Goal: Complete application form: Complete application form

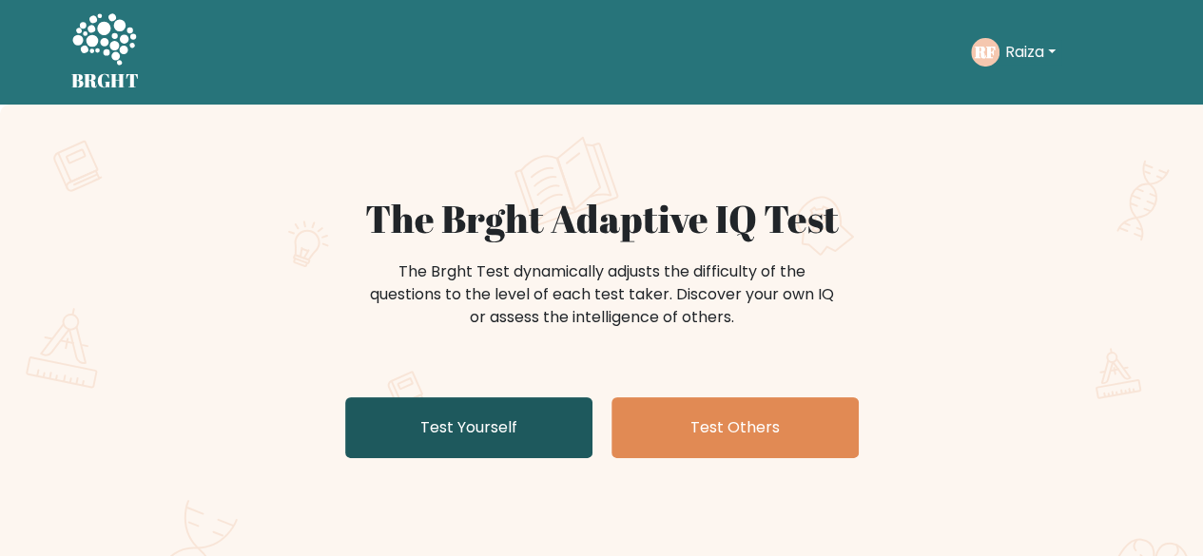
click at [524, 429] on link "Test Yourself" at bounding box center [468, 428] width 247 height 61
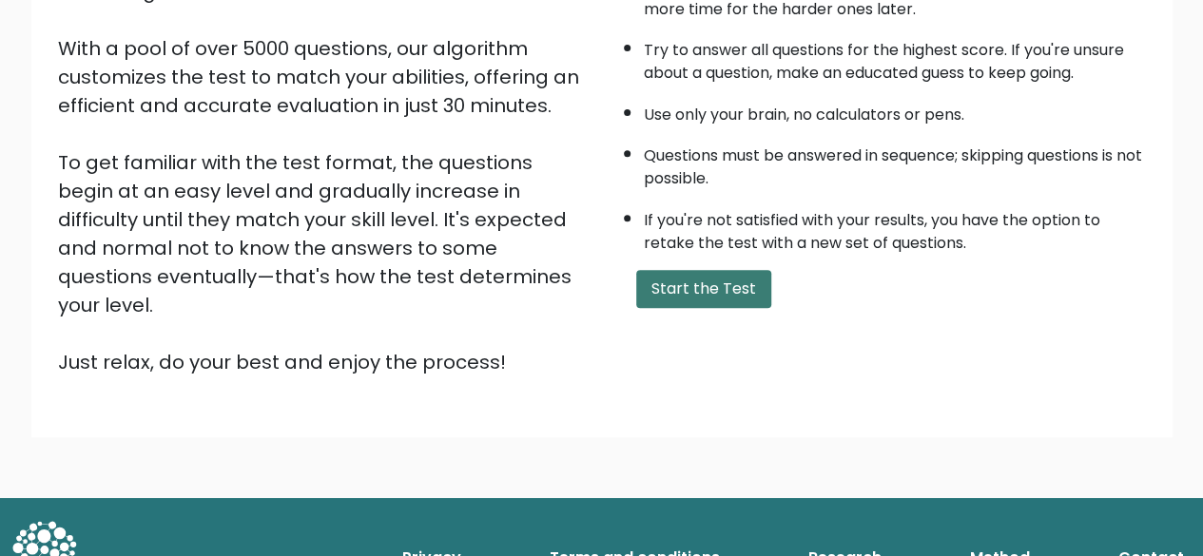
click at [728, 294] on button "Start the Test" at bounding box center [703, 289] width 135 height 38
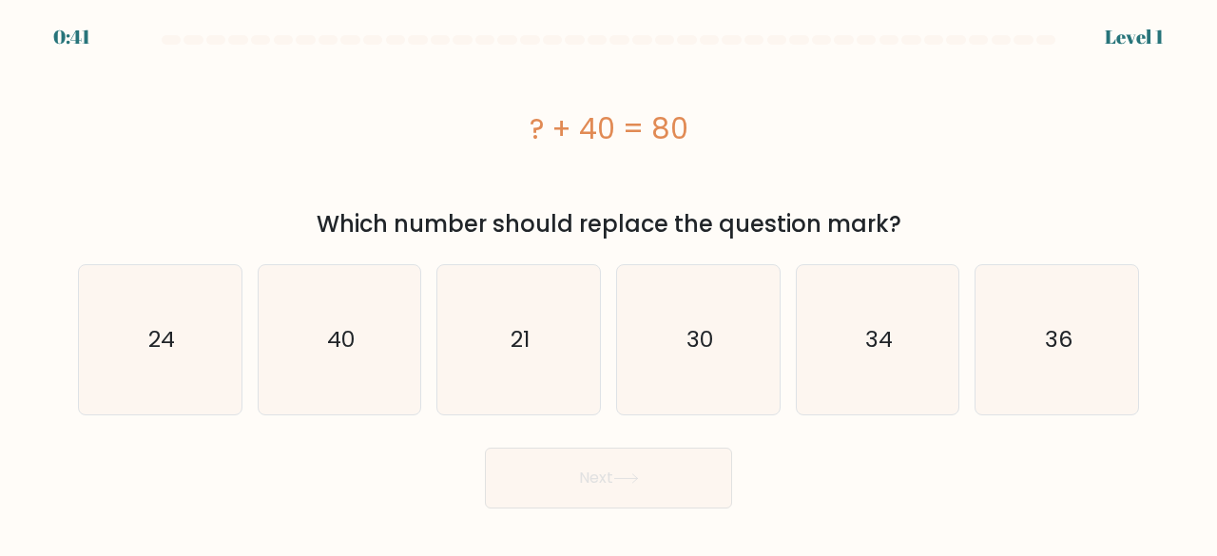
drag, startPoint x: 508, startPoint y: 125, endPoint x: 730, endPoint y: 136, distance: 222.9
click at [730, 136] on div "? + 40 = 80" at bounding box center [608, 128] width 1061 height 43
click at [335, 368] on icon "40" at bounding box center [339, 339] width 149 height 149
click at [609, 283] on input "b. 40" at bounding box center [609, 281] width 1 height 5
radio input "true"
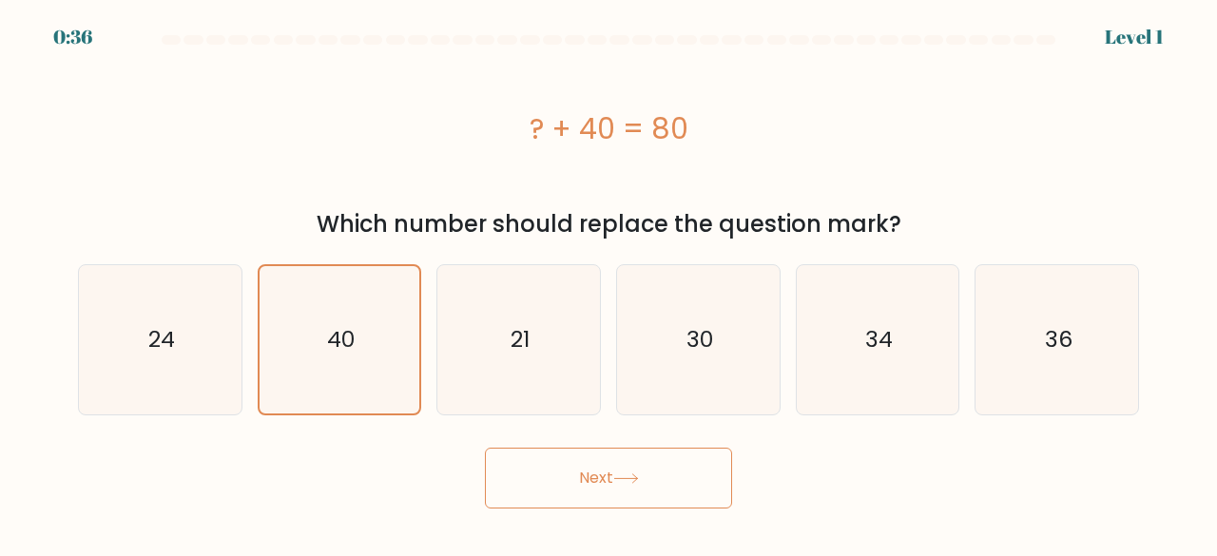
click at [613, 484] on button "Next" at bounding box center [608, 478] width 247 height 61
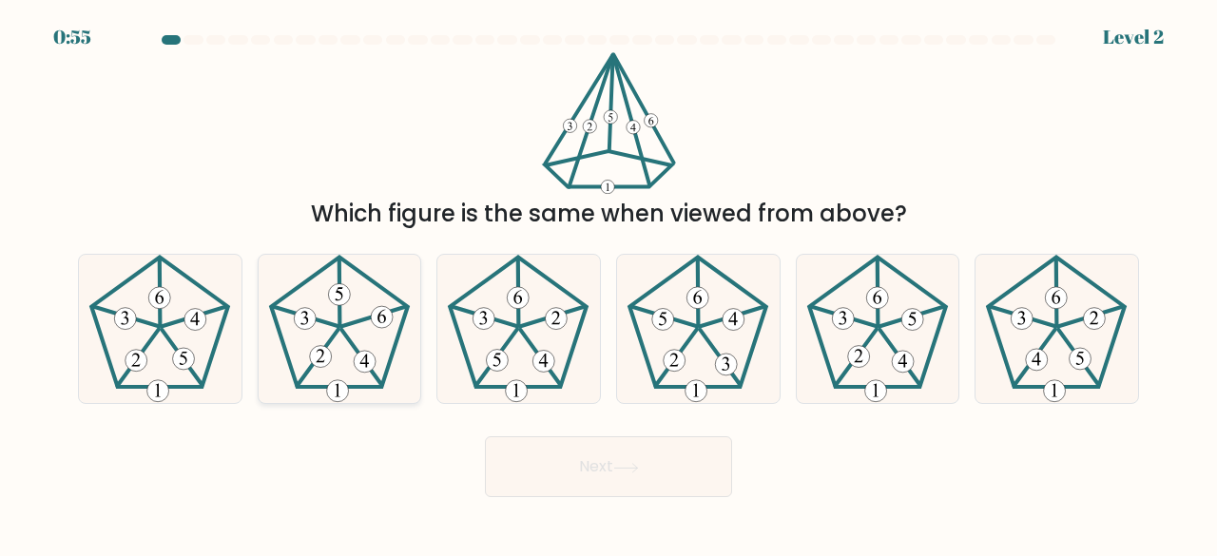
drag, startPoint x: 347, startPoint y: 334, endPoint x: 372, endPoint y: 373, distance: 46.2
click at [350, 340] on icon at bounding box center [339, 329] width 149 height 149
click at [609, 283] on input "b." at bounding box center [609, 281] width 1 height 5
radio input "true"
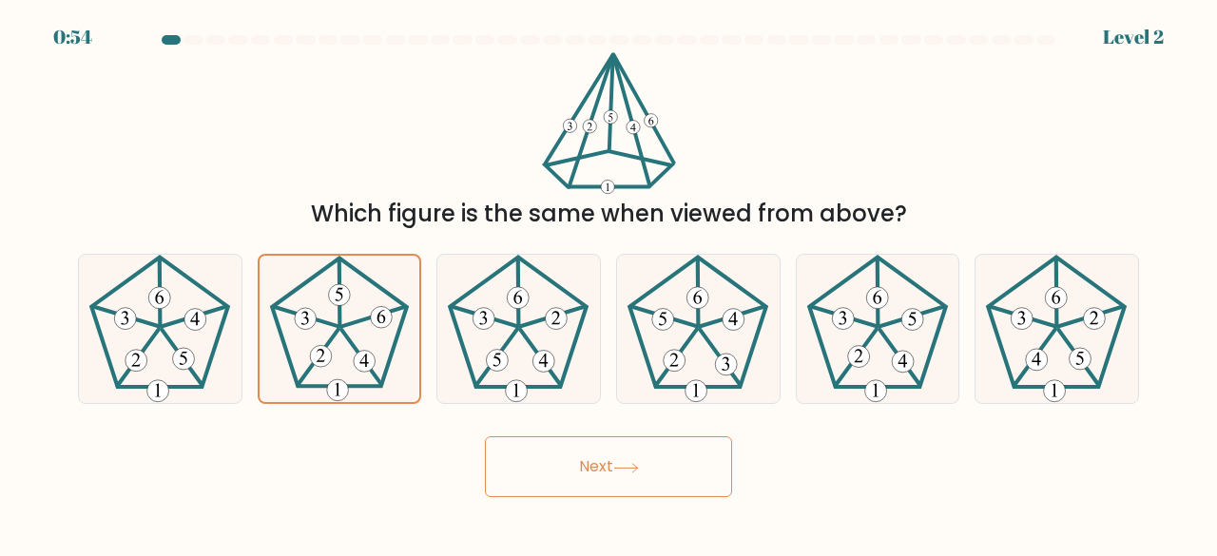
click at [602, 476] on button "Next" at bounding box center [608, 467] width 247 height 61
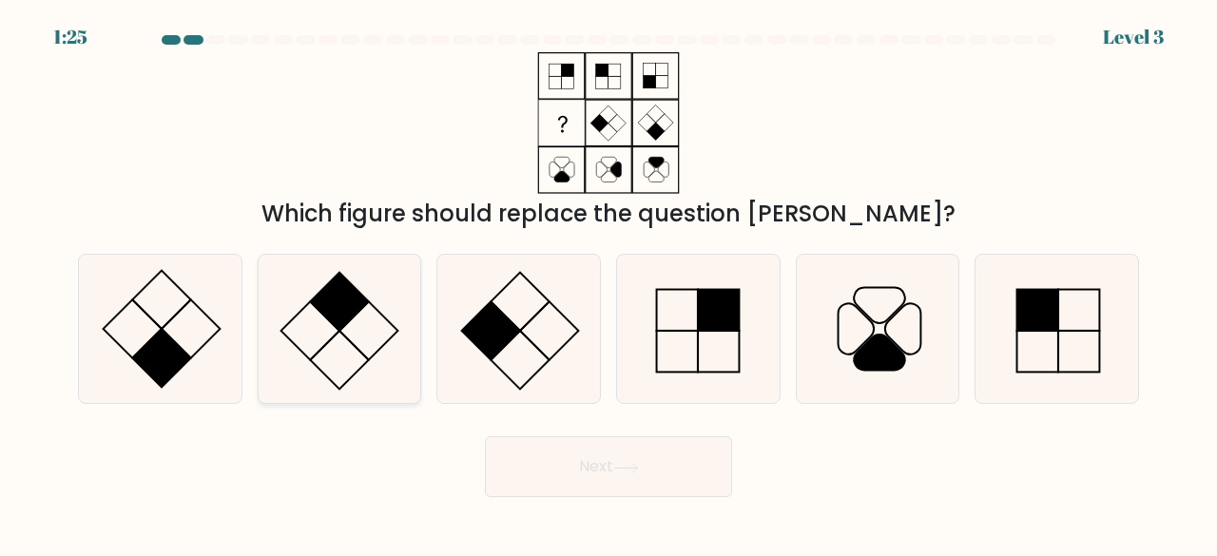
click at [337, 303] on rect at bounding box center [339, 301] width 59 height 59
click at [609, 283] on input "b." at bounding box center [609, 281] width 1 height 5
radio input "true"
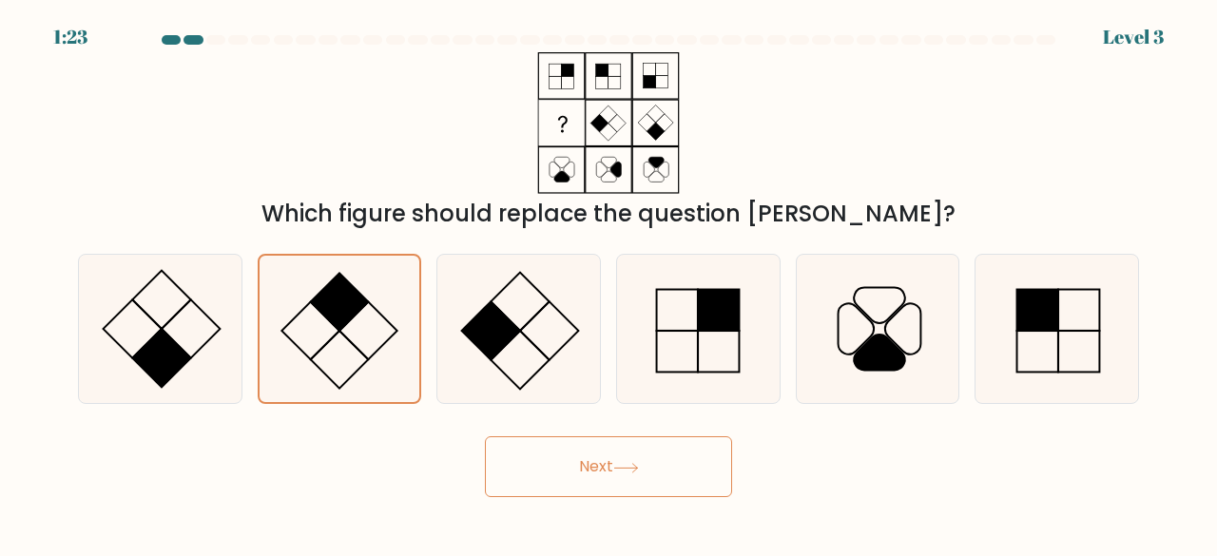
click at [584, 457] on button "Next" at bounding box center [608, 467] width 247 height 61
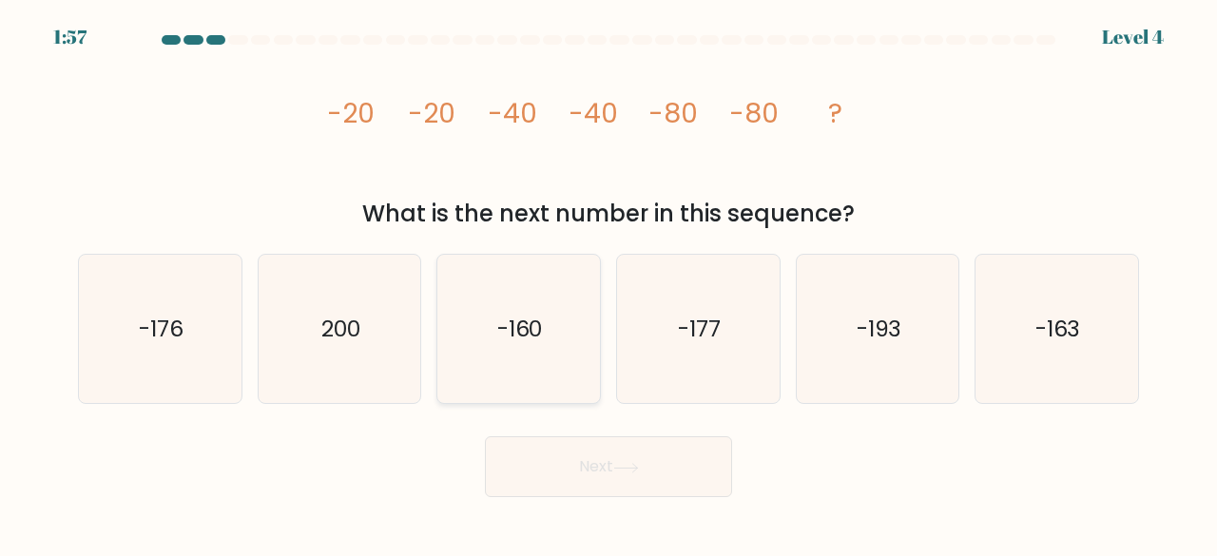
click at [522, 330] on text "-160" at bounding box center [520, 328] width 46 height 31
click at [609, 283] on input "c. -160" at bounding box center [609, 281] width 1 height 5
radio input "true"
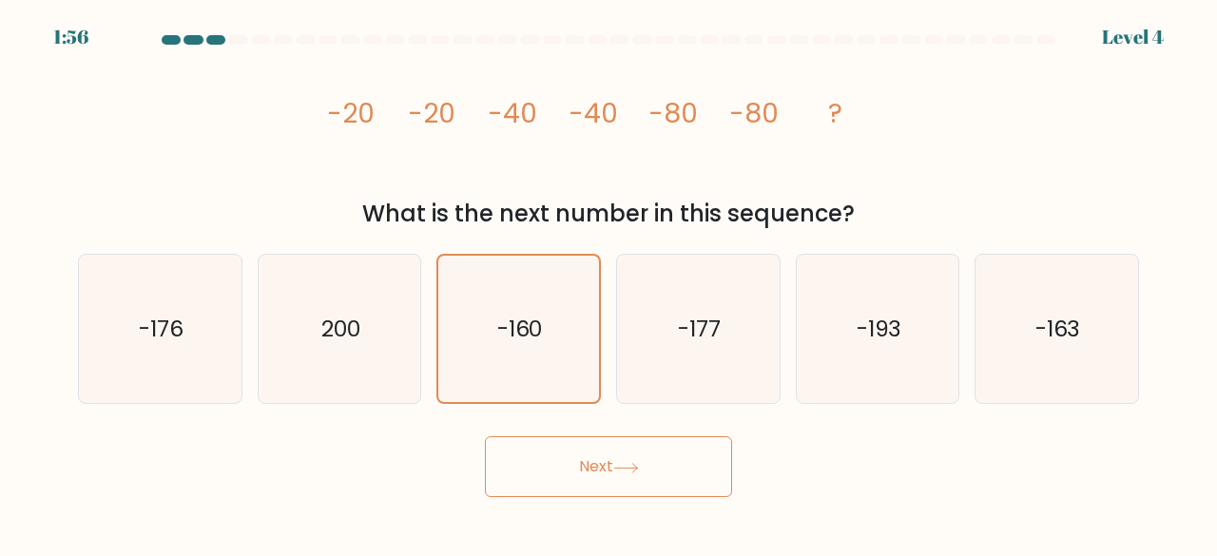
click at [609, 477] on button "Next" at bounding box center [608, 467] width 247 height 61
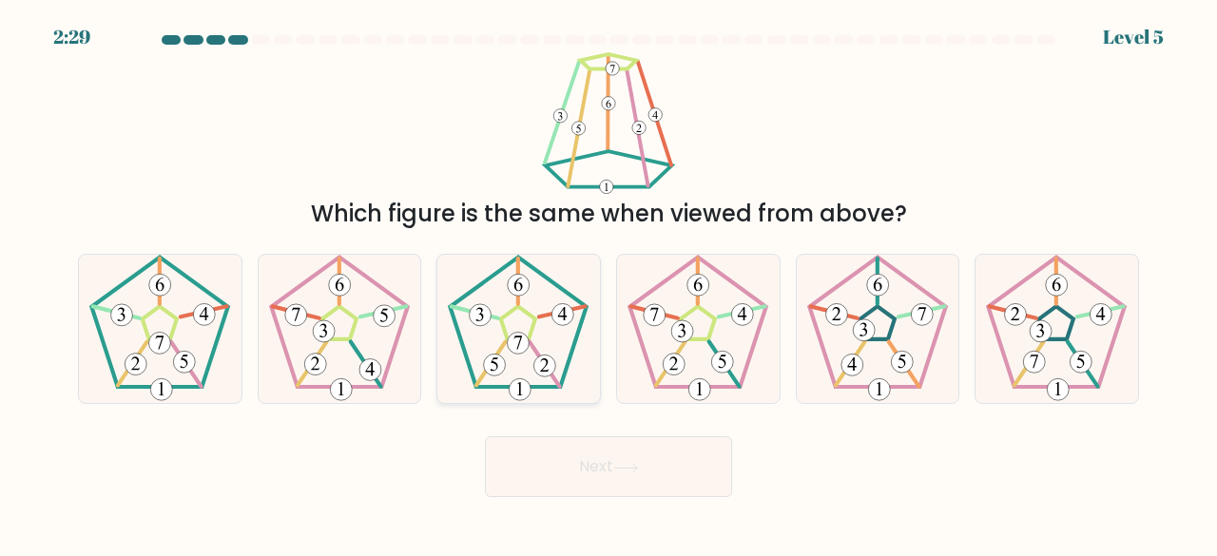
click at [534, 381] on icon at bounding box center [518, 329] width 149 height 149
click at [609, 283] on input "c." at bounding box center [609, 281] width 1 height 5
radio input "true"
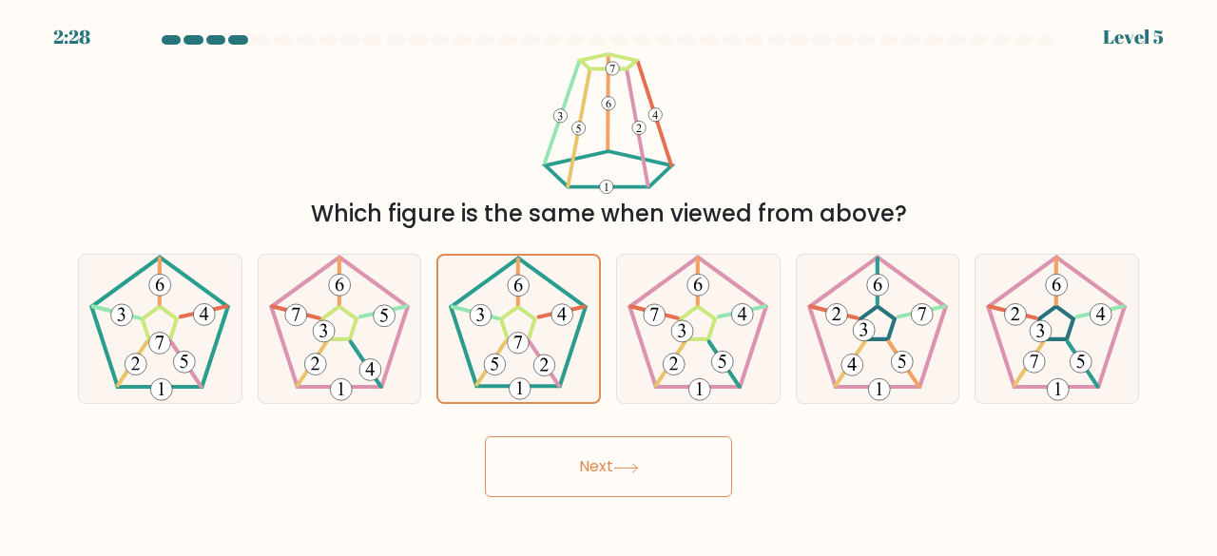
click at [592, 482] on button "Next" at bounding box center [608, 467] width 247 height 61
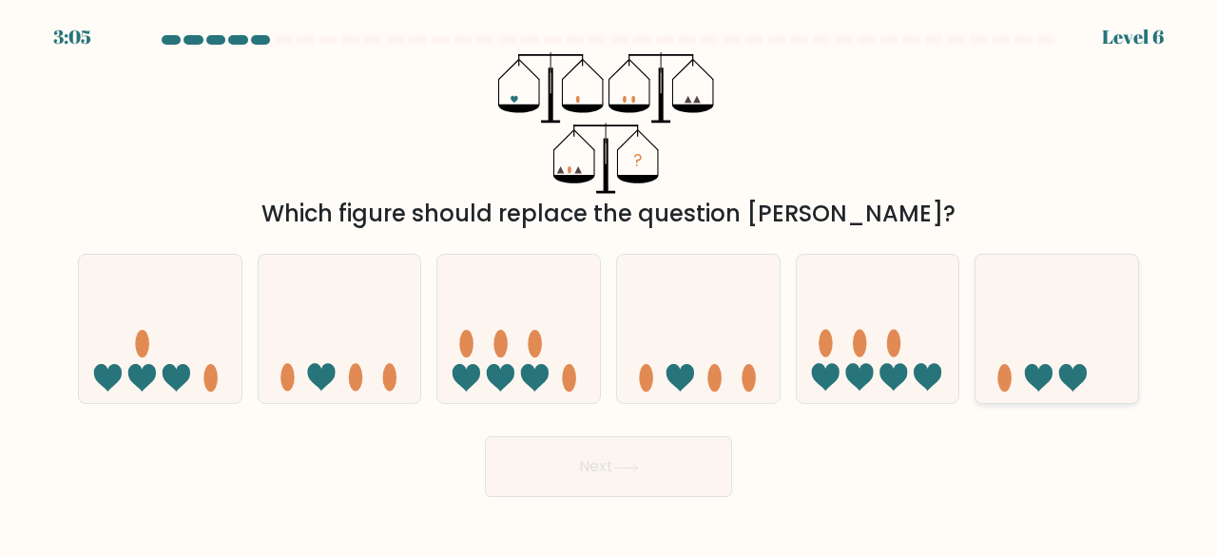
click at [1043, 358] on icon at bounding box center [1057, 329] width 163 height 134
click at [610, 283] on input "f." at bounding box center [609, 281] width 1 height 5
radio input "true"
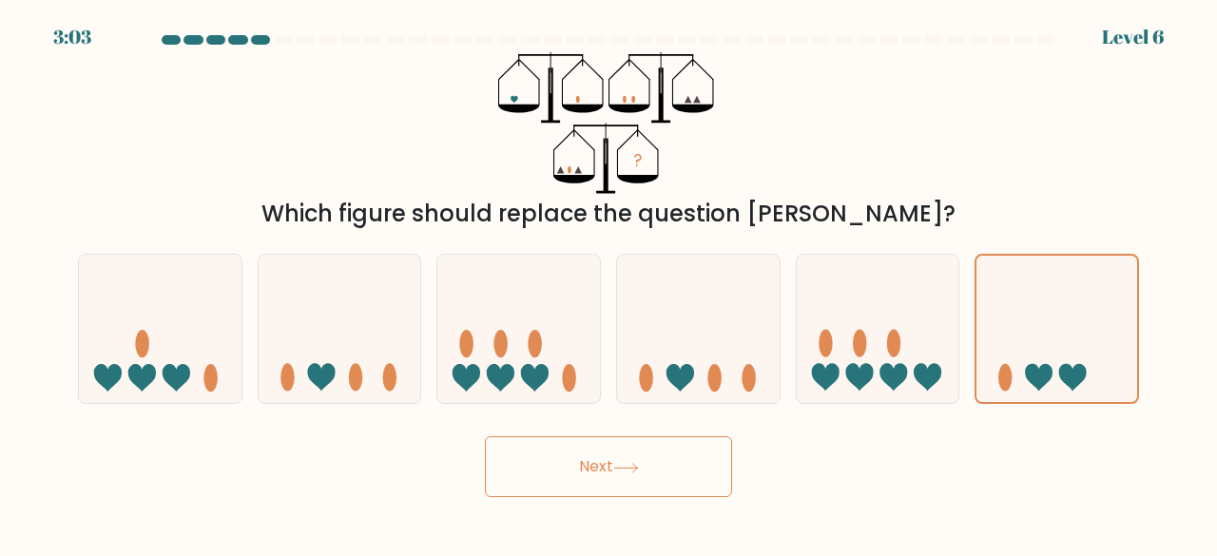
click at [656, 499] on body "3:03 Level 6" at bounding box center [608, 278] width 1217 height 556
click at [653, 473] on button "Next" at bounding box center [608, 467] width 247 height 61
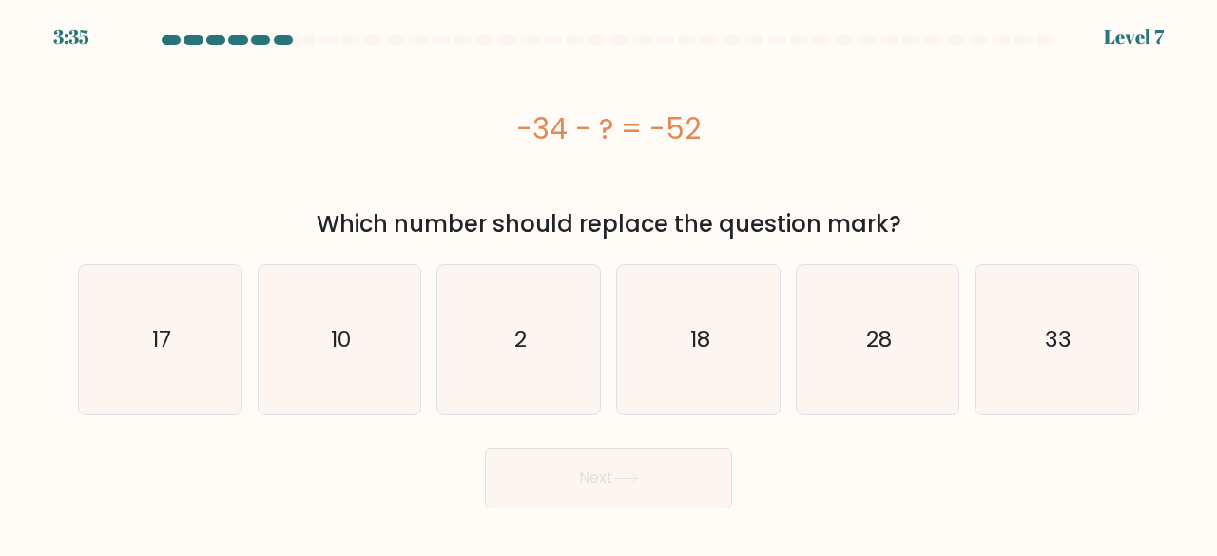
drag, startPoint x: 525, startPoint y: 126, endPoint x: 698, endPoint y: 126, distance: 173.1
click at [698, 126] on div "-34 - ? = -52" at bounding box center [608, 128] width 1061 height 43
copy div "-34 - ? = -52"
click at [688, 374] on icon "18" at bounding box center [698, 339] width 149 height 149
click at [610, 283] on input "d. 18" at bounding box center [609, 281] width 1 height 5
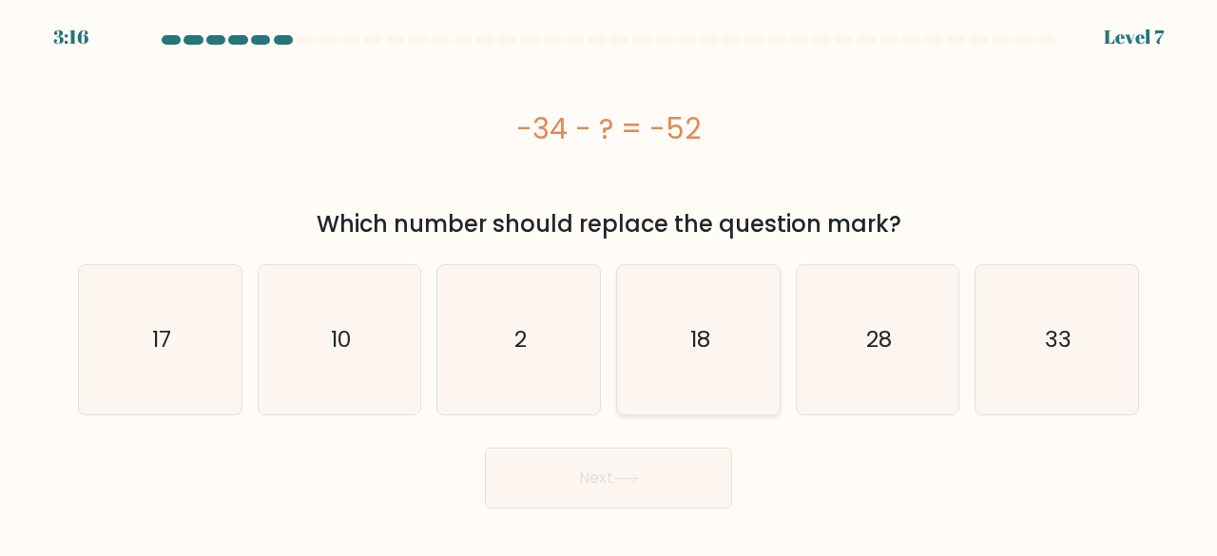
radio input "true"
click at [643, 486] on button "Next" at bounding box center [608, 478] width 247 height 61
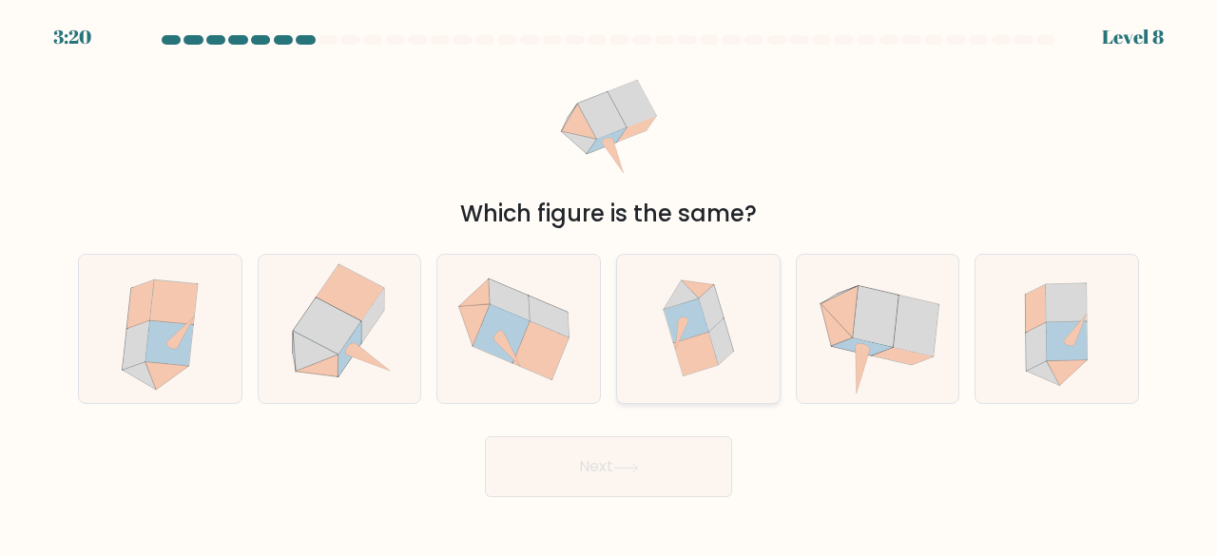
click at [713, 342] on icon at bounding box center [722, 341] width 25 height 47
click at [610, 283] on input "d." at bounding box center [609, 281] width 1 height 5
radio input "true"
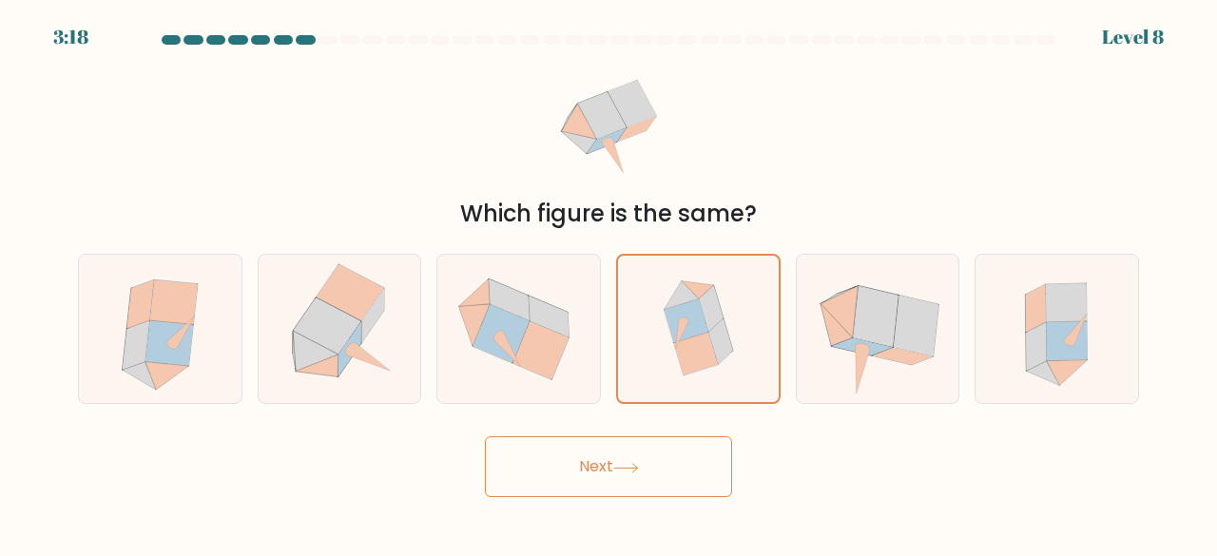
click at [603, 468] on button "Next" at bounding box center [608, 467] width 247 height 61
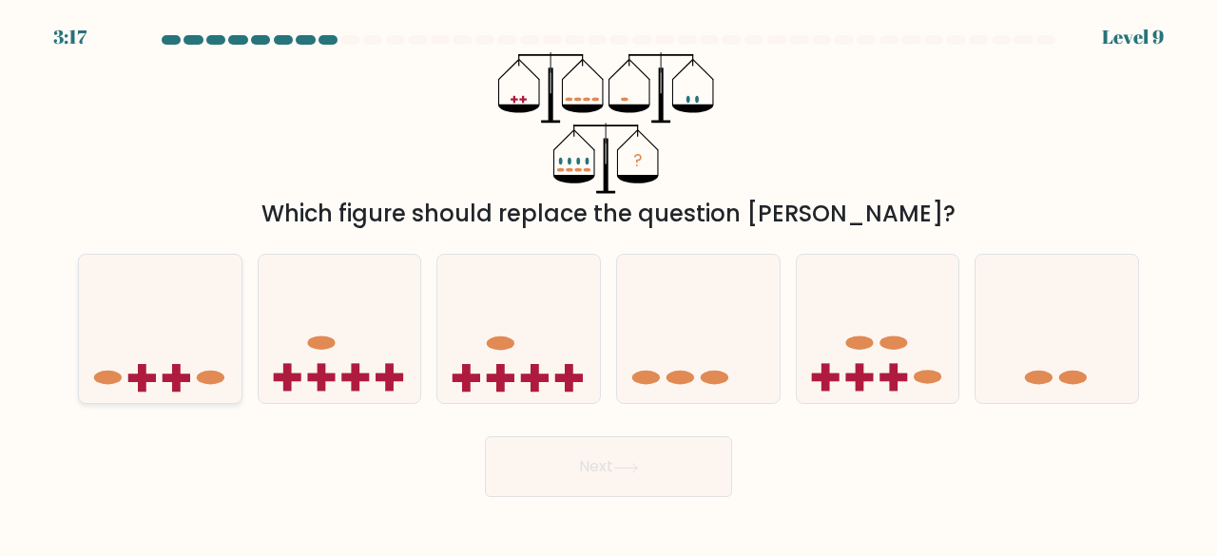
click at [181, 395] on icon at bounding box center [160, 329] width 163 height 134
click at [609, 283] on input "a." at bounding box center [609, 281] width 1 height 5
radio input "true"
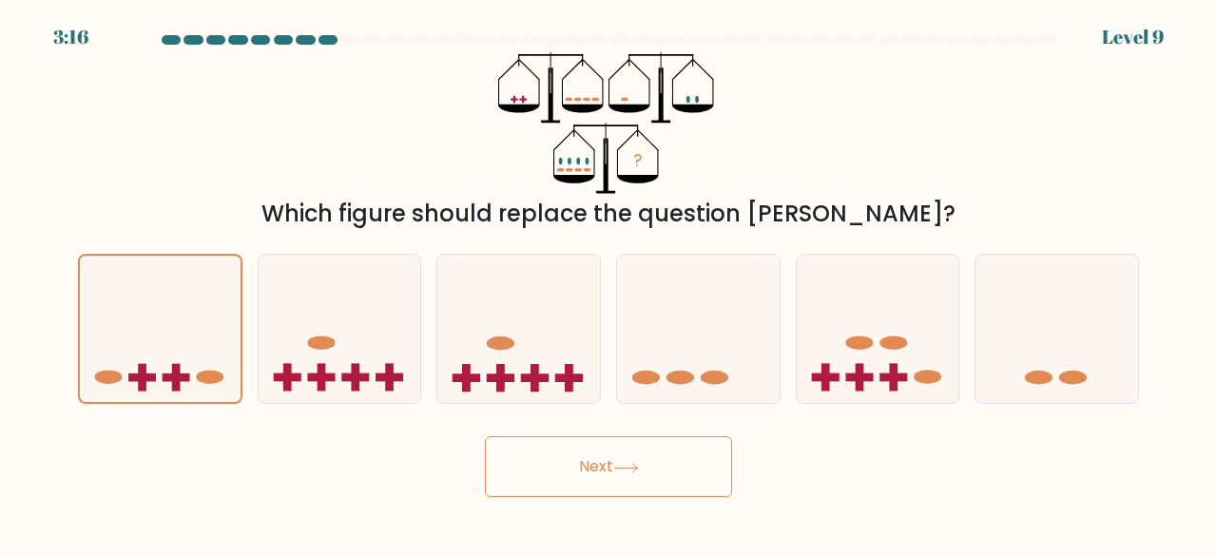
click at [607, 471] on button "Next" at bounding box center [608, 467] width 247 height 61
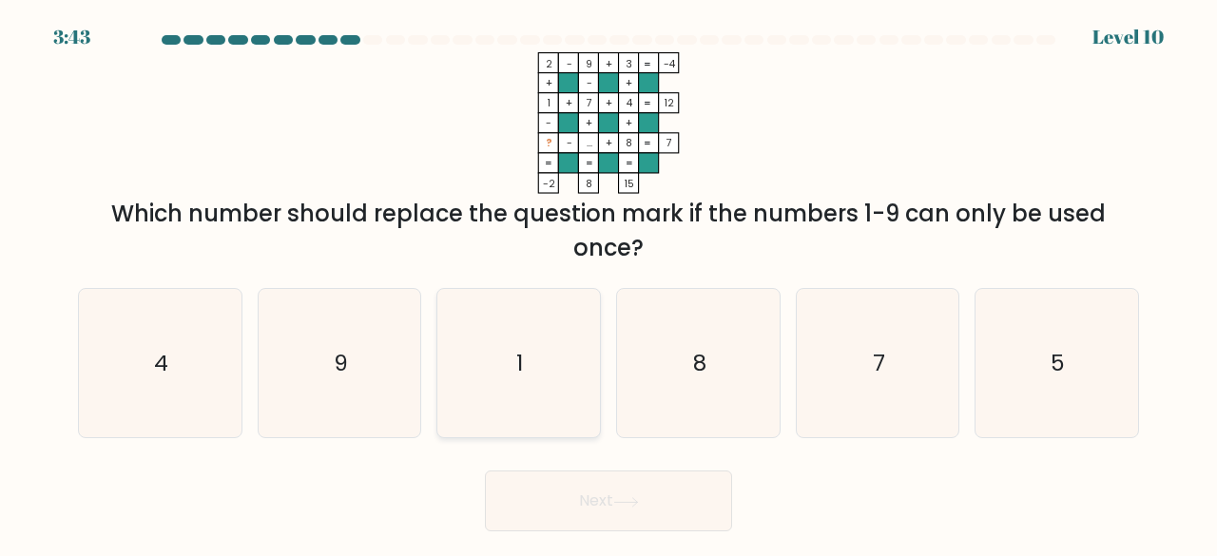
click at [518, 370] on text "1" at bounding box center [520, 362] width 7 height 31
click at [609, 283] on input "c. 1" at bounding box center [609, 281] width 1 height 5
radio input "true"
click at [164, 372] on text "4" at bounding box center [161, 362] width 14 height 31
click at [609, 283] on input "a. 4" at bounding box center [609, 281] width 1 height 5
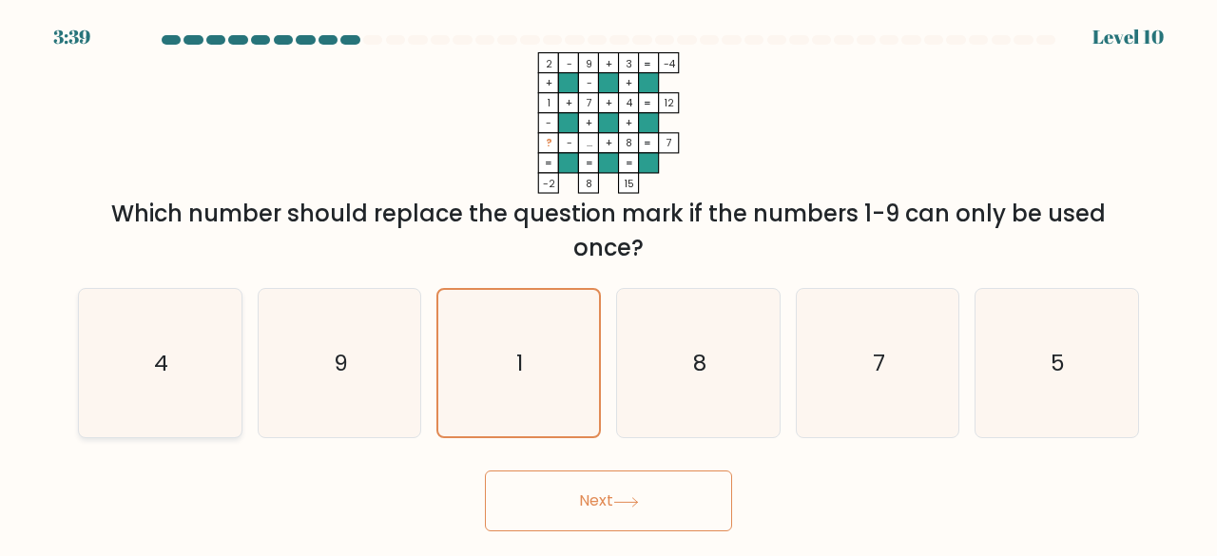
radio input "true"
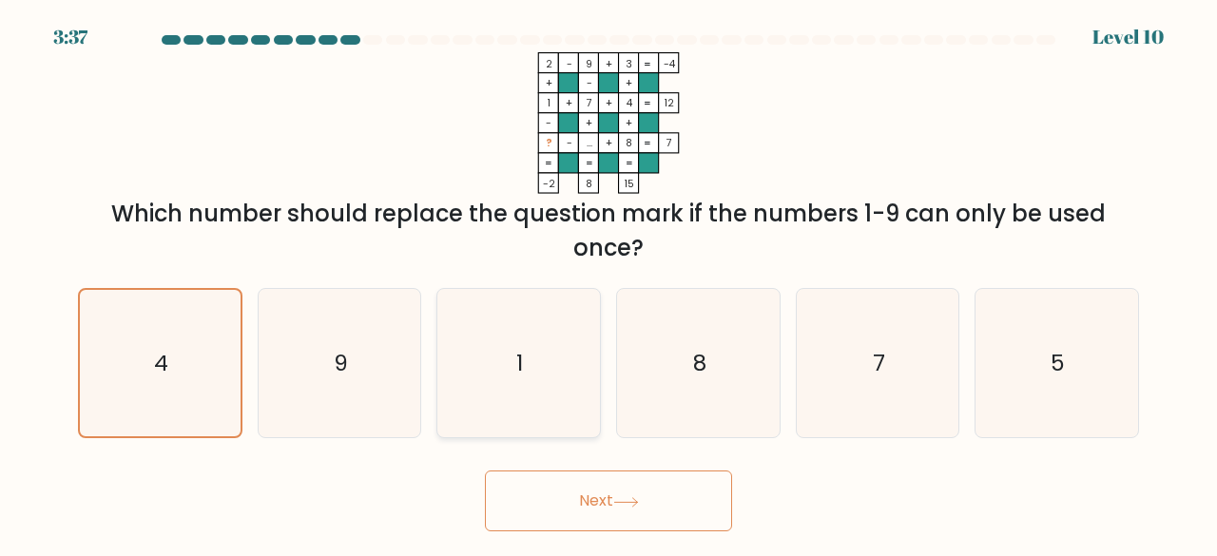
click at [527, 387] on icon "1" at bounding box center [518, 363] width 149 height 149
click at [609, 283] on input "c. 1" at bounding box center [609, 281] width 1 height 5
radio input "true"
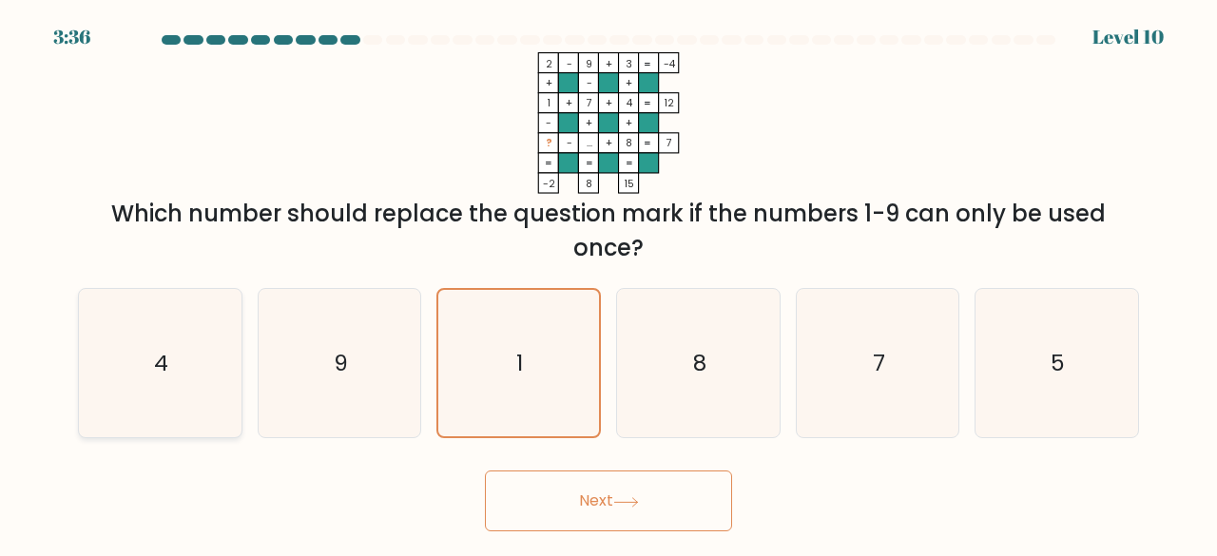
click at [204, 349] on icon "4" at bounding box center [160, 363] width 149 height 149
click at [609, 283] on input "a. 4" at bounding box center [609, 281] width 1 height 5
radio input "true"
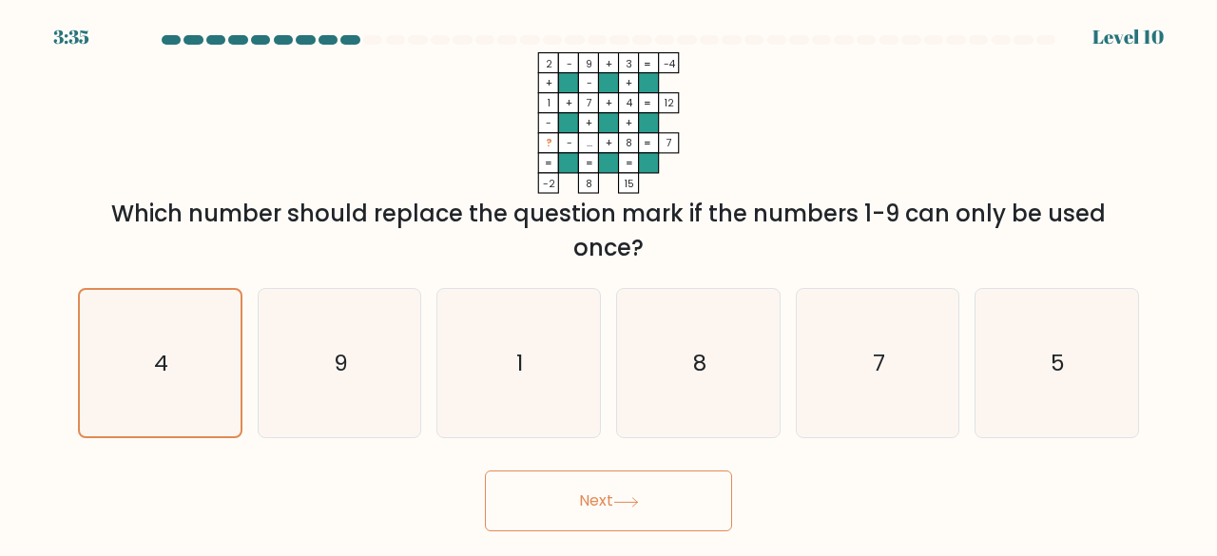
click at [521, 496] on button "Next" at bounding box center [608, 501] width 247 height 61
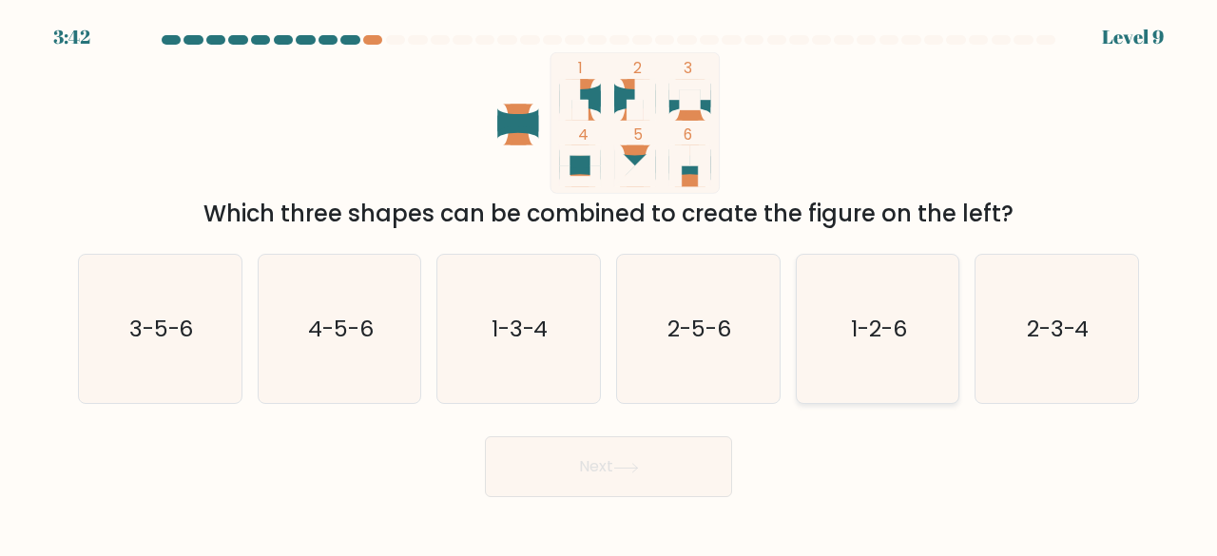
click at [844, 348] on icon "1-2-6" at bounding box center [878, 329] width 149 height 149
click at [610, 283] on input "e. 1-2-6" at bounding box center [609, 281] width 1 height 5
radio input "true"
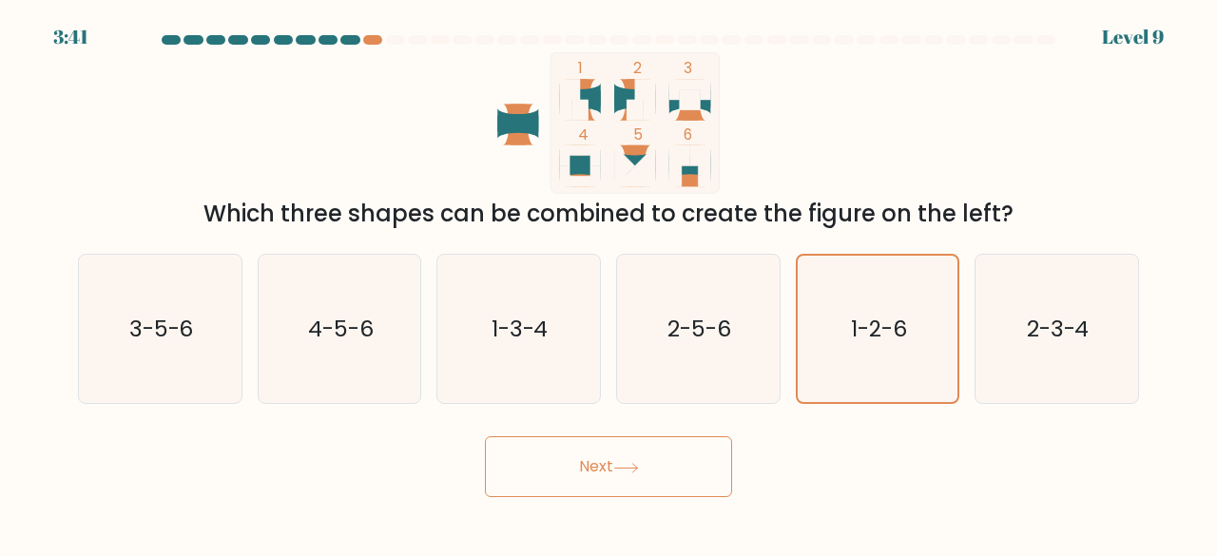
click at [639, 471] on icon at bounding box center [626, 468] width 26 height 10
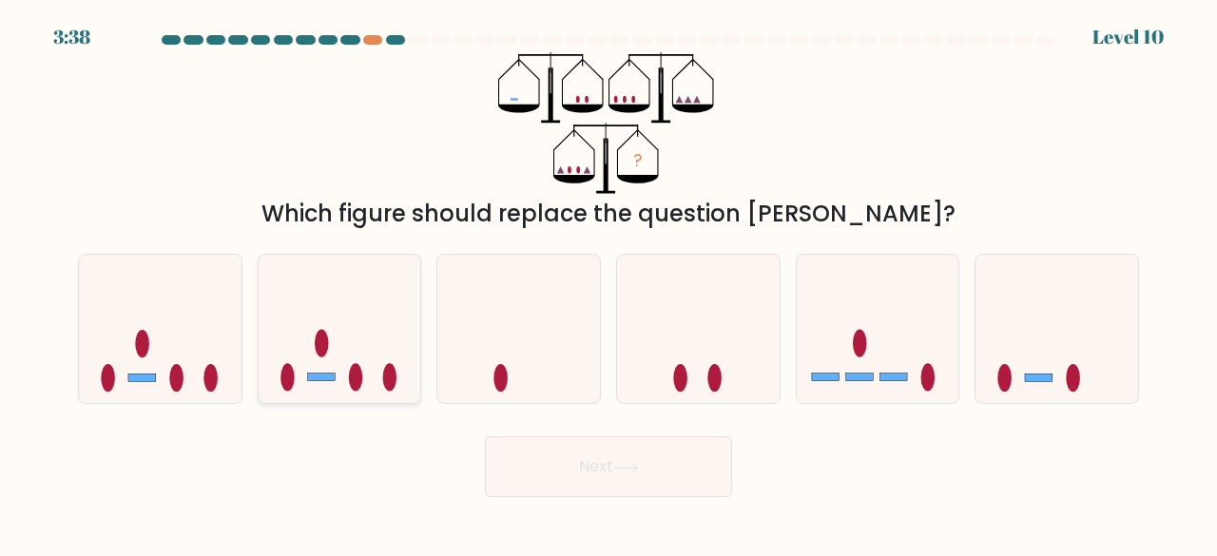
click at [365, 331] on icon at bounding box center [340, 329] width 163 height 134
click at [609, 283] on input "b." at bounding box center [609, 281] width 1 height 5
radio input "true"
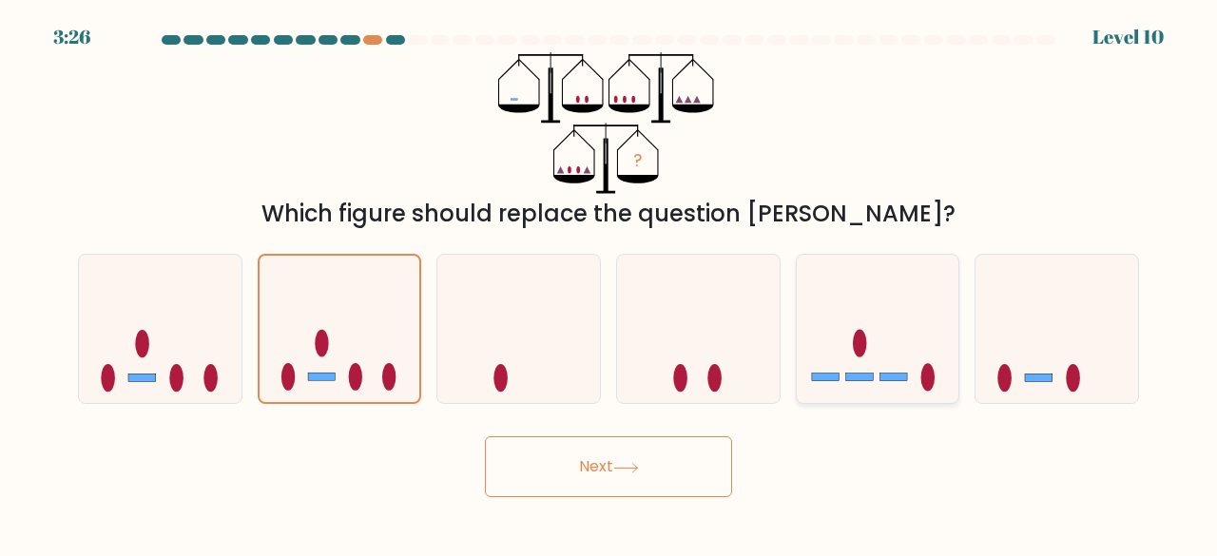
click at [877, 360] on icon at bounding box center [878, 329] width 163 height 134
click at [610, 283] on input "e." at bounding box center [609, 281] width 1 height 5
radio input "true"
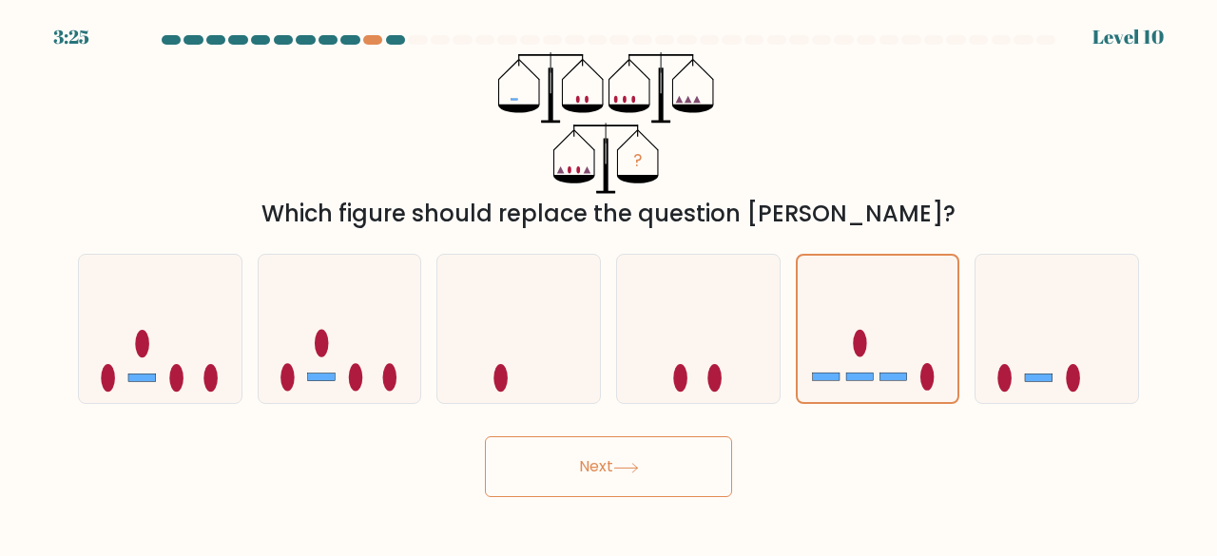
click at [662, 477] on button "Next" at bounding box center [608, 467] width 247 height 61
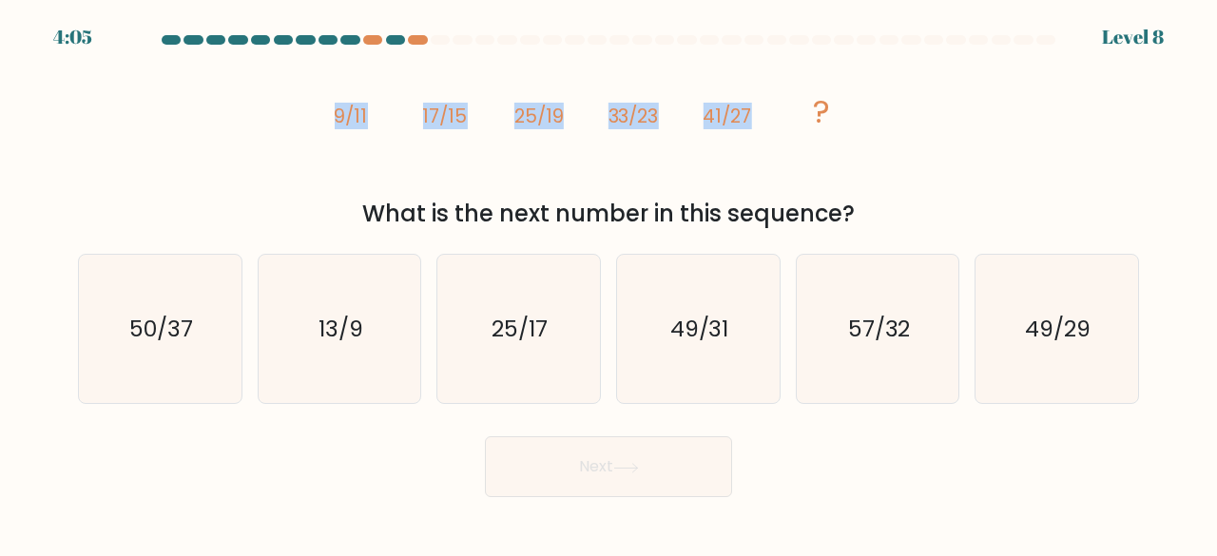
drag, startPoint x: 304, startPoint y: 119, endPoint x: 788, endPoint y: 125, distance: 483.2
click at [788, 125] on div "image/svg+xml 9/11 17/15 25/19 33/23 41/27 ? What is the next number in this se…" at bounding box center [609, 141] width 1084 height 179
copy g "9/11 17/15 25/19 33/23 41/27"
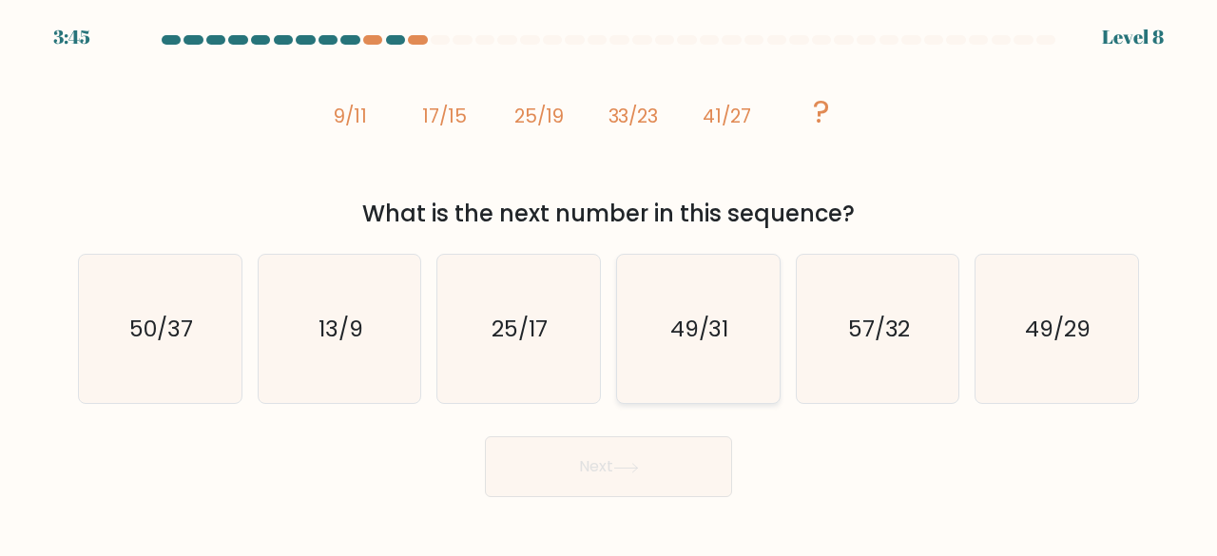
click at [723, 360] on icon "49/31" at bounding box center [698, 329] width 149 height 149
click at [610, 283] on input "d. 49/31" at bounding box center [609, 281] width 1 height 5
radio input "true"
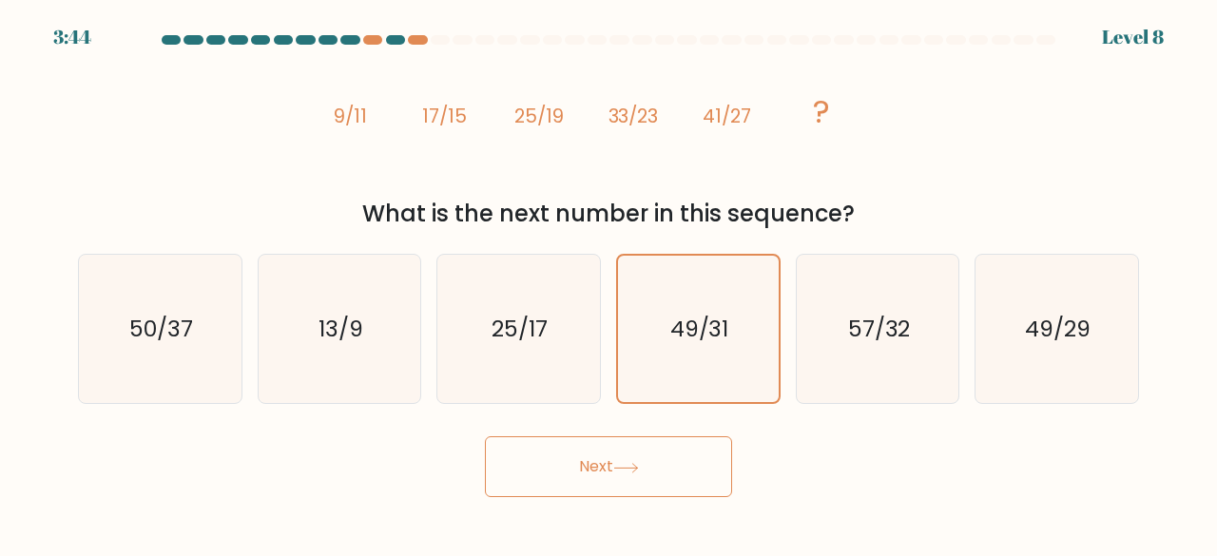
click at [659, 471] on button "Next" at bounding box center [608, 467] width 247 height 61
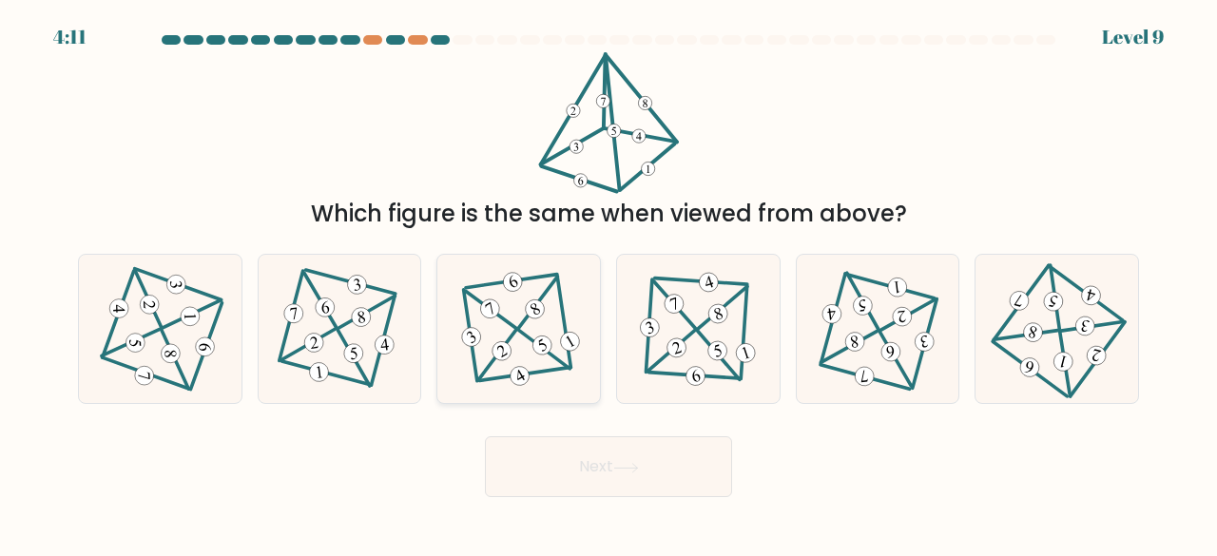
click at [519, 351] on icon at bounding box center [519, 328] width 122 height 119
click at [609, 283] on input "c." at bounding box center [609, 281] width 1 height 5
radio input "true"
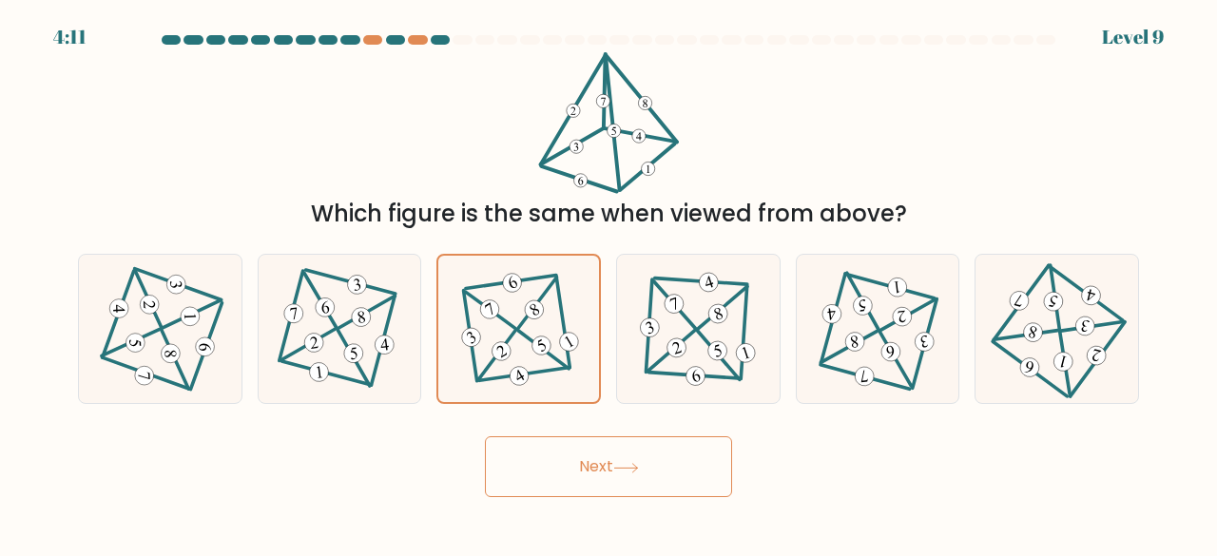
click at [592, 467] on button "Next" at bounding box center [608, 467] width 247 height 61
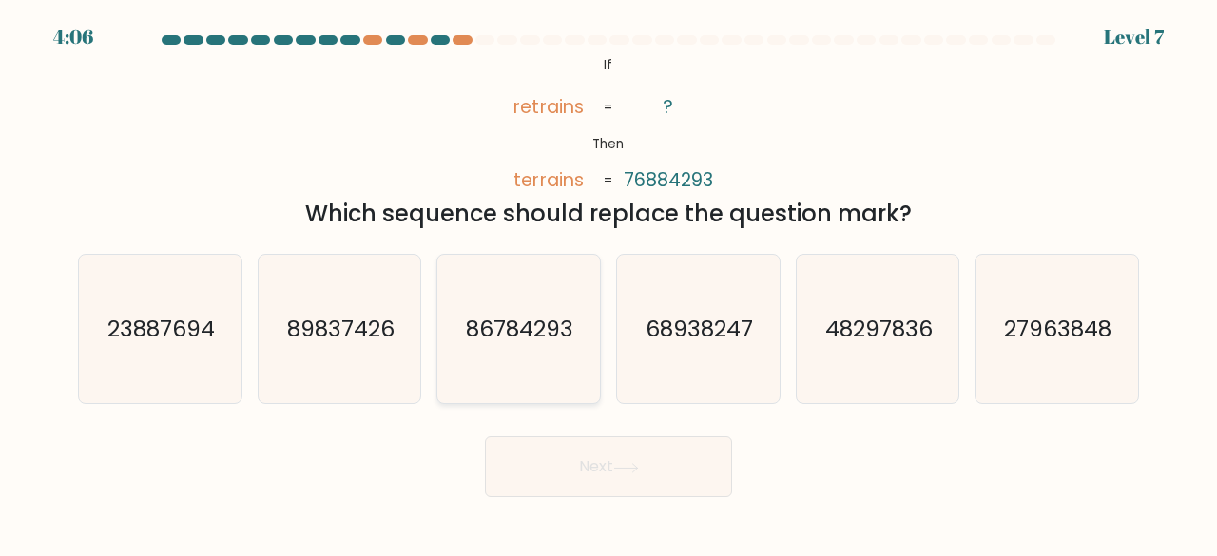
click at [526, 352] on icon "86784293" at bounding box center [518, 329] width 149 height 149
click at [609, 283] on input "c. 86784293" at bounding box center [609, 281] width 1 height 5
radio input "true"
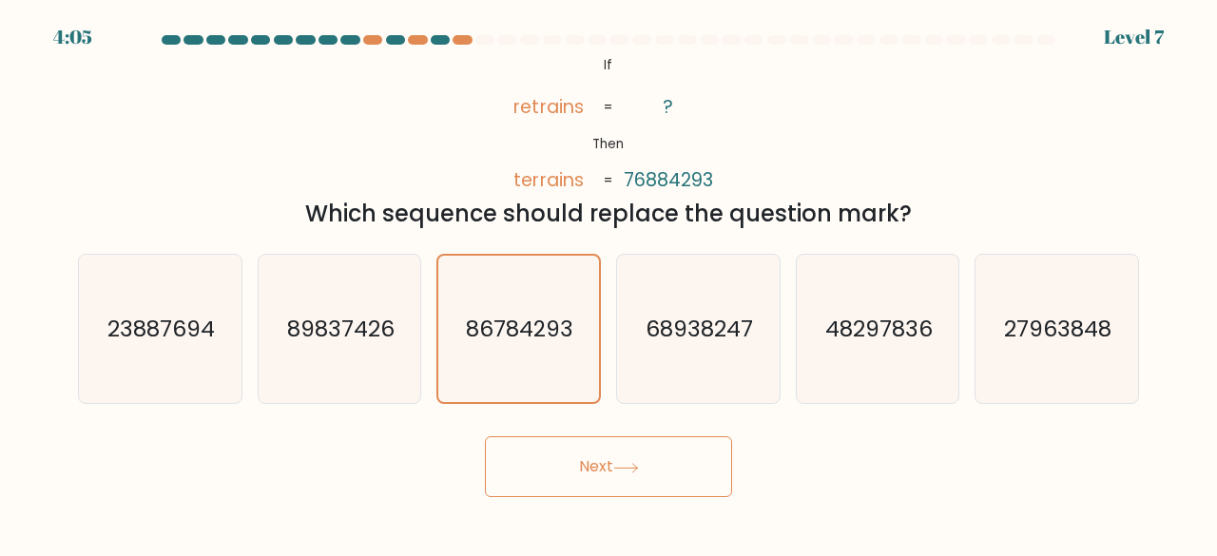
click at [550, 461] on button "Next" at bounding box center [608, 467] width 247 height 61
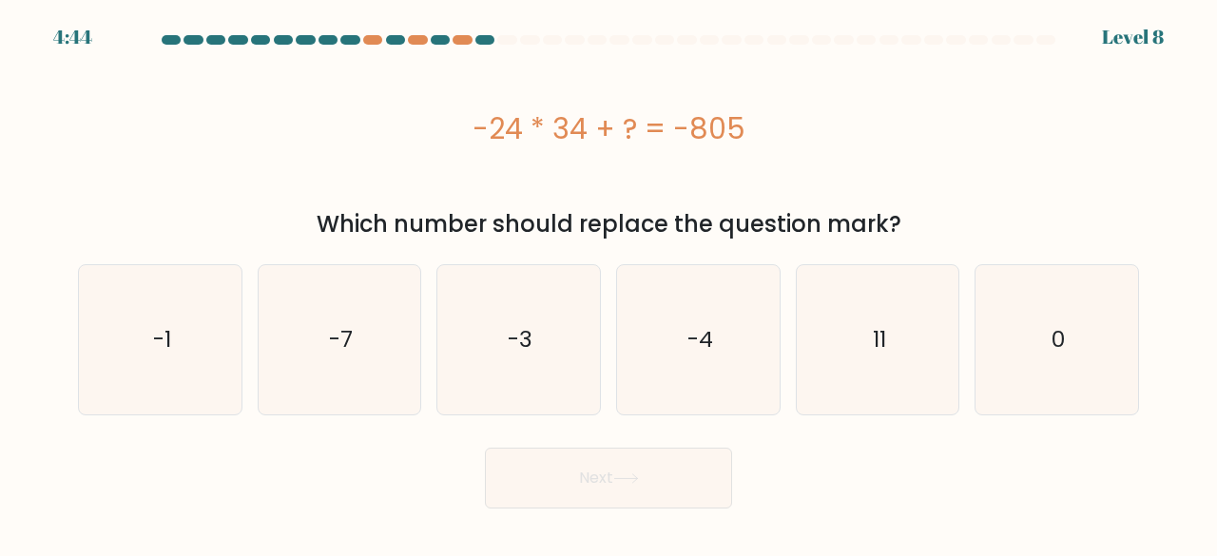
drag, startPoint x: 592, startPoint y: 120, endPoint x: 774, endPoint y: 106, distance: 183.2
click at [774, 106] on div "-24 * 34 + ? = -805" at bounding box center [608, 128] width 1061 height 152
copy div "-24 * 34 + ? = -805"
click at [886, 343] on icon "11" at bounding box center [878, 339] width 149 height 149
click at [610, 283] on input "e. 11" at bounding box center [609, 281] width 1 height 5
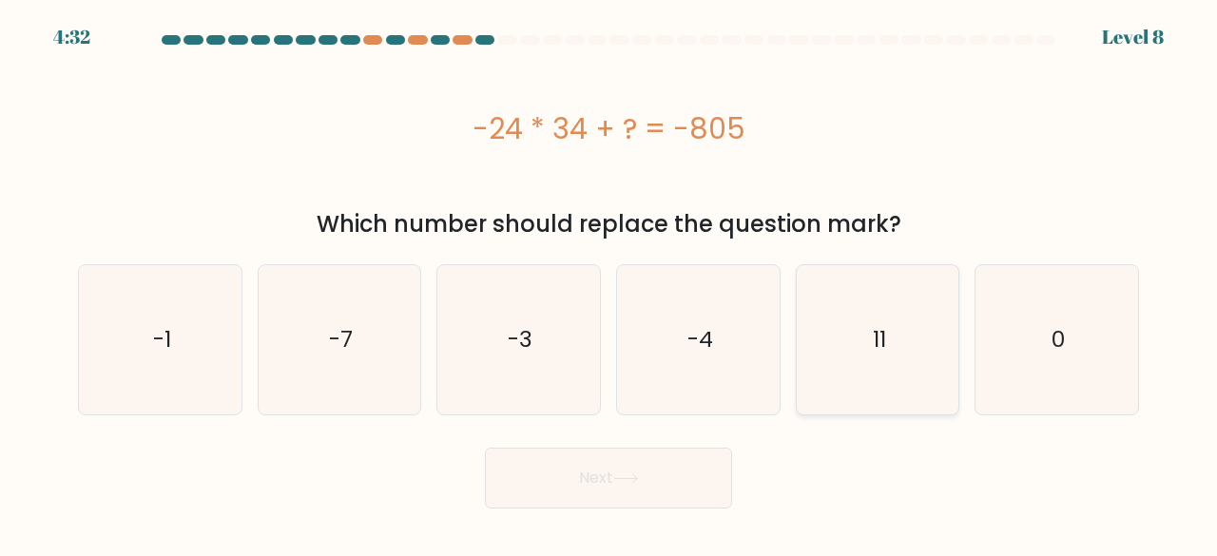
radio input "true"
click at [680, 477] on button "Next" at bounding box center [608, 478] width 247 height 61
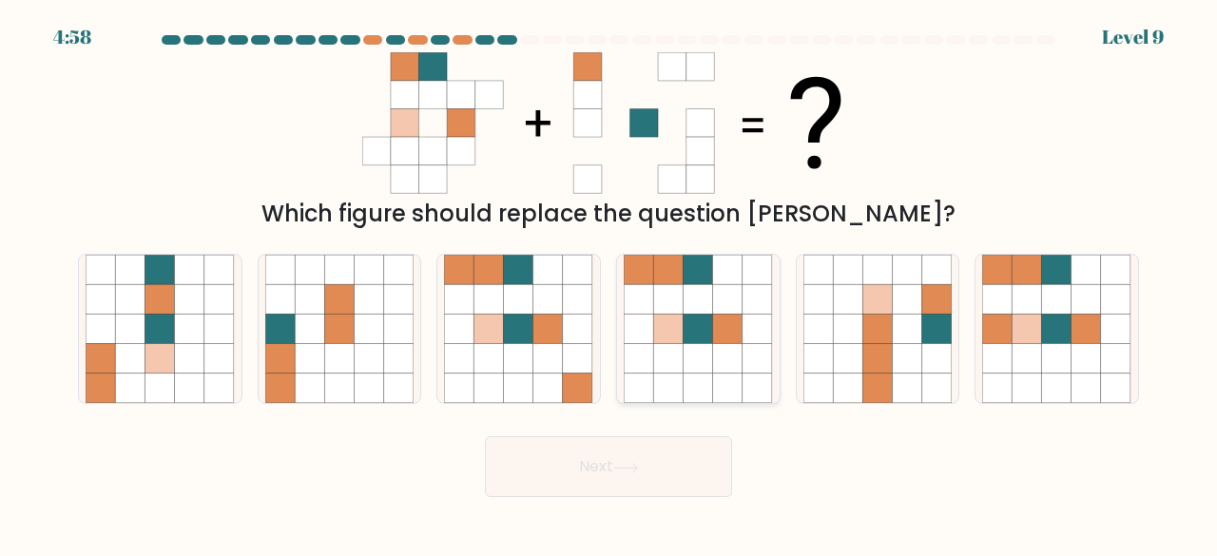
click at [697, 351] on icon at bounding box center [698, 358] width 29 height 29
click at [610, 283] on input "d." at bounding box center [609, 281] width 1 height 5
radio input "true"
click at [570, 477] on button "Next" at bounding box center [608, 467] width 247 height 61
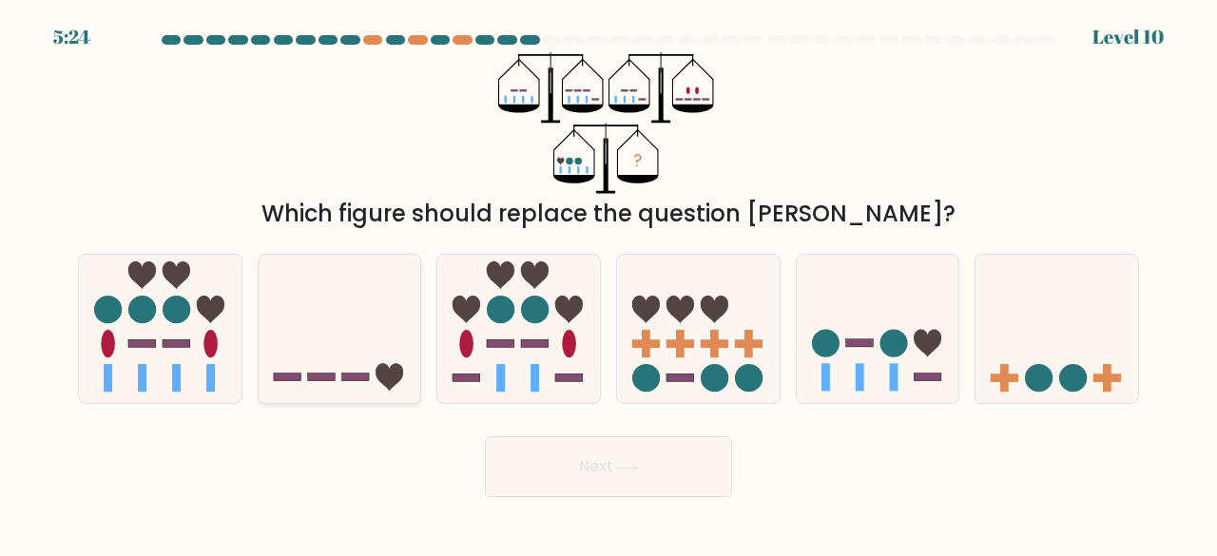
drag, startPoint x: 213, startPoint y: 375, endPoint x: 301, endPoint y: 402, distance: 91.7
click at [219, 375] on icon at bounding box center [160, 329] width 163 height 134
click at [609, 283] on input "a." at bounding box center [609, 281] width 1 height 5
radio input "true"
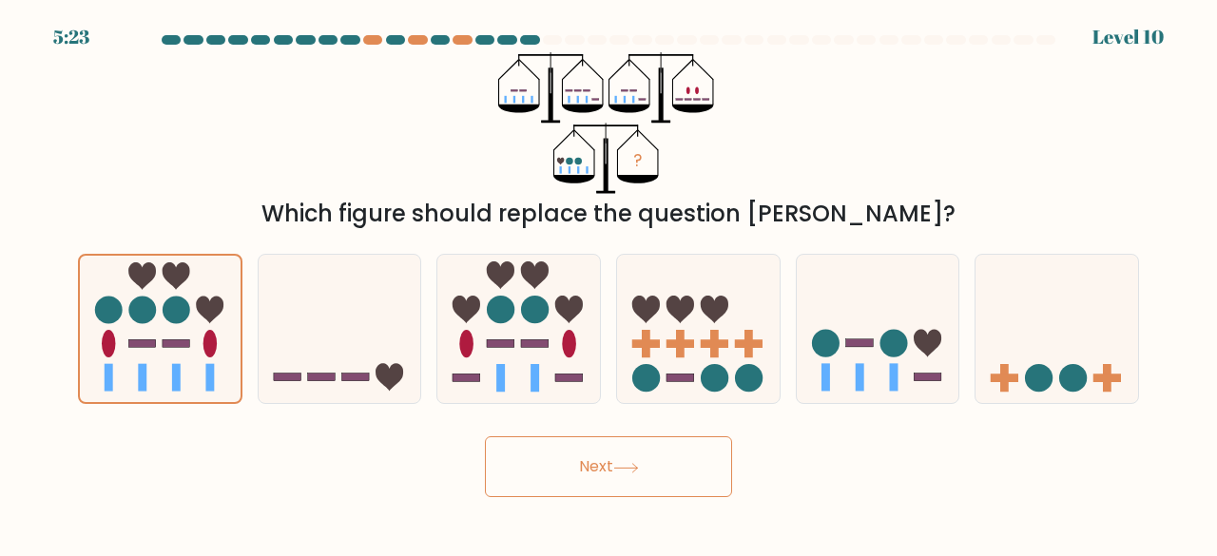
click at [632, 477] on button "Next" at bounding box center [608, 467] width 247 height 61
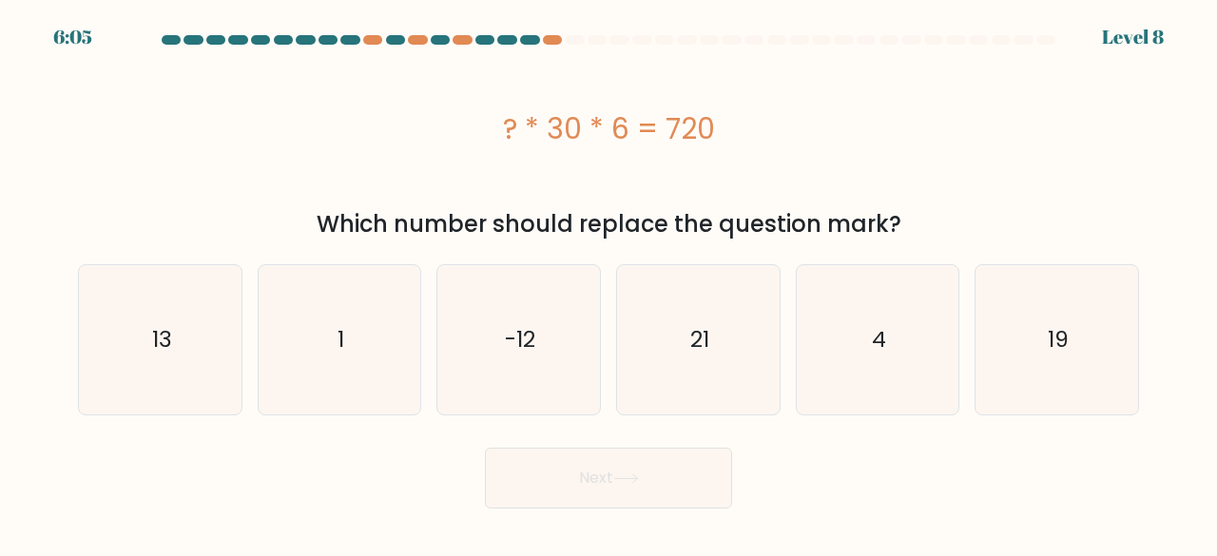
drag, startPoint x: 498, startPoint y: 109, endPoint x: 734, endPoint y: 111, distance: 235.9
click at [734, 111] on div "? * 30 * 6 = 720" at bounding box center [608, 128] width 1061 height 43
copy div "? * 30 * 6 = 720"
click at [873, 336] on text "4" at bounding box center [879, 339] width 14 height 31
click at [610, 283] on input "e. 4" at bounding box center [609, 281] width 1 height 5
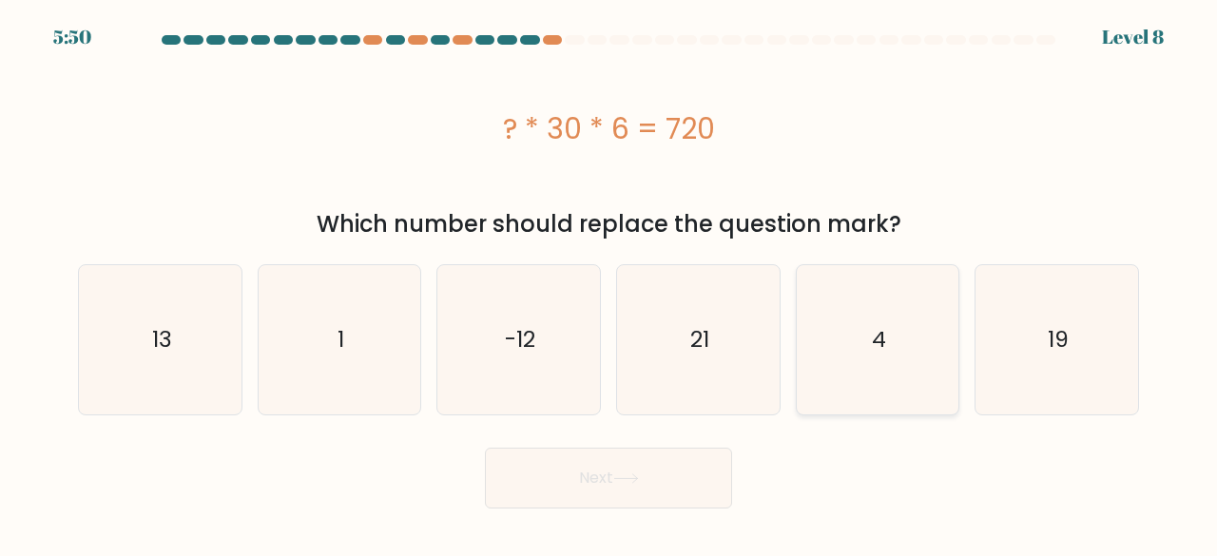
radio input "true"
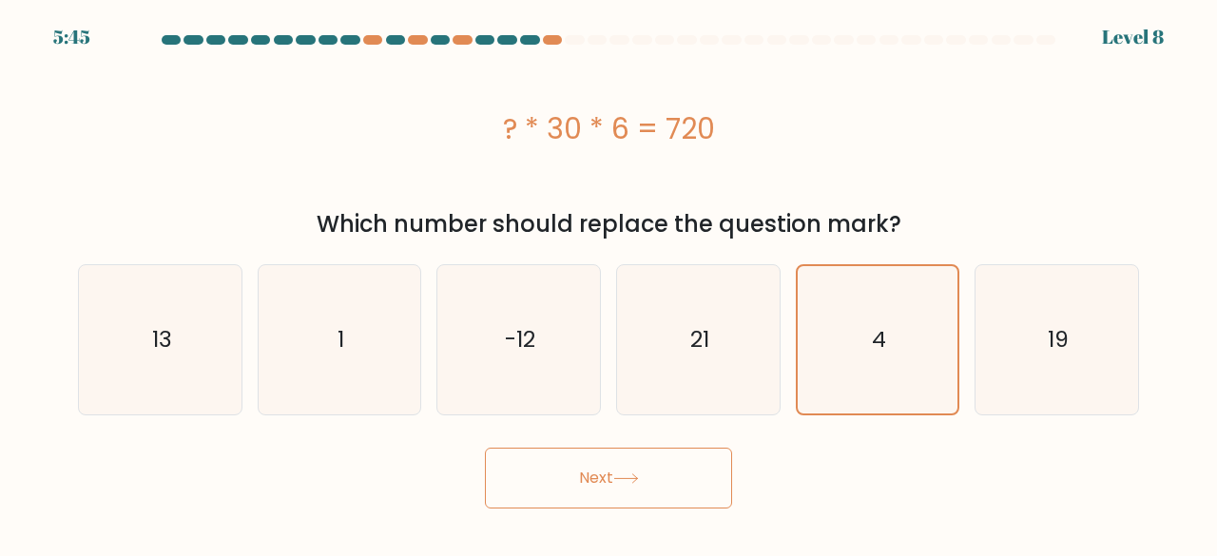
click at [604, 477] on button "Next" at bounding box center [608, 478] width 247 height 61
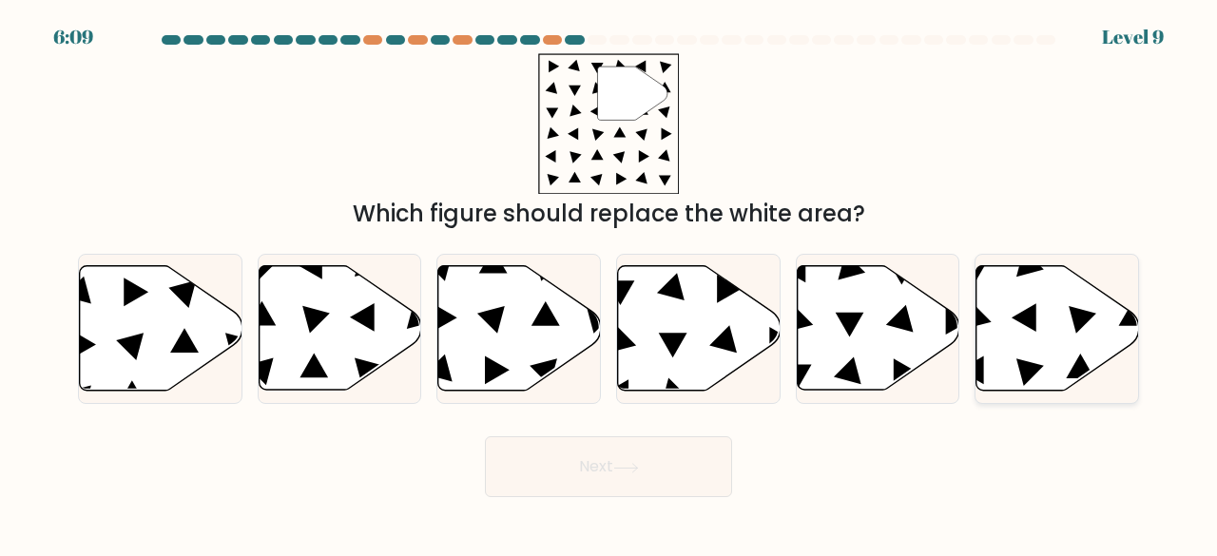
click at [1057, 336] on icon at bounding box center [1058, 328] width 163 height 125
click at [610, 283] on input "f." at bounding box center [609, 281] width 1 height 5
radio input "true"
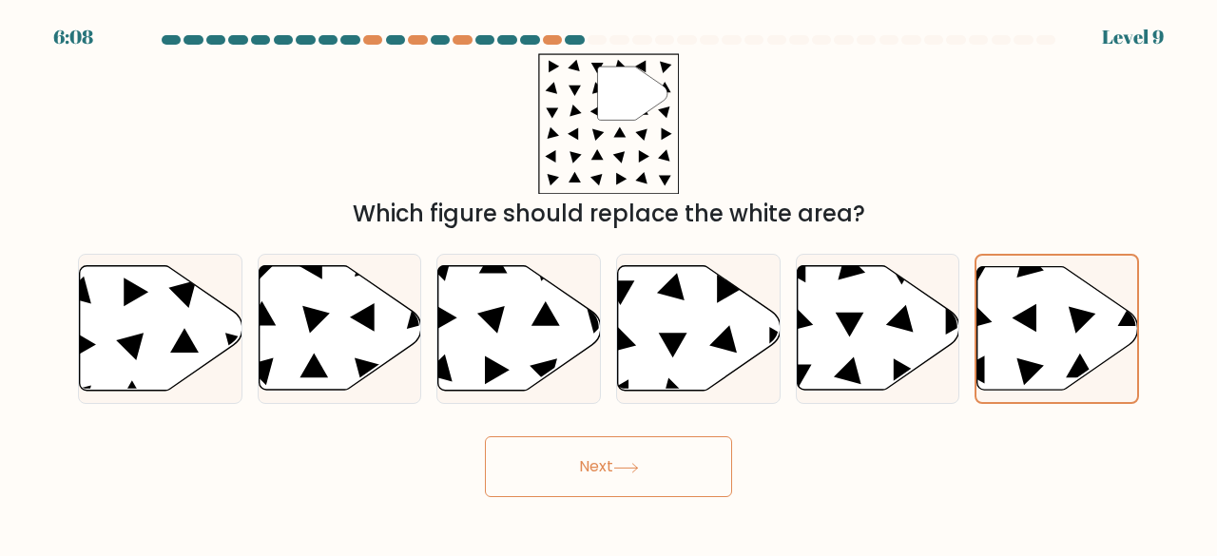
click at [684, 460] on button "Next" at bounding box center [608, 467] width 247 height 61
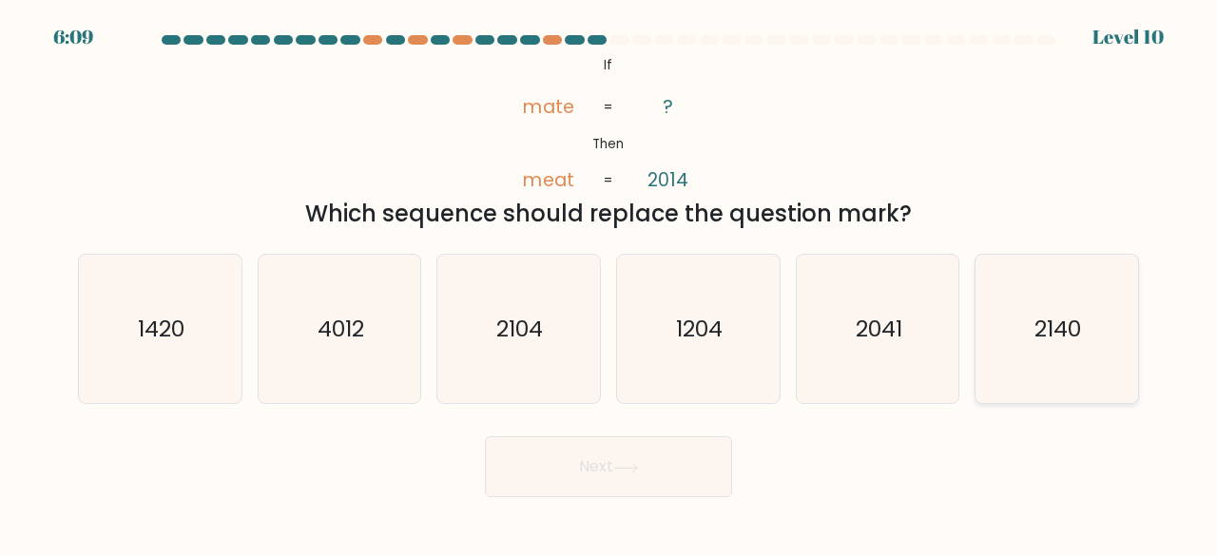
click at [1080, 349] on icon "2140" at bounding box center [1056, 329] width 149 height 149
click at [610, 283] on input "f. 2140" at bounding box center [609, 281] width 1 height 5
radio input "true"
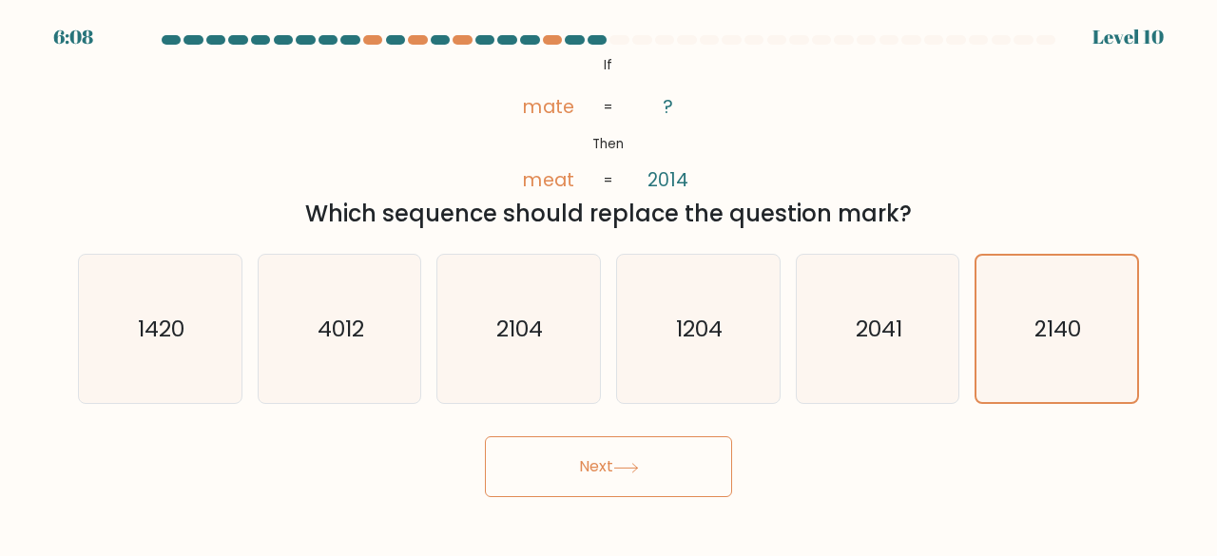
click at [613, 480] on button "Next" at bounding box center [608, 467] width 247 height 61
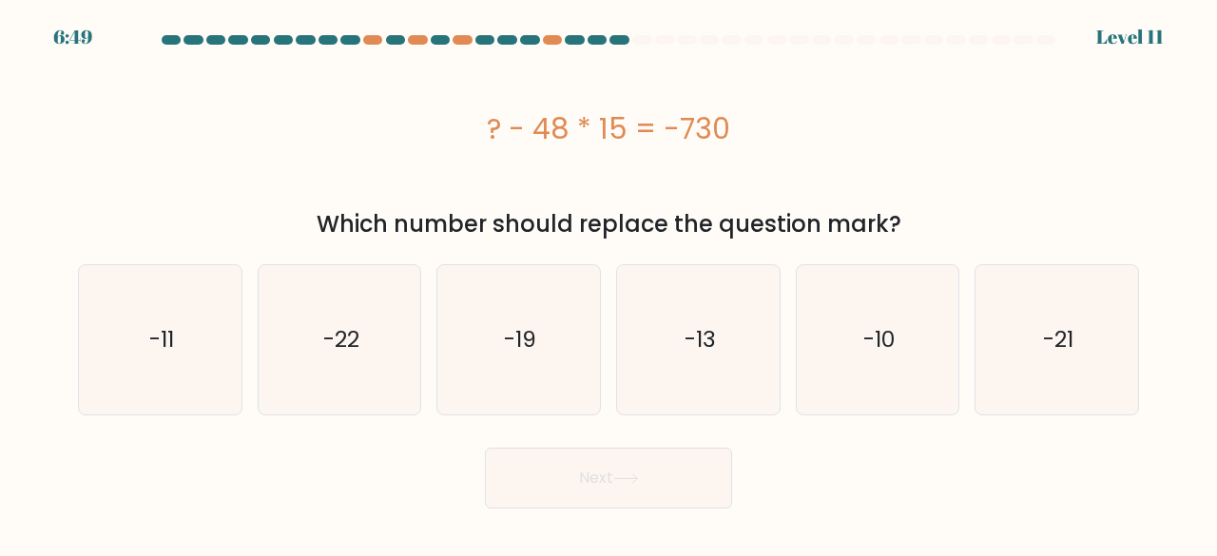
drag, startPoint x: 445, startPoint y: 136, endPoint x: 748, endPoint y: 117, distance: 303.0
click at [748, 117] on div "? - 48 * 15 = -730" at bounding box center [608, 128] width 1061 height 43
copy div "? - 48 * 15 = -730"
click at [897, 378] on icon "-10" at bounding box center [878, 339] width 149 height 149
click at [610, 283] on input "e. -10" at bounding box center [609, 281] width 1 height 5
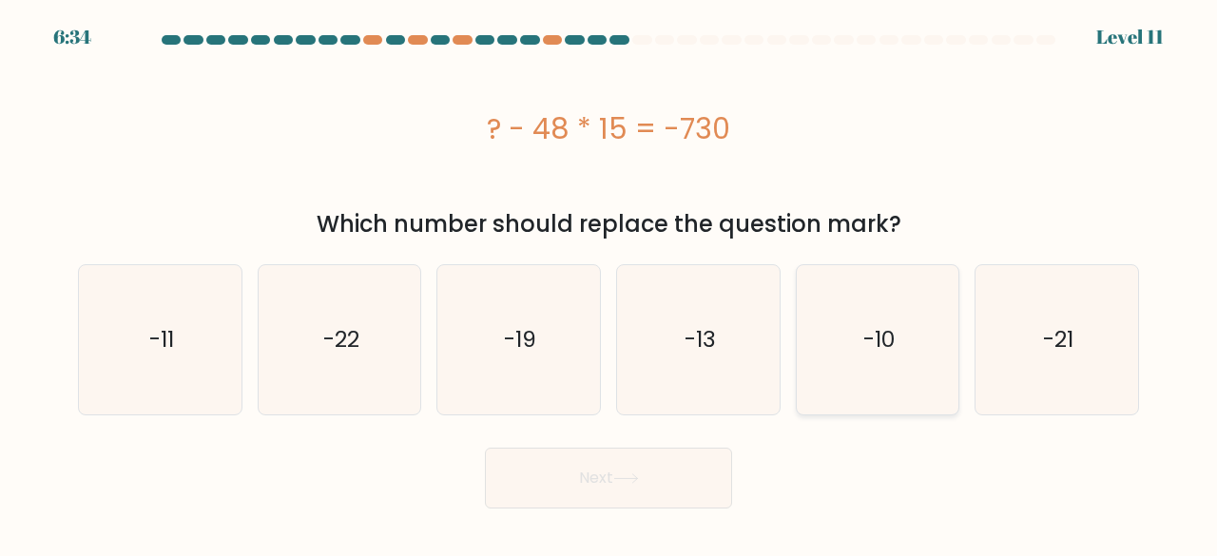
radio input "true"
click at [655, 492] on button "Next" at bounding box center [608, 478] width 247 height 61
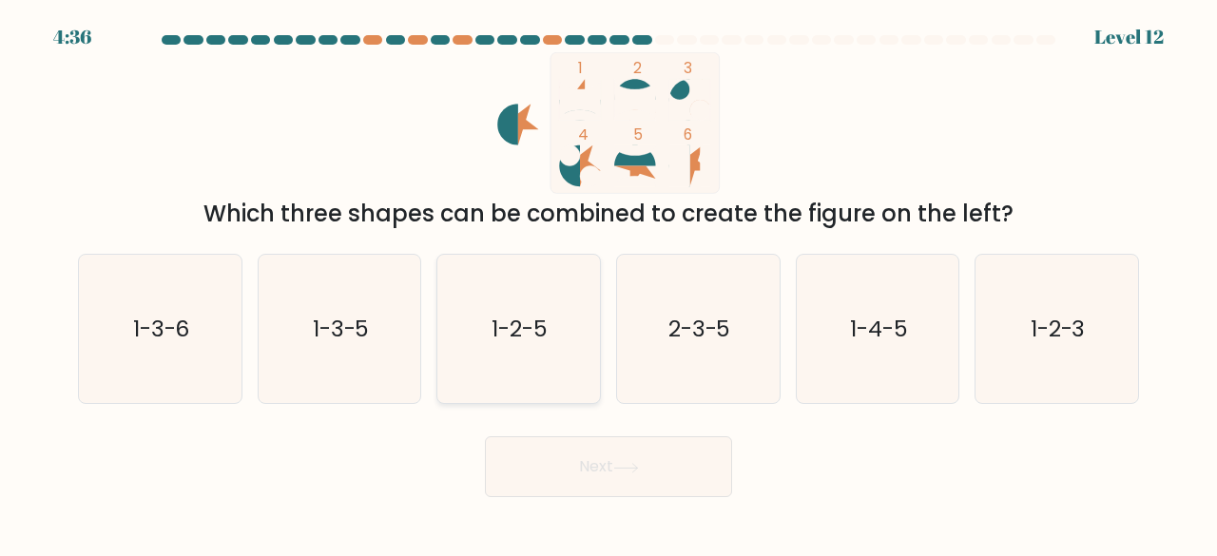
click at [526, 319] on text "1-2-5" at bounding box center [521, 328] width 56 height 31
click at [609, 283] on input "c. 1-2-5" at bounding box center [609, 281] width 1 height 5
radio input "true"
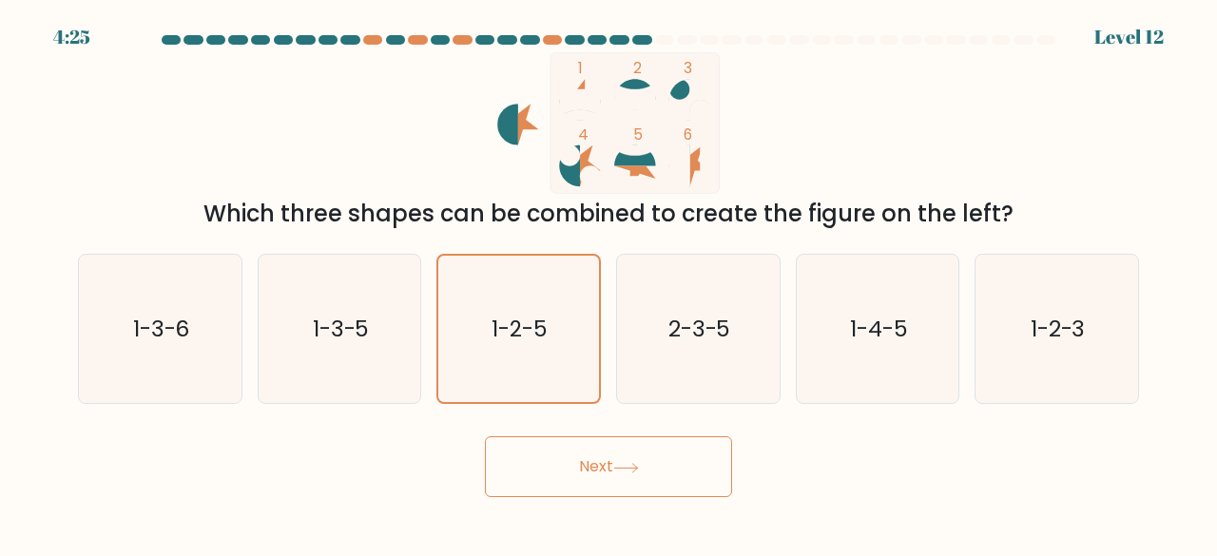
click at [571, 471] on button "Next" at bounding box center [608, 467] width 247 height 61
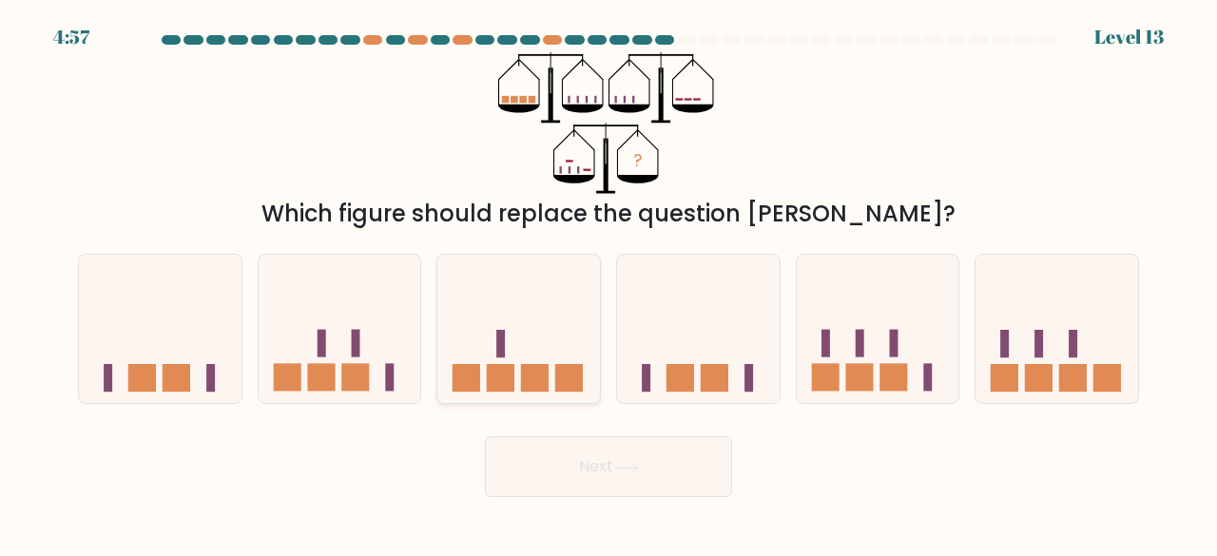
click at [518, 375] on icon at bounding box center [519, 329] width 163 height 134
click at [609, 283] on input "c." at bounding box center [609, 281] width 1 height 5
radio input "true"
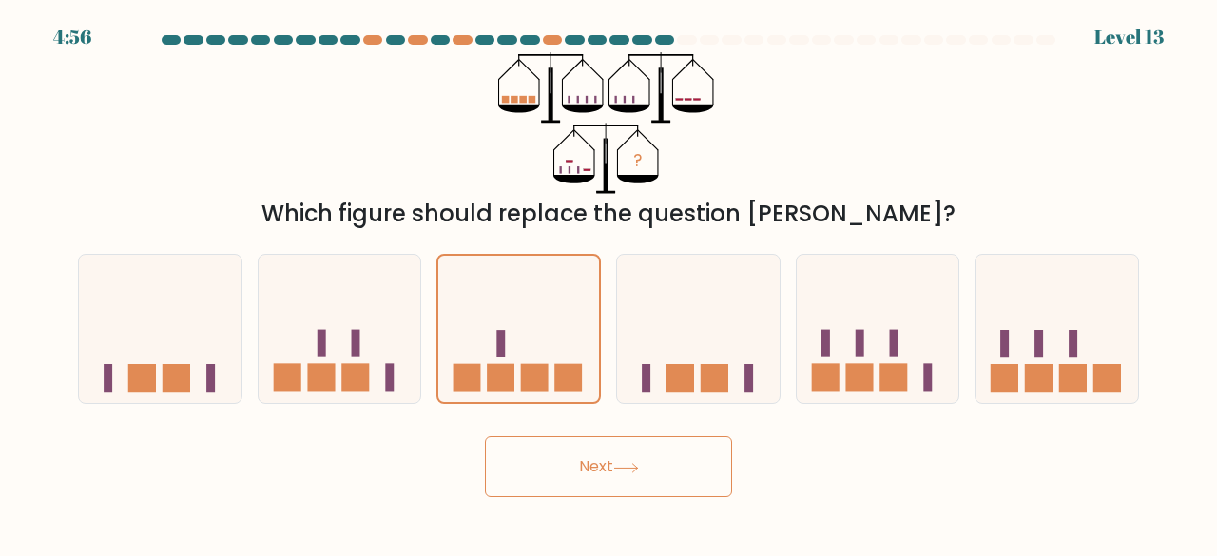
click at [552, 466] on button "Next" at bounding box center [608, 467] width 247 height 61
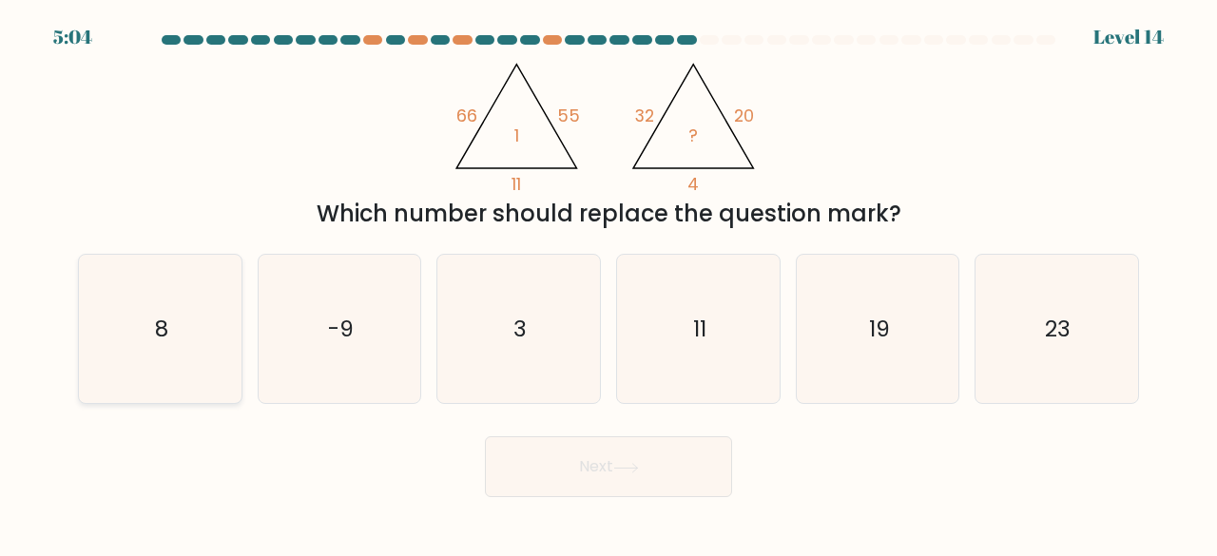
click at [182, 351] on icon "8" at bounding box center [160, 329] width 149 height 149
click at [609, 283] on input "a. 8" at bounding box center [609, 281] width 1 height 5
radio input "true"
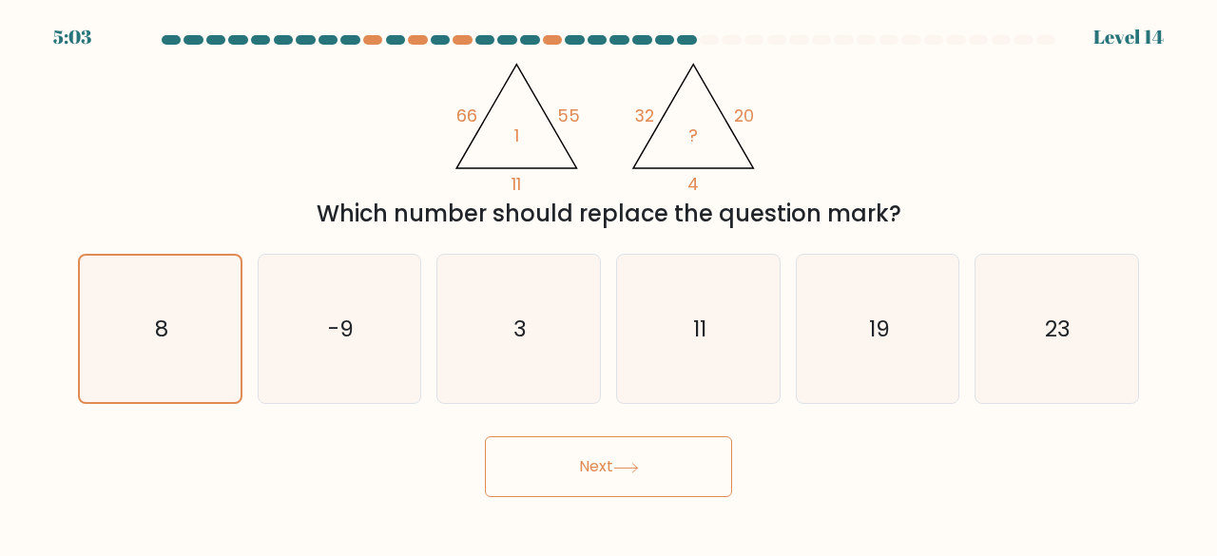
click at [558, 475] on button "Next" at bounding box center [608, 467] width 247 height 61
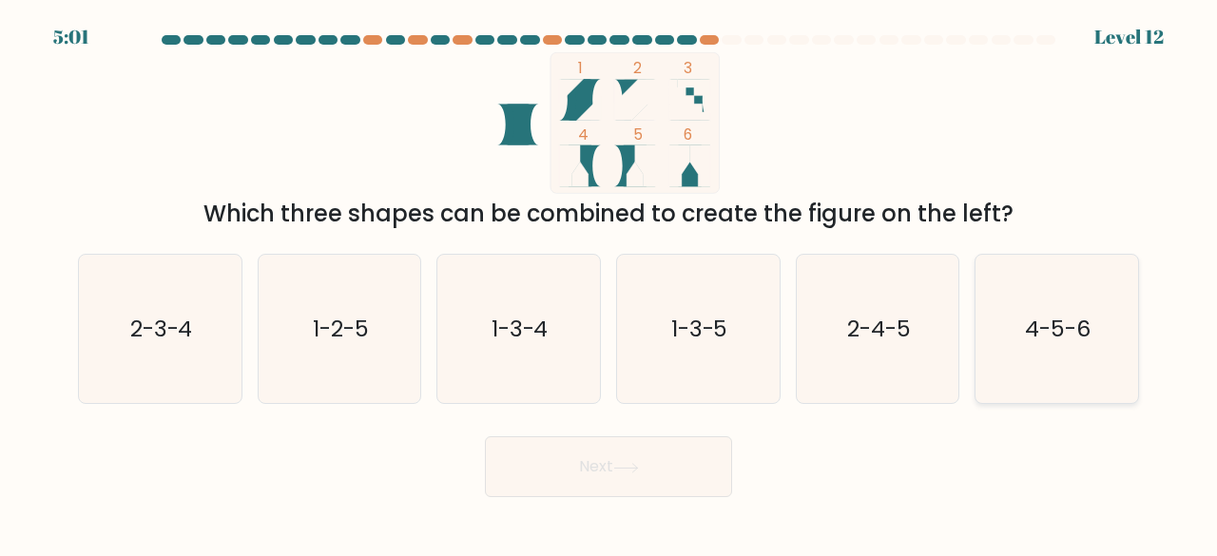
click at [1089, 315] on text "4-5-6" at bounding box center [1059, 328] width 66 height 31
click at [610, 283] on input "f. 4-5-6" at bounding box center [609, 281] width 1 height 5
radio input "true"
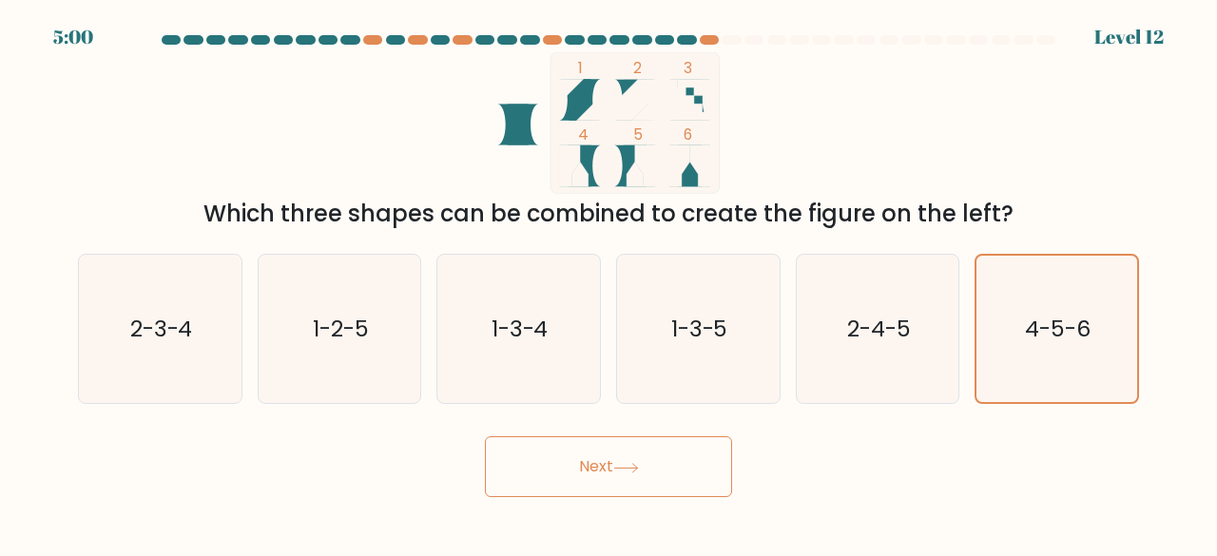
click at [652, 461] on button "Next" at bounding box center [608, 467] width 247 height 61
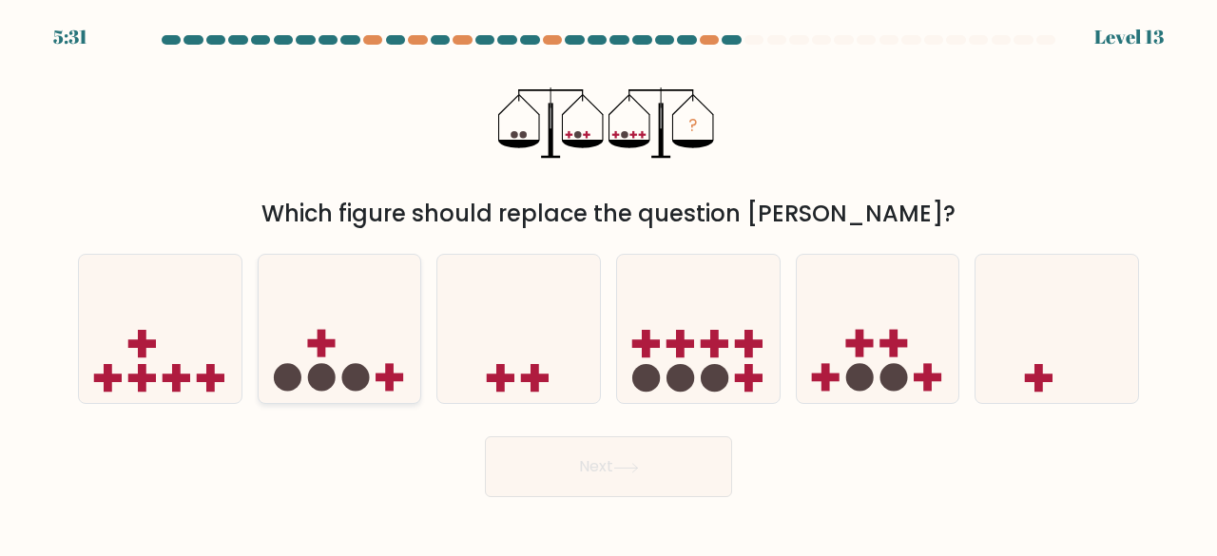
click at [390, 374] on rect at bounding box center [389, 378] width 9 height 28
click at [609, 283] on input "b." at bounding box center [609, 281] width 1 height 5
radio input "true"
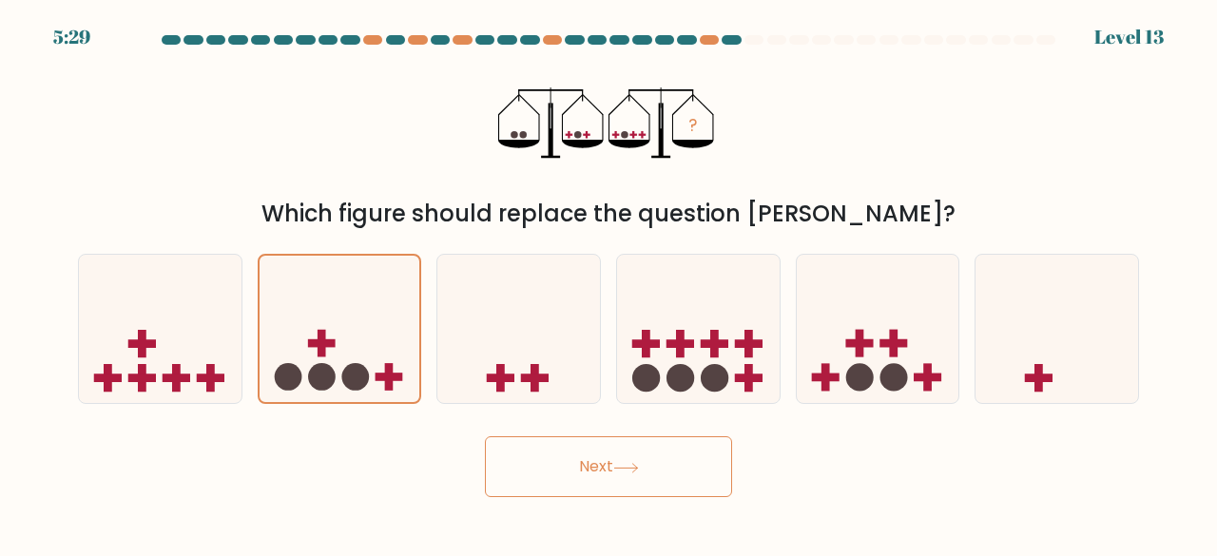
click at [559, 469] on button "Next" at bounding box center [608, 467] width 247 height 61
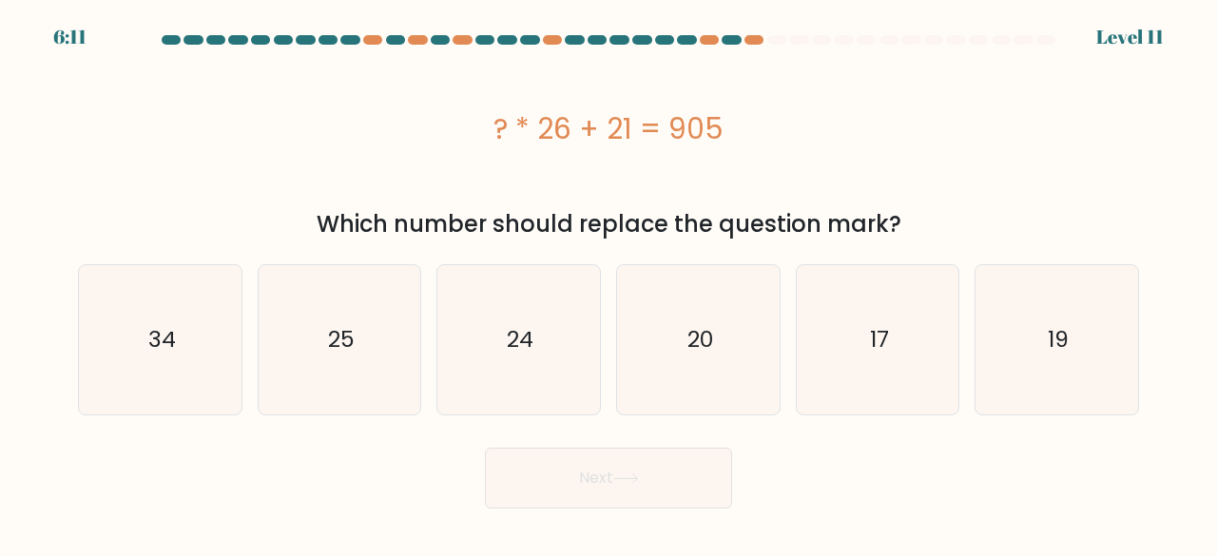
drag, startPoint x: 460, startPoint y: 128, endPoint x: 841, endPoint y: 130, distance: 380.4
click at [841, 130] on div "? * 26 + 21 = 905" at bounding box center [608, 128] width 1061 height 43
copy div "? * 26 + 21 = 905"
drag, startPoint x: 122, startPoint y: 357, endPoint x: 134, endPoint y: 357, distance: 12.4
click at [123, 357] on icon "34" at bounding box center [160, 339] width 149 height 149
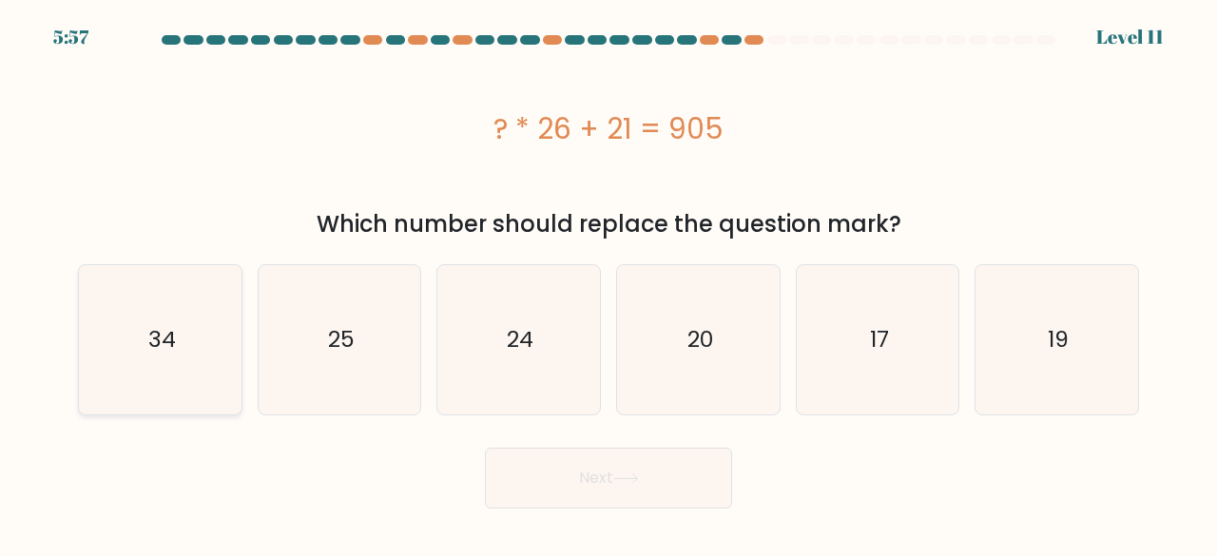
click at [609, 283] on input "a. 34" at bounding box center [609, 281] width 1 height 5
radio input "true"
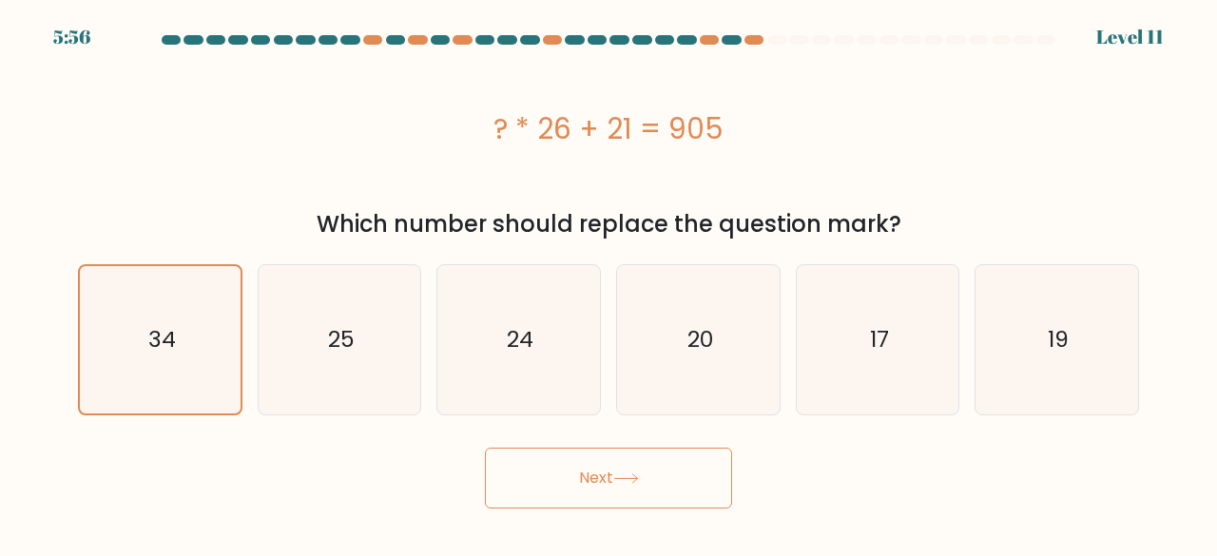
click at [527, 482] on button "Next" at bounding box center [608, 478] width 247 height 61
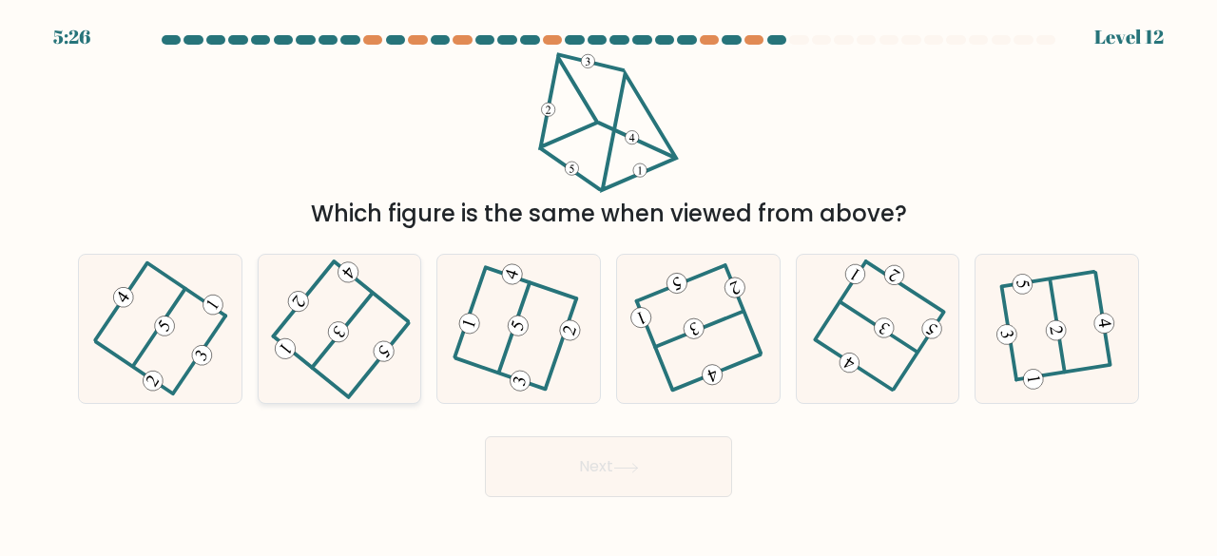
click at [379, 334] on icon at bounding box center [340, 328] width 120 height 119
click at [609, 283] on input "b." at bounding box center [609, 281] width 1 height 5
radio input "true"
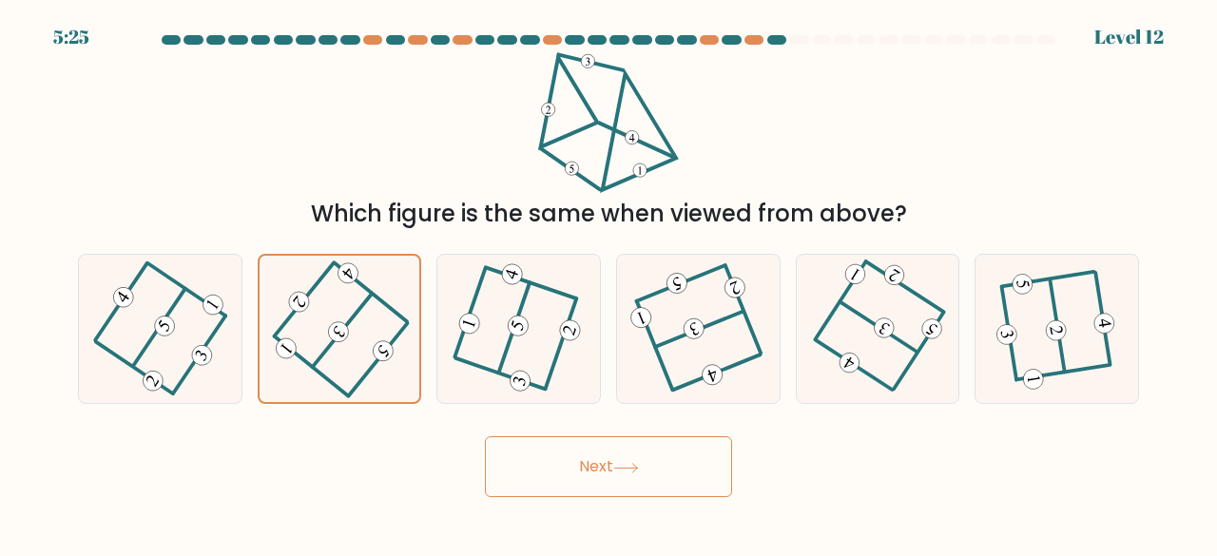
click at [664, 460] on button "Next" at bounding box center [608, 467] width 247 height 61
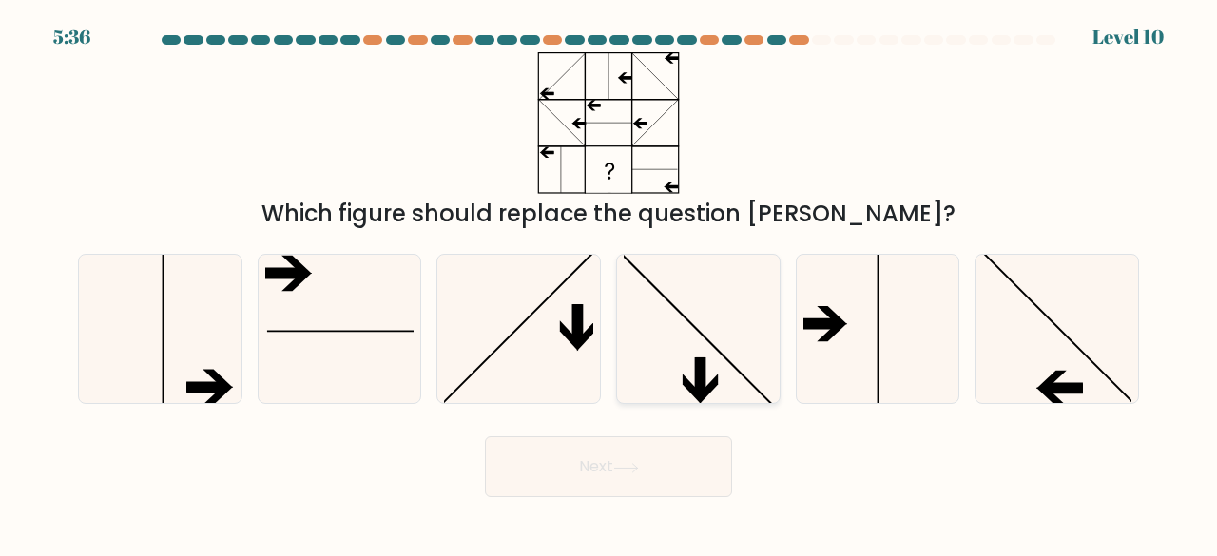
click at [642, 337] on icon at bounding box center [698, 329] width 149 height 149
click at [610, 283] on input "d." at bounding box center [609, 281] width 1 height 5
radio input "true"
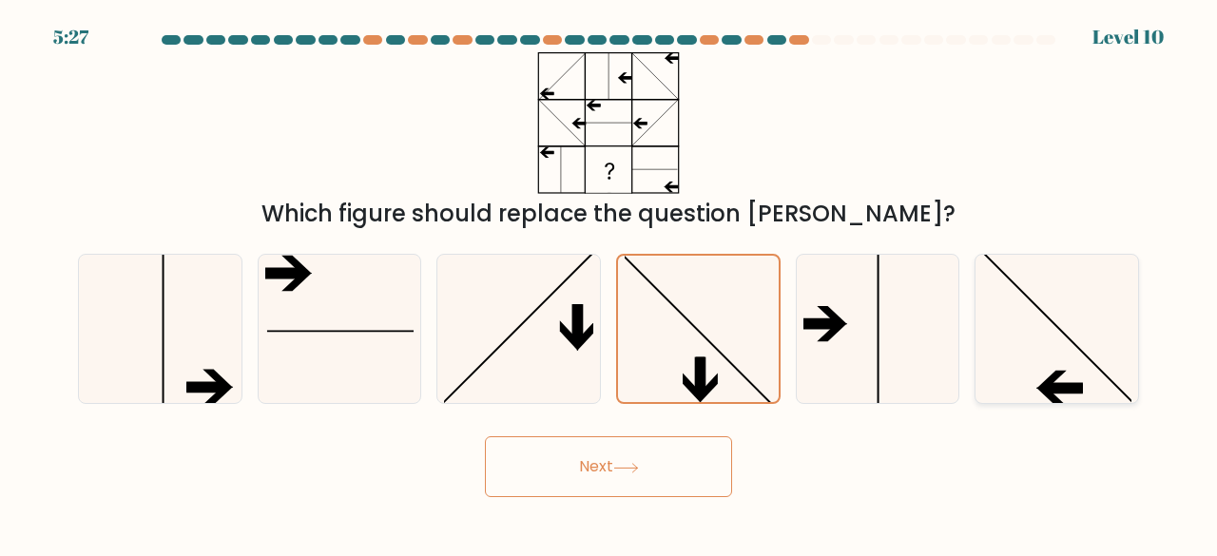
click at [1033, 348] on icon at bounding box center [1056, 329] width 149 height 149
click at [610, 283] on input "f." at bounding box center [609, 281] width 1 height 5
radio input "true"
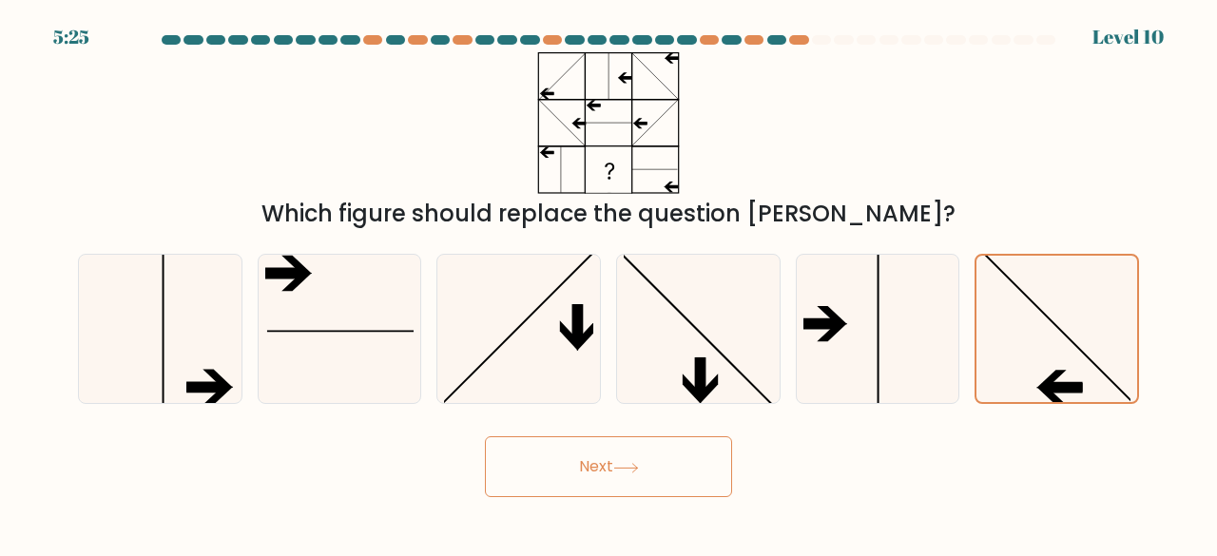
click at [619, 464] on icon at bounding box center [626, 468] width 26 height 10
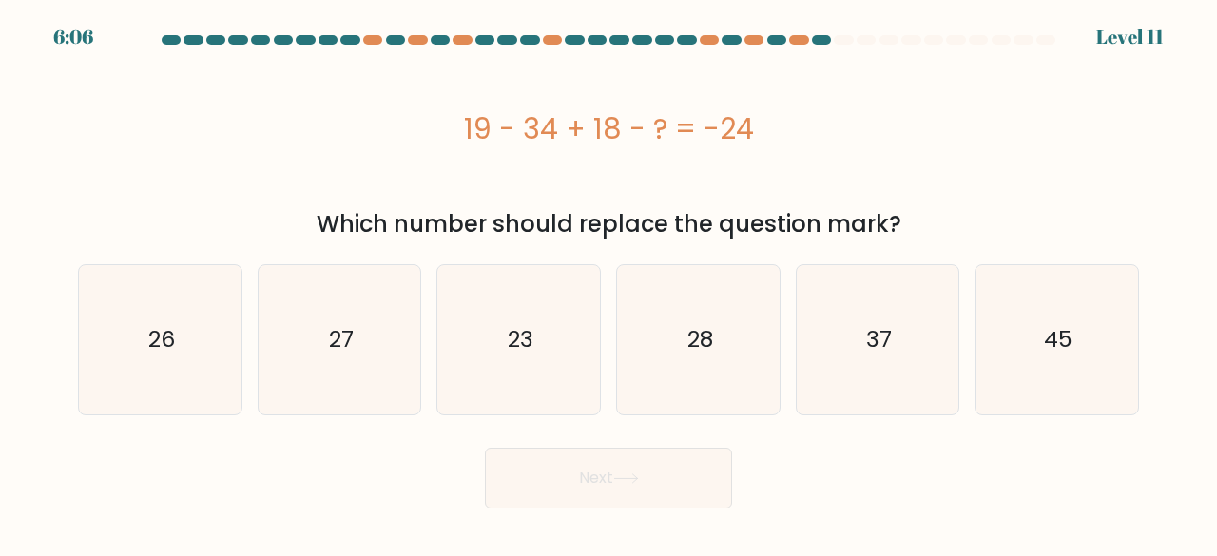
drag, startPoint x: 458, startPoint y: 111, endPoint x: 774, endPoint y: 125, distance: 316.0
click at [774, 125] on div "19 - 34 + 18 - ? = -24" at bounding box center [608, 128] width 1061 height 43
copy div "19 - 34 + 18 - ? = -24"
click at [362, 340] on icon "27" at bounding box center [339, 339] width 149 height 149
click at [609, 283] on input "b. 27" at bounding box center [609, 281] width 1 height 5
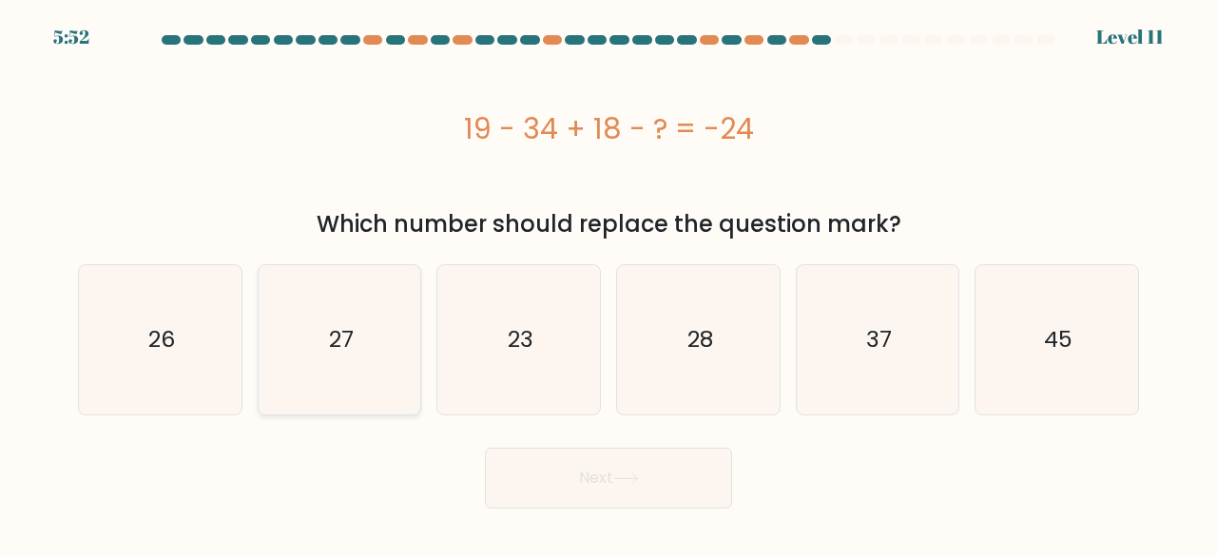
radio input "true"
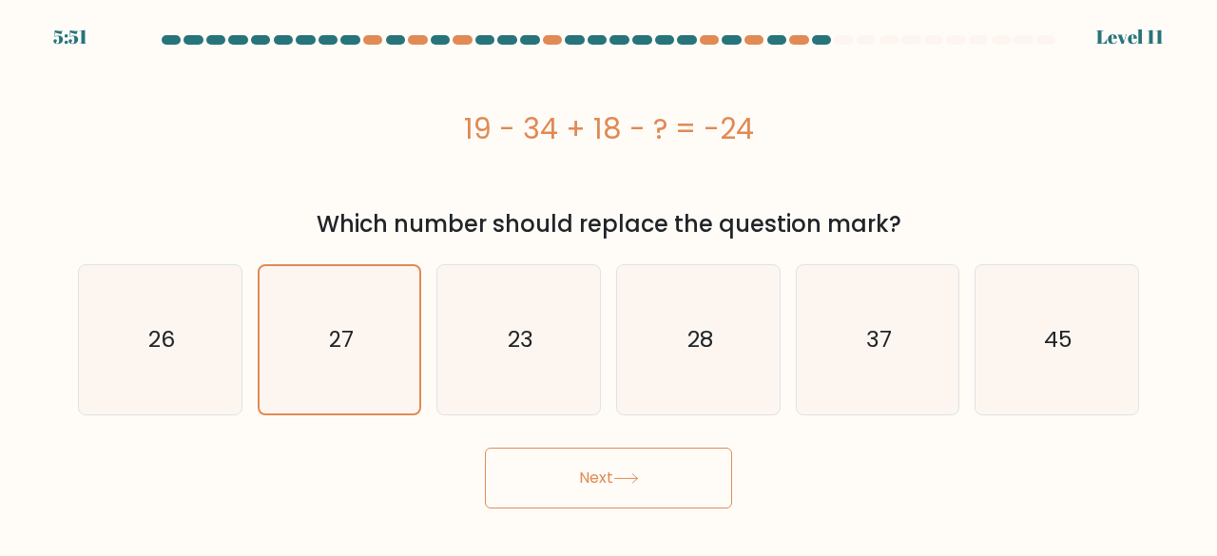
click at [576, 477] on button "Next" at bounding box center [608, 478] width 247 height 61
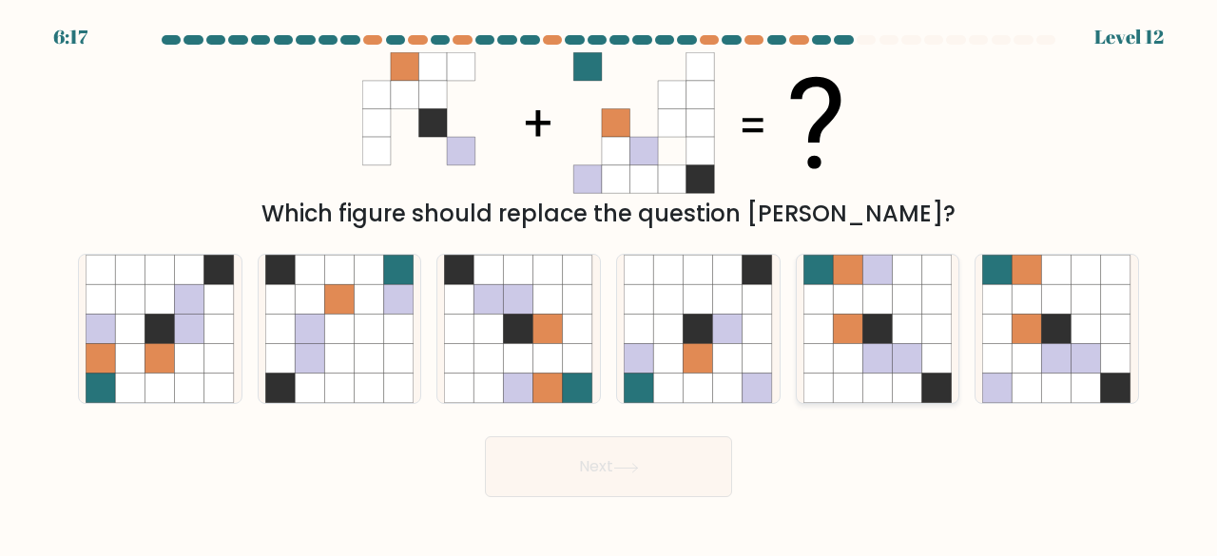
click at [896, 362] on icon at bounding box center [907, 358] width 29 height 29
click at [610, 283] on input "e." at bounding box center [609, 281] width 1 height 5
radio input "true"
click at [651, 465] on button "Next" at bounding box center [608, 467] width 247 height 61
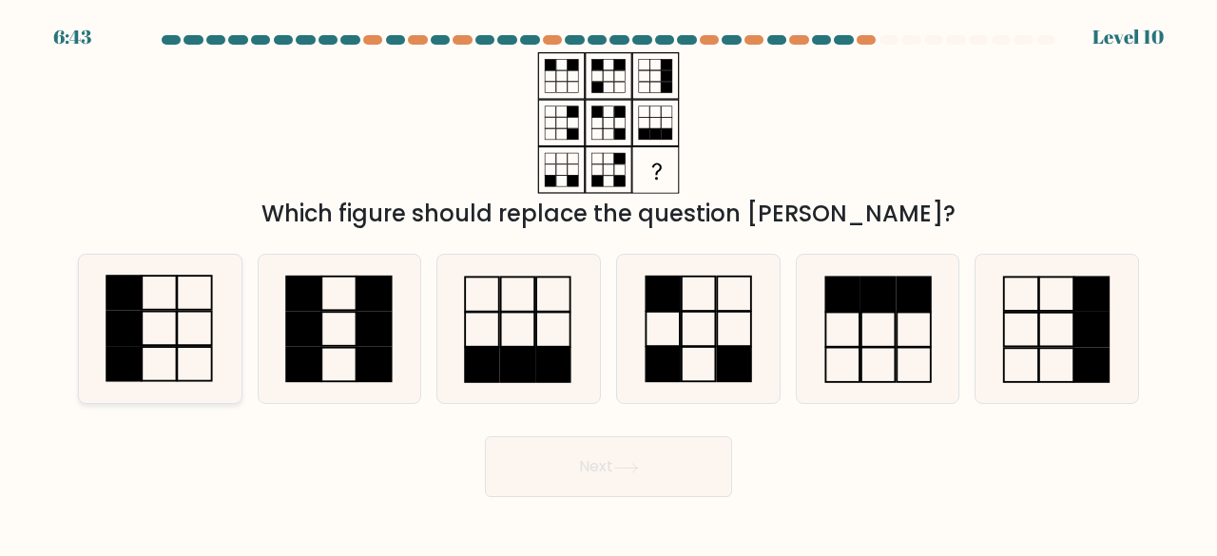
click at [142, 337] on rect at bounding box center [159, 329] width 34 height 34
click at [609, 283] on input "a." at bounding box center [609, 281] width 1 height 5
radio input "true"
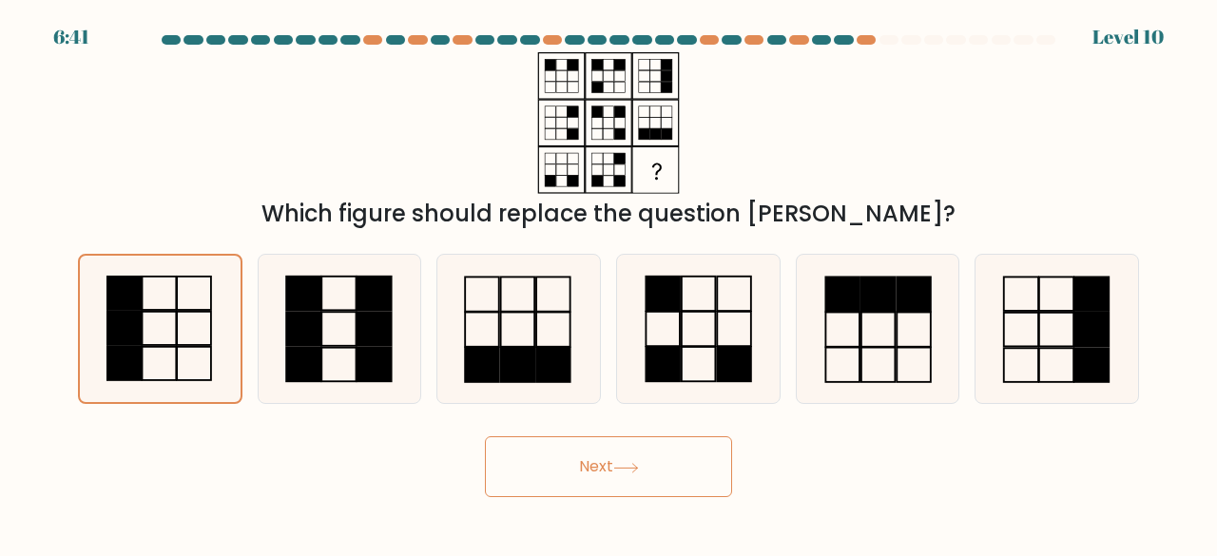
click at [540, 460] on button "Next" at bounding box center [608, 467] width 247 height 61
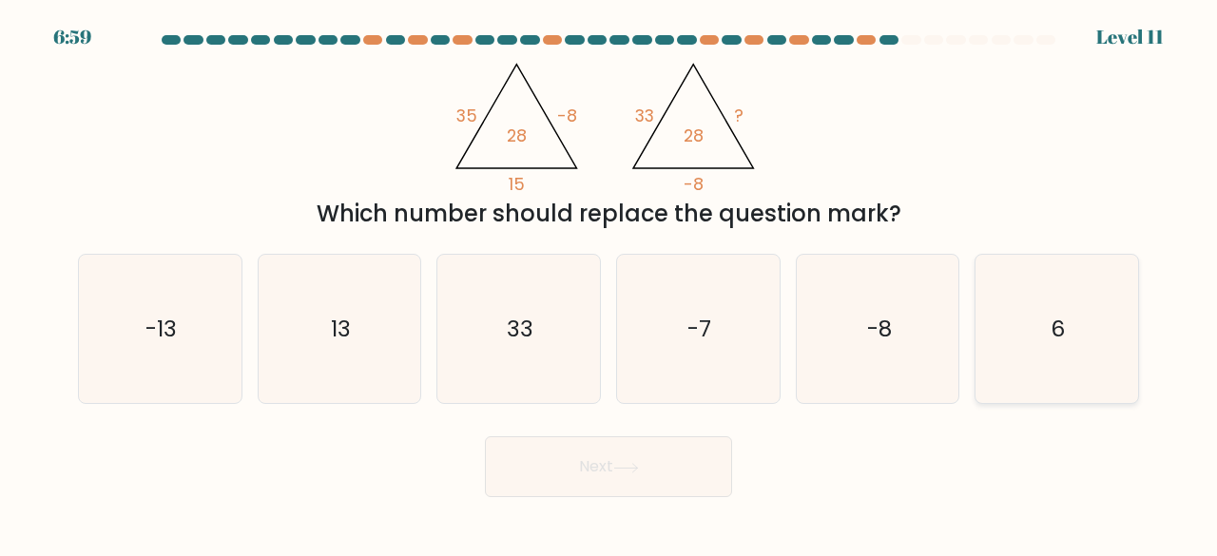
click at [1041, 347] on icon "6" at bounding box center [1056, 329] width 149 height 149
click at [610, 283] on input "f. 6" at bounding box center [609, 281] width 1 height 5
radio input "true"
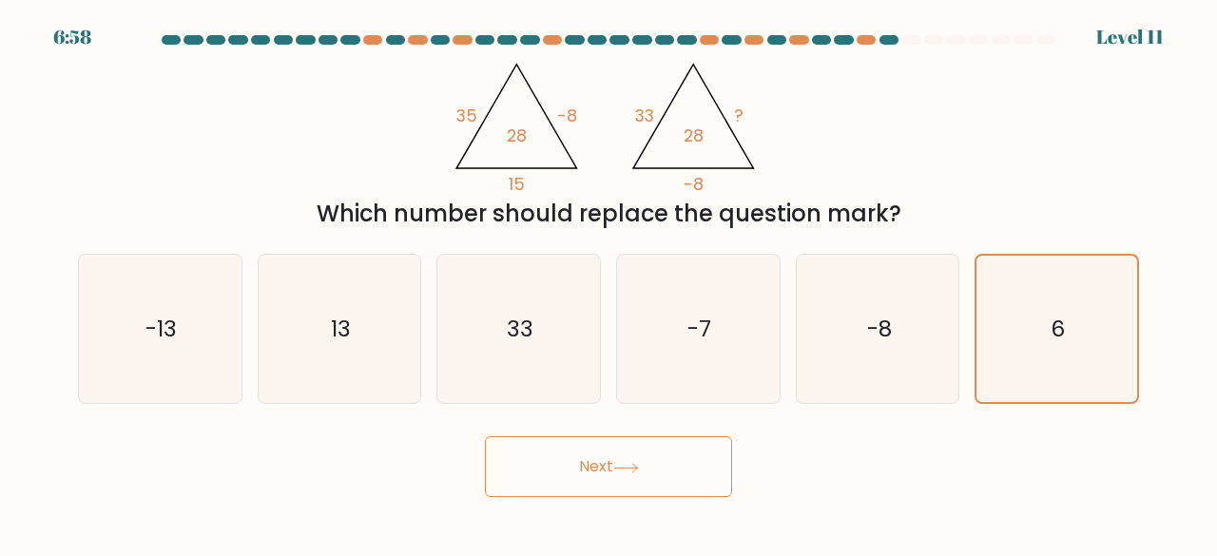
click at [639, 465] on icon at bounding box center [626, 468] width 26 height 10
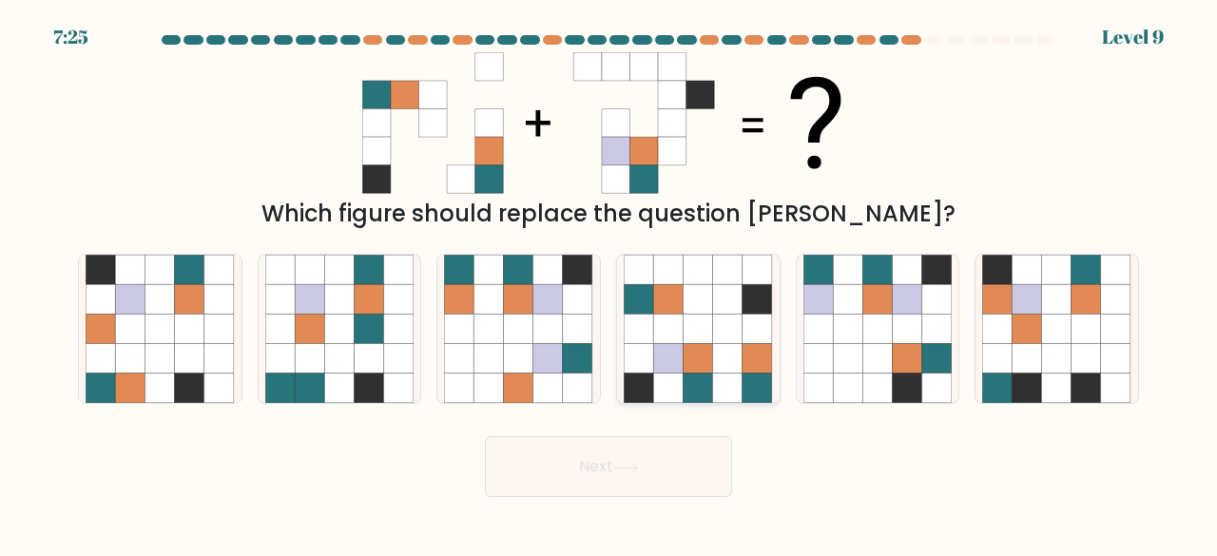
click at [727, 357] on icon at bounding box center [727, 358] width 29 height 29
click at [610, 283] on input "d." at bounding box center [609, 281] width 1 height 5
radio input "true"
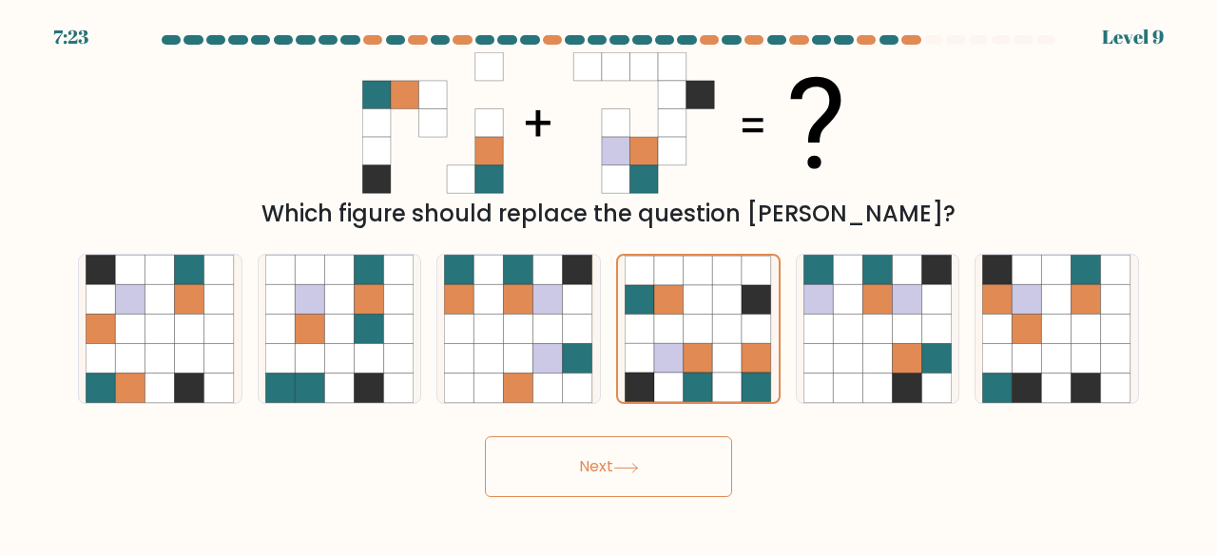
click at [694, 482] on button "Next" at bounding box center [608, 467] width 247 height 61
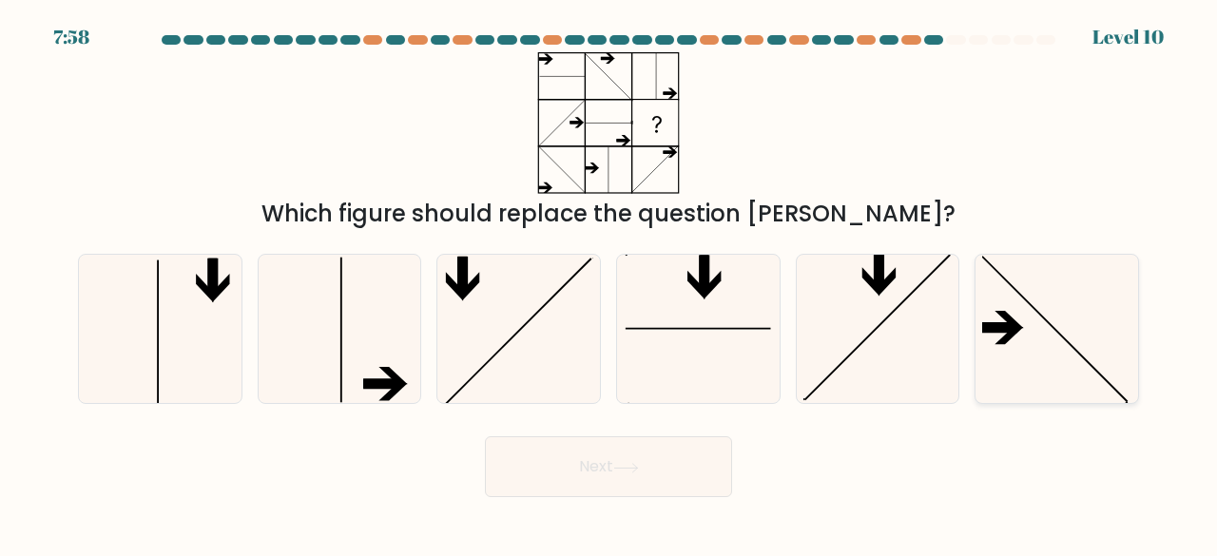
click at [1044, 351] on icon at bounding box center [1056, 329] width 149 height 149
click at [610, 283] on input "f." at bounding box center [609, 281] width 1 height 5
radio input "true"
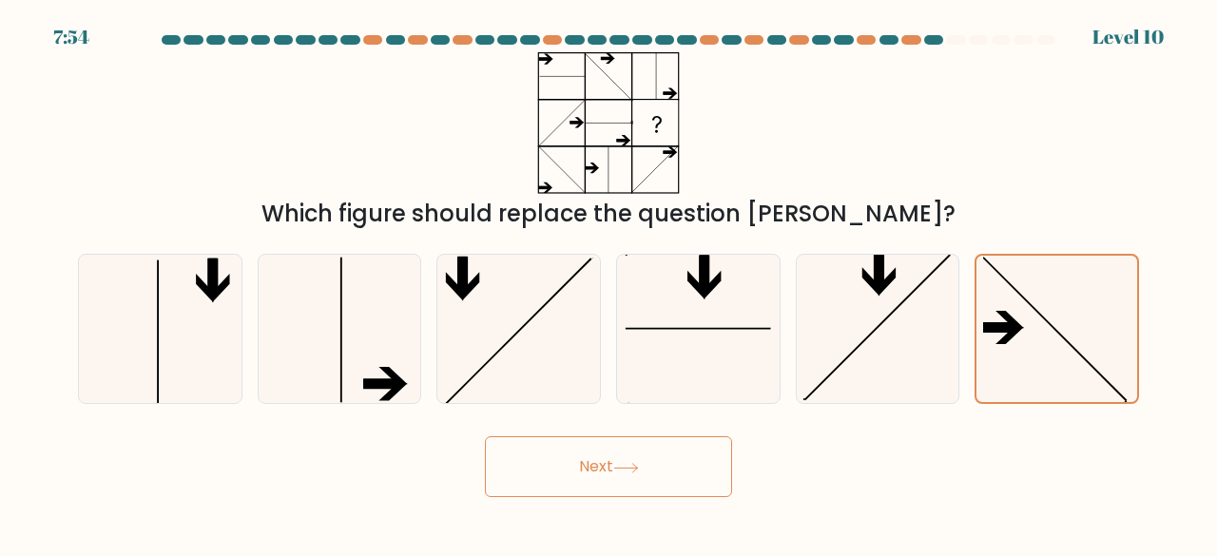
click at [671, 465] on button "Next" at bounding box center [608, 467] width 247 height 61
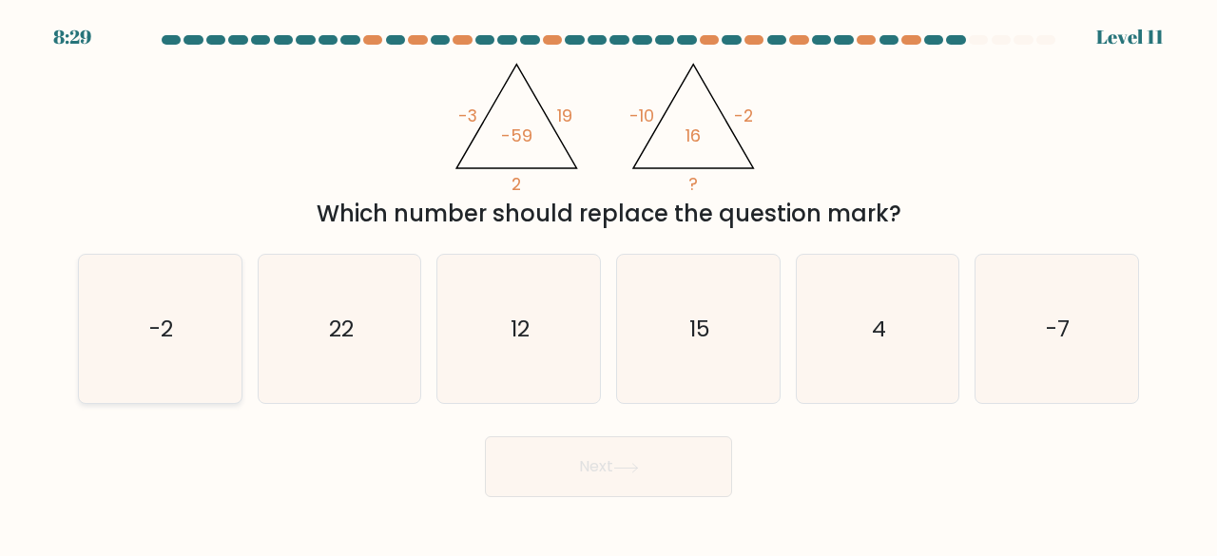
click at [165, 351] on icon "-2" at bounding box center [160, 329] width 149 height 149
click at [609, 283] on input "a. -2" at bounding box center [609, 281] width 1 height 5
radio input "true"
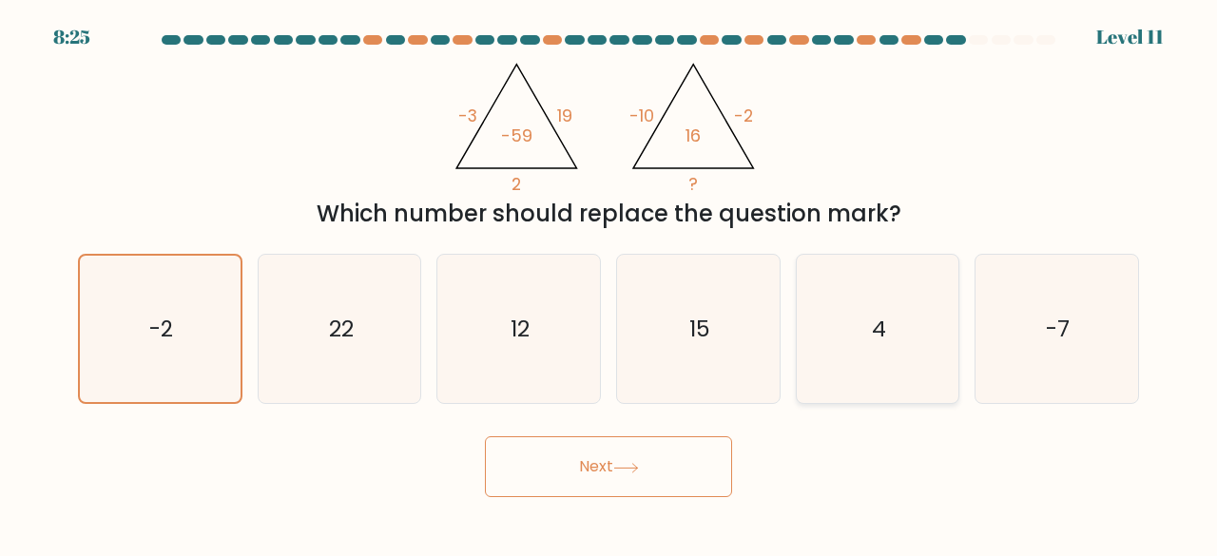
click at [899, 328] on icon "4" at bounding box center [878, 329] width 149 height 149
click at [610, 283] on input "e. 4" at bounding box center [609, 281] width 1 height 5
radio input "true"
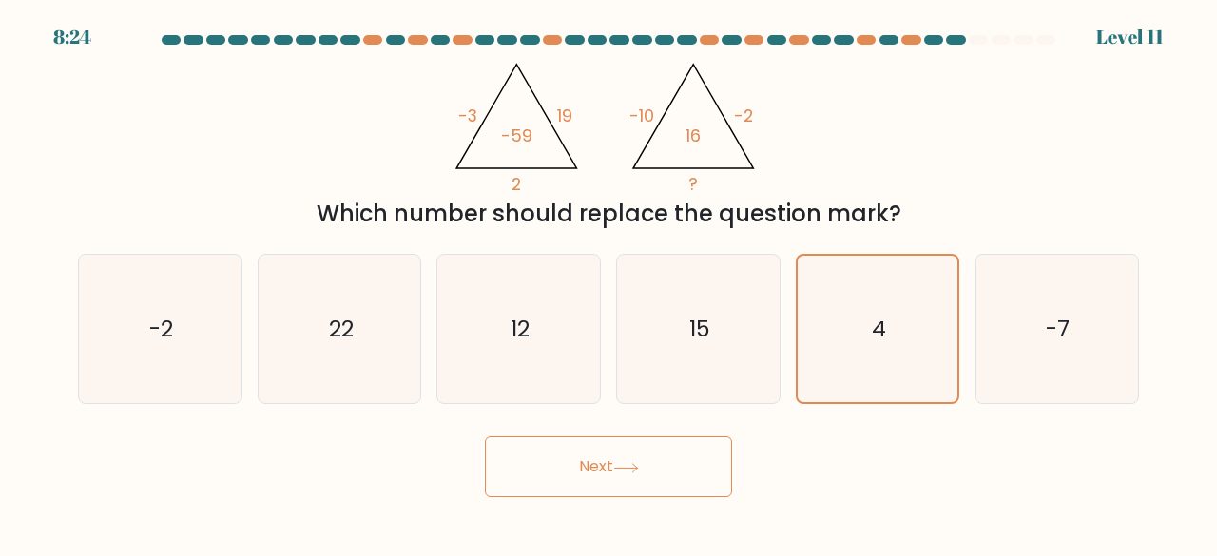
click at [523, 461] on button "Next" at bounding box center [608, 467] width 247 height 61
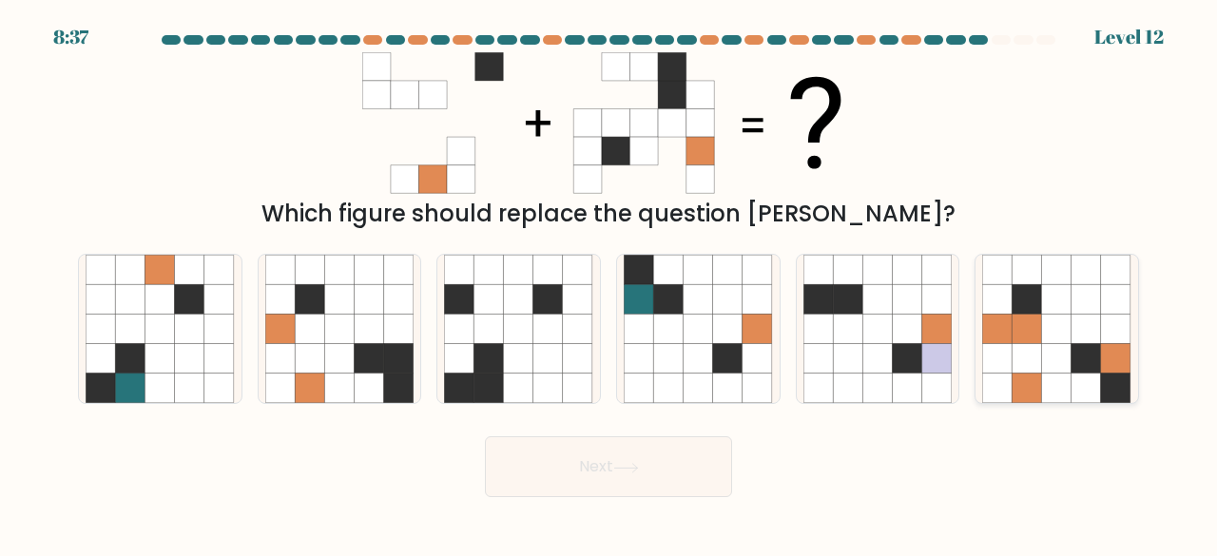
click at [1082, 322] on icon at bounding box center [1086, 329] width 29 height 29
click at [610, 283] on input "f." at bounding box center [609, 281] width 1 height 5
radio input "true"
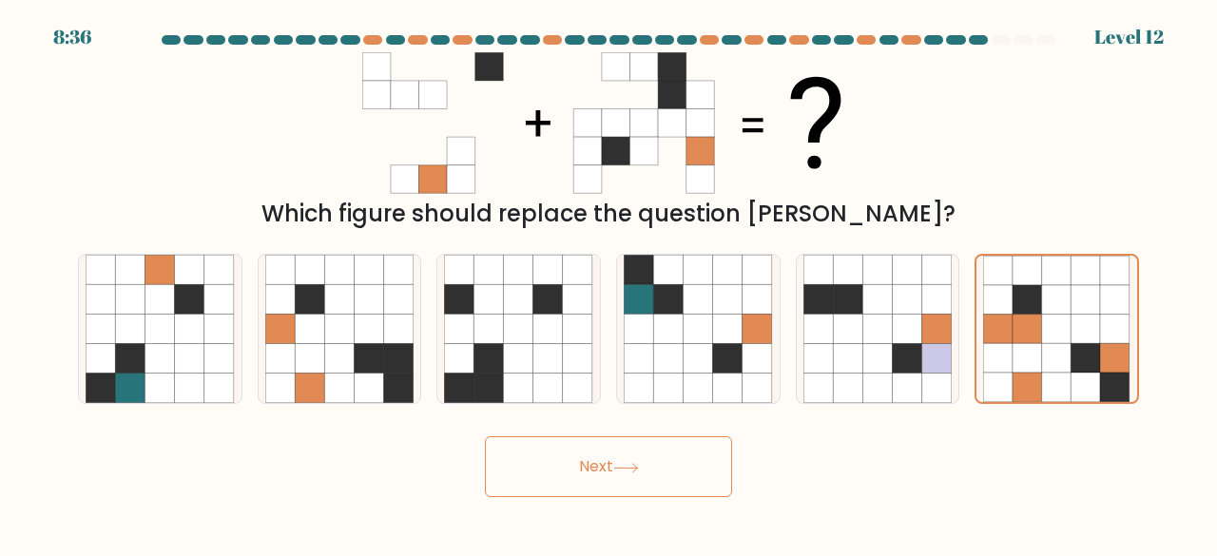
click at [662, 473] on button "Next" at bounding box center [608, 467] width 247 height 61
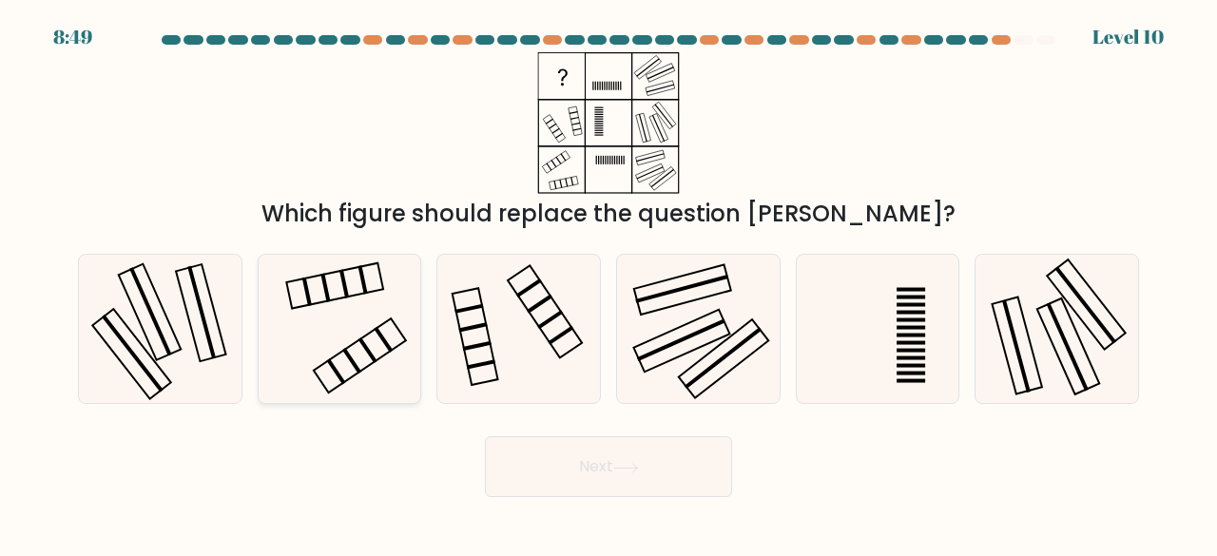
click at [387, 366] on icon at bounding box center [339, 329] width 149 height 149
click at [609, 283] on input "b." at bounding box center [609, 281] width 1 height 5
radio input "true"
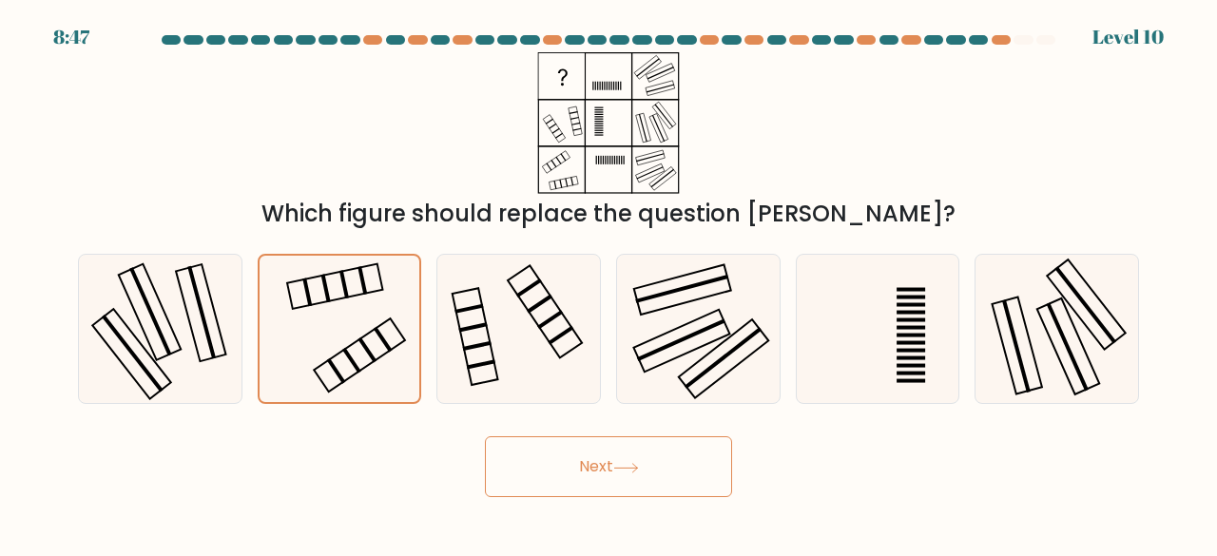
click at [607, 459] on button "Next" at bounding box center [608, 467] width 247 height 61
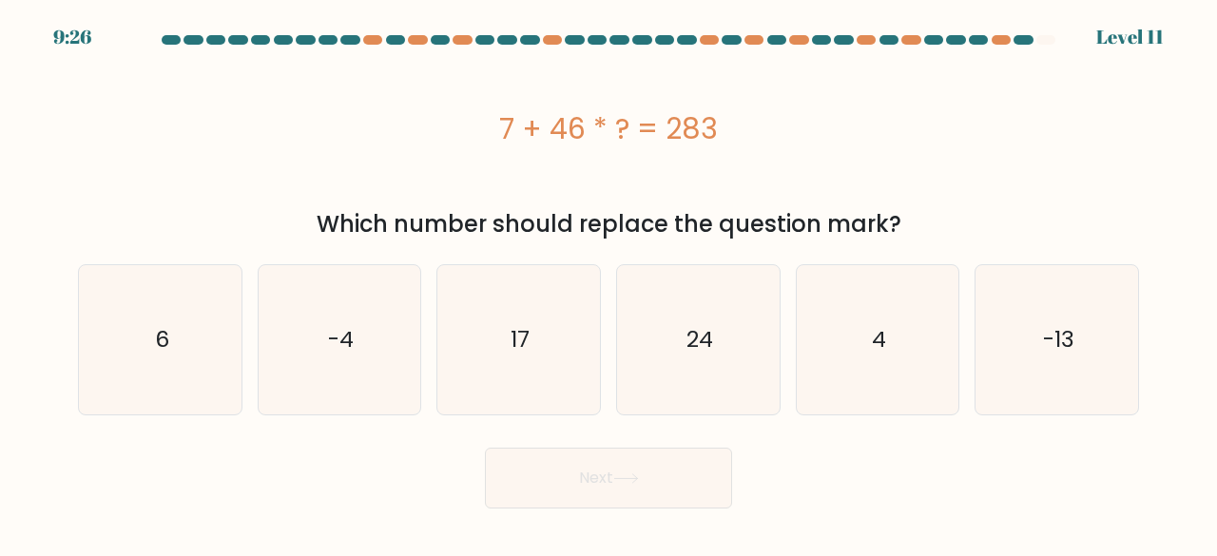
drag, startPoint x: 462, startPoint y: 131, endPoint x: 732, endPoint y: 123, distance: 270.3
click at [732, 123] on div "7 + 46 * ? = 283" at bounding box center [608, 128] width 1061 height 43
copy div "7 + 46 * ? = 283"
click at [156, 309] on icon "6" at bounding box center [160, 339] width 149 height 149
click at [609, 283] on input "a. 6" at bounding box center [609, 281] width 1 height 5
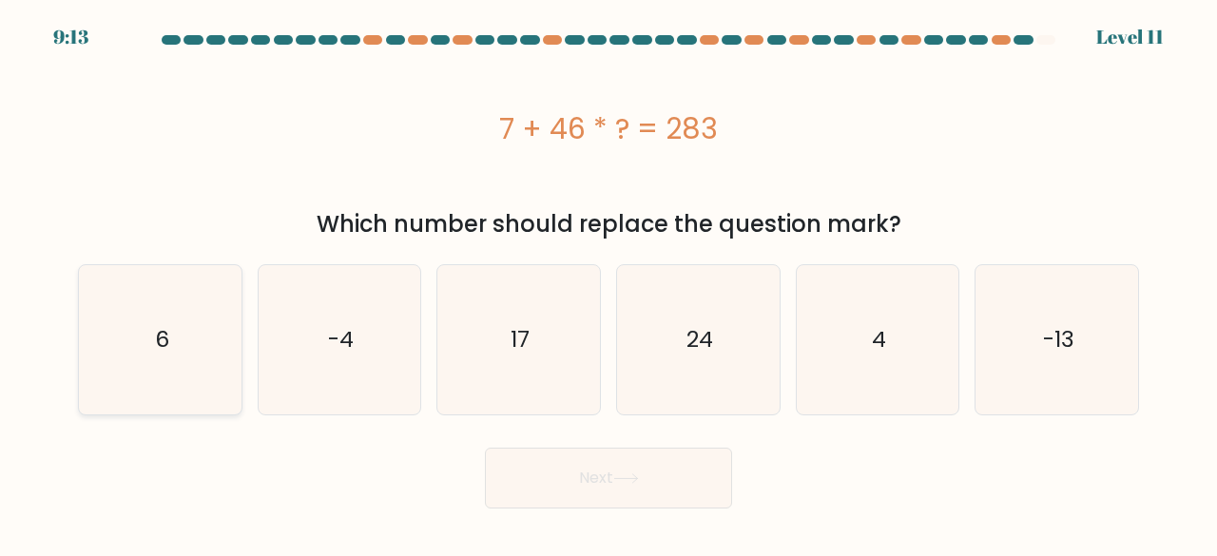
radio input "true"
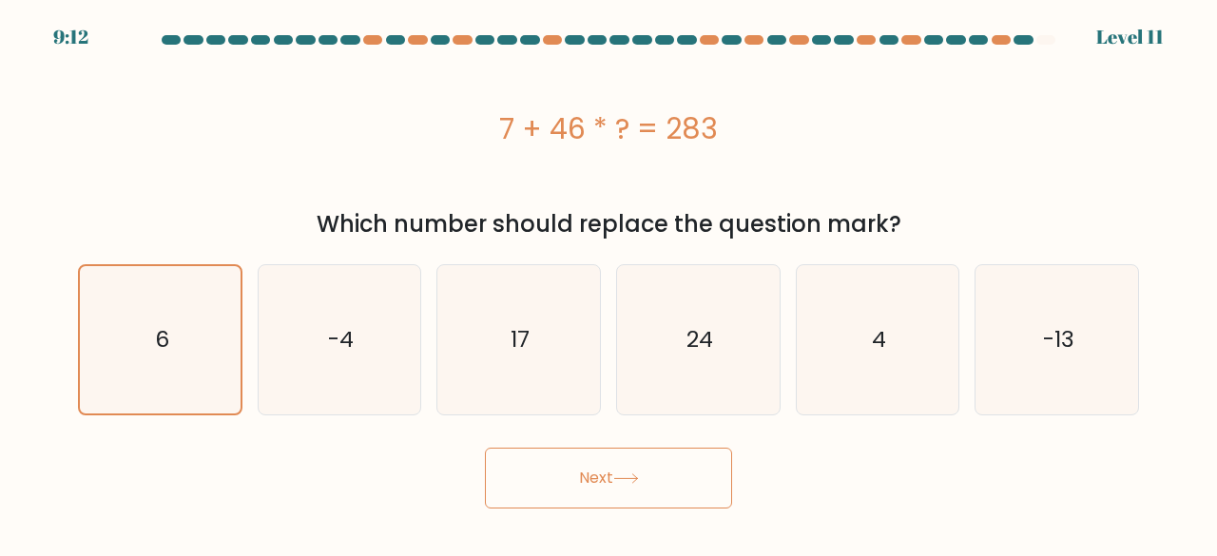
click at [613, 481] on button "Next" at bounding box center [608, 478] width 247 height 61
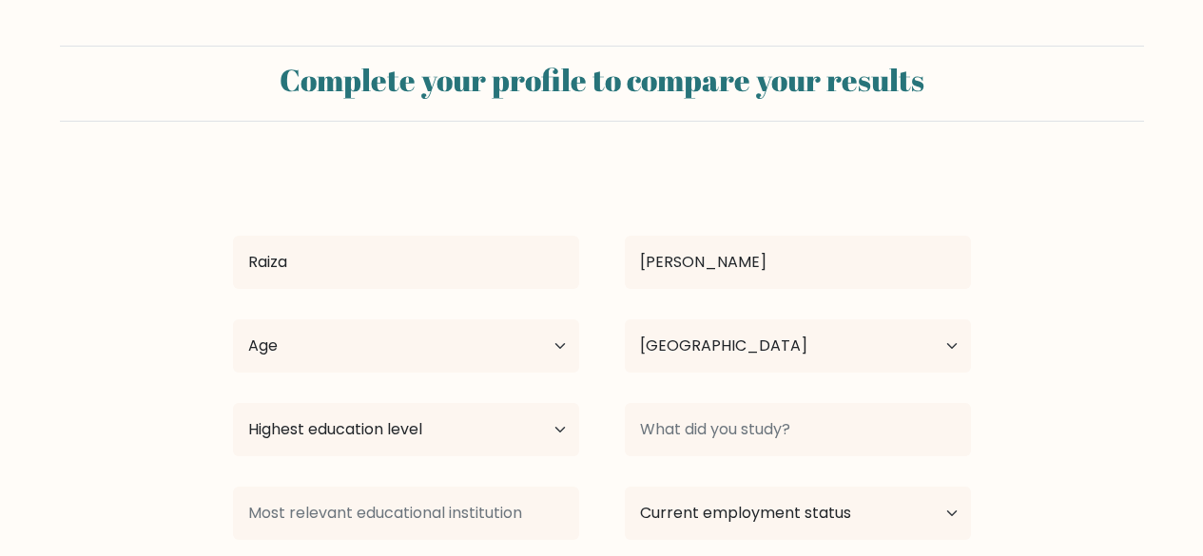
select select "PH"
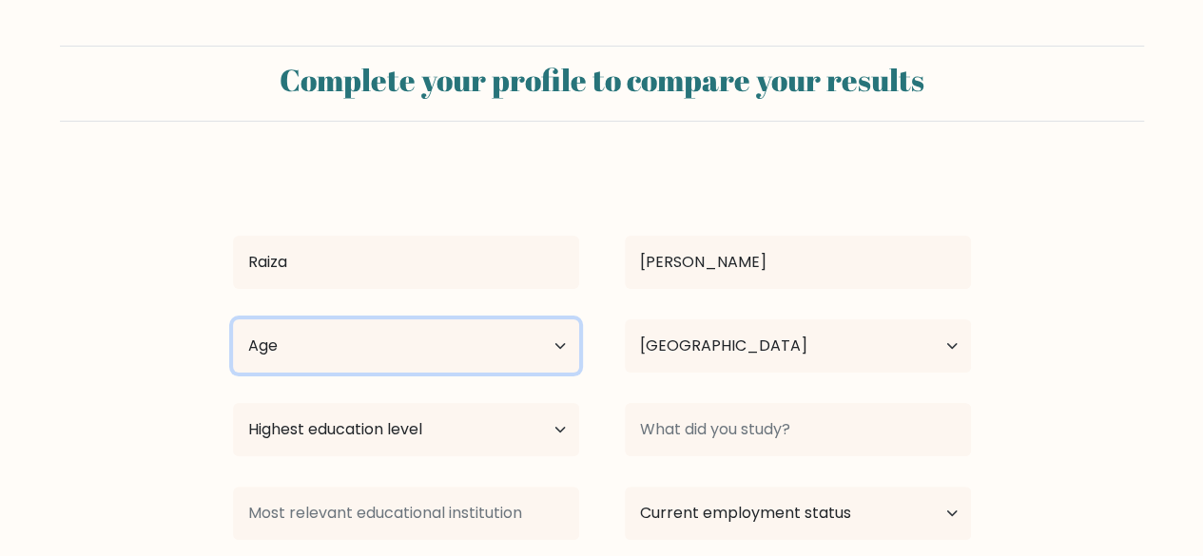
click at [548, 340] on select "Age Under 18 years old 18-24 years old 25-34 years old 35-44 years old 45-54 ye…" at bounding box center [406, 346] width 346 height 53
select select "35_44"
click at [233, 320] on select "Age Under 18 years old 18-24 years old 25-34 years old 35-44 years old 45-54 ye…" at bounding box center [406, 346] width 346 height 53
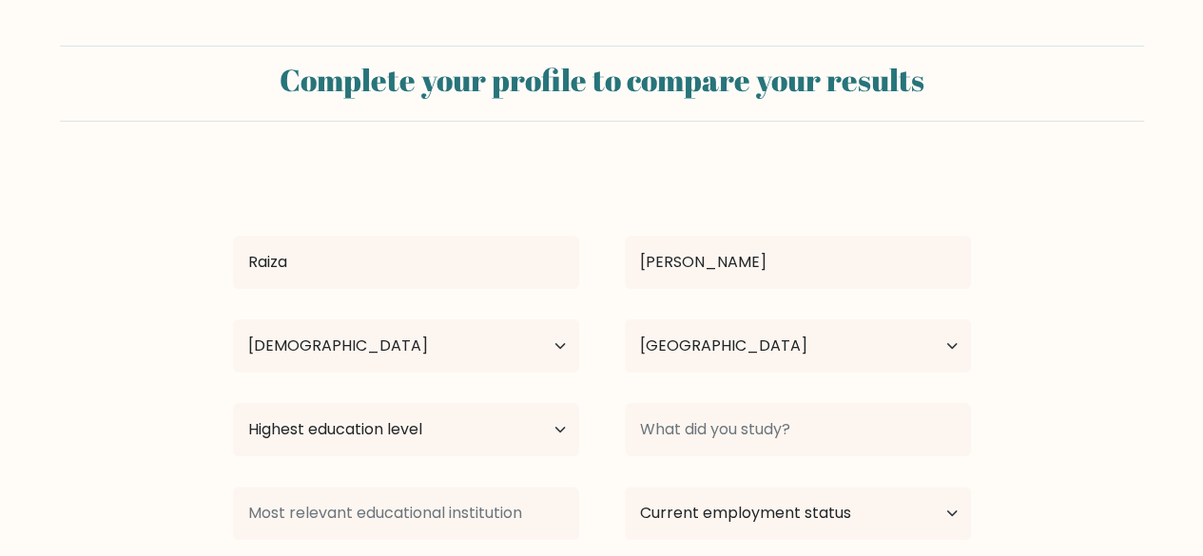
drag, startPoint x: 385, startPoint y: 214, endPoint x: 396, endPoint y: 218, distance: 11.1
click at [396, 218] on div "Raiza Francisco Age Under 18 years old 18-24 years old 25-34 years old 35-44 ye…" at bounding box center [602, 437] width 761 height 540
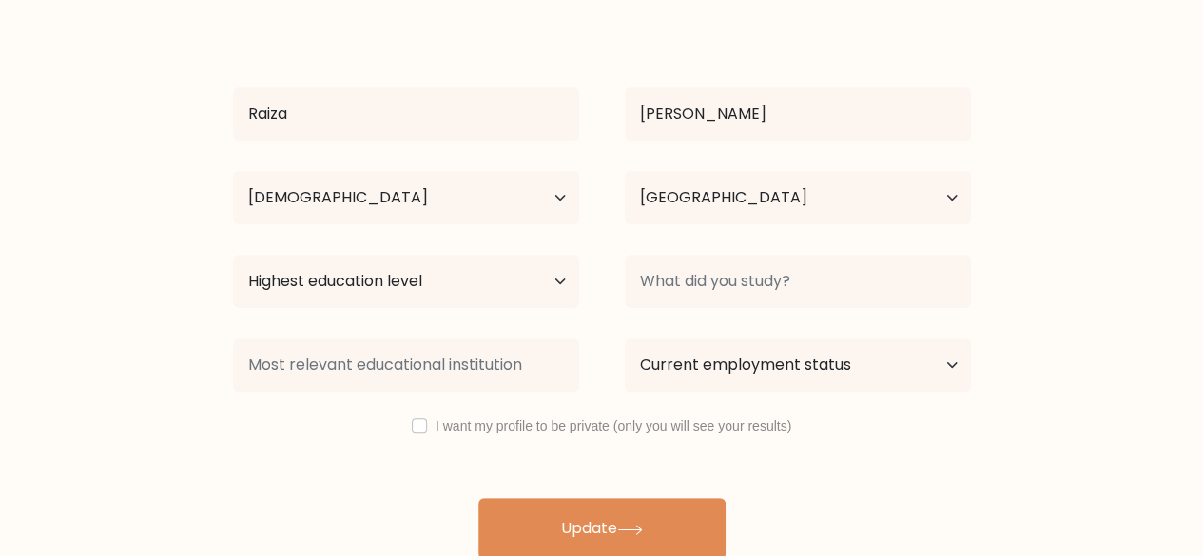
scroll to position [164, 0]
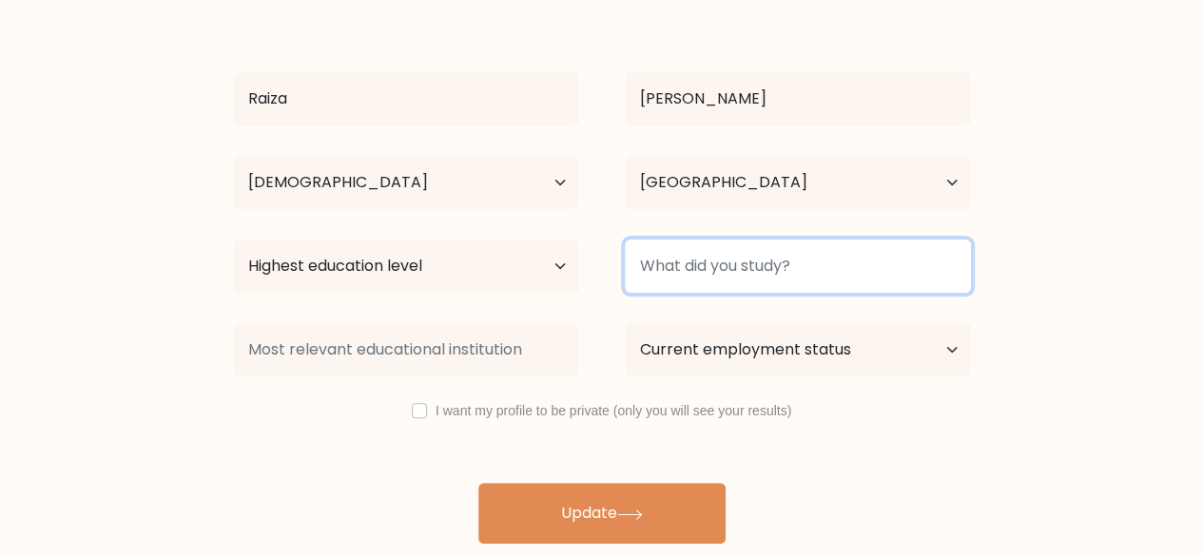
click at [778, 263] on input at bounding box center [798, 266] width 346 height 53
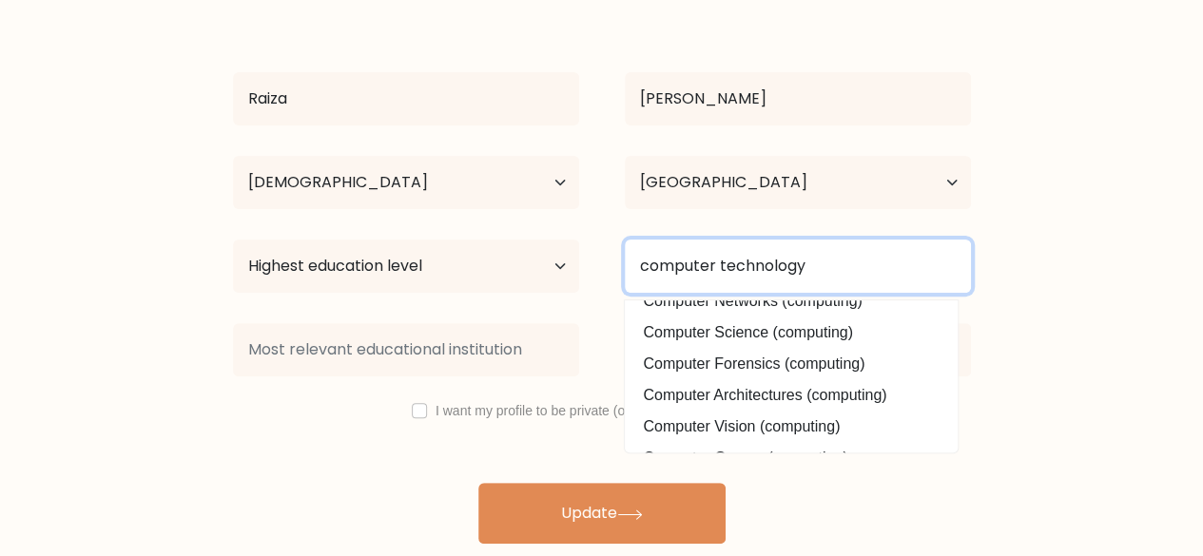
scroll to position [14, 0]
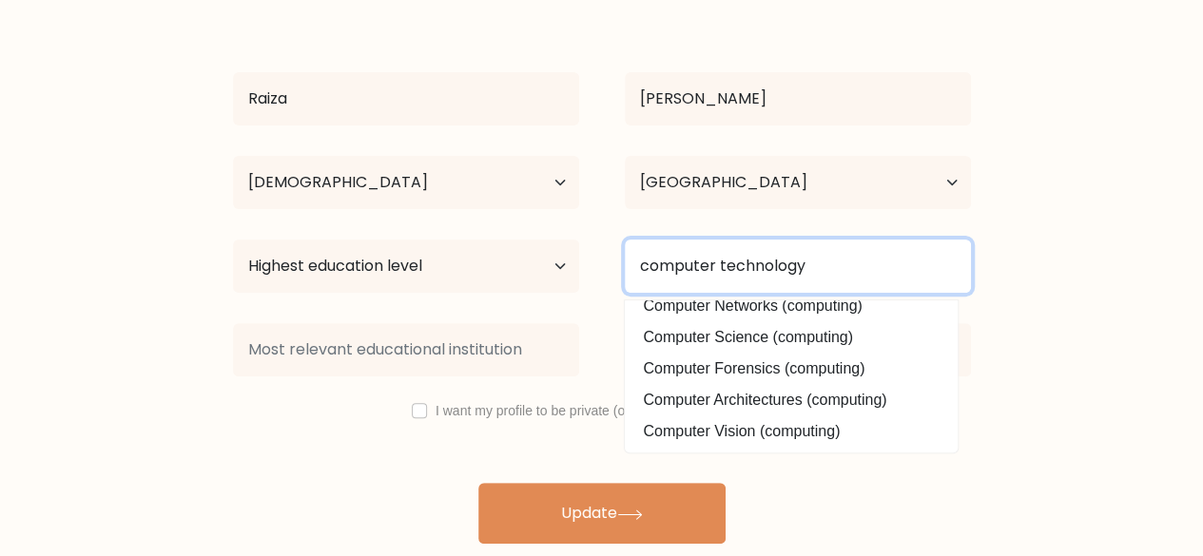
type input "computer technology"
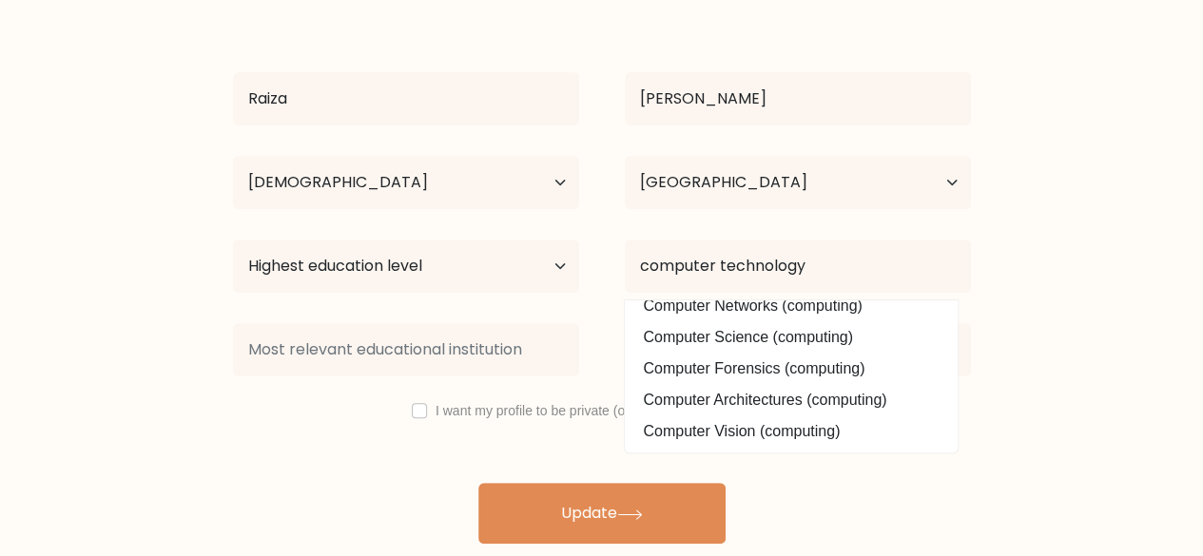
click at [1035, 413] on form "Complete your profile to compare your results Raiza Francisco Age Under 18 year…" at bounding box center [601, 213] width 1203 height 662
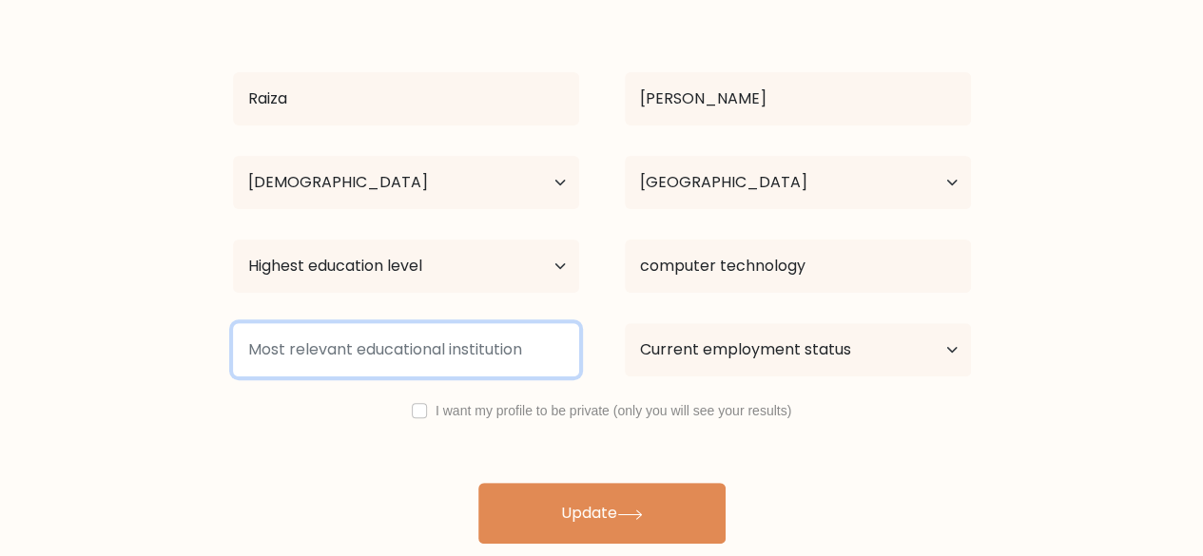
click at [504, 360] on input at bounding box center [406, 349] width 346 height 53
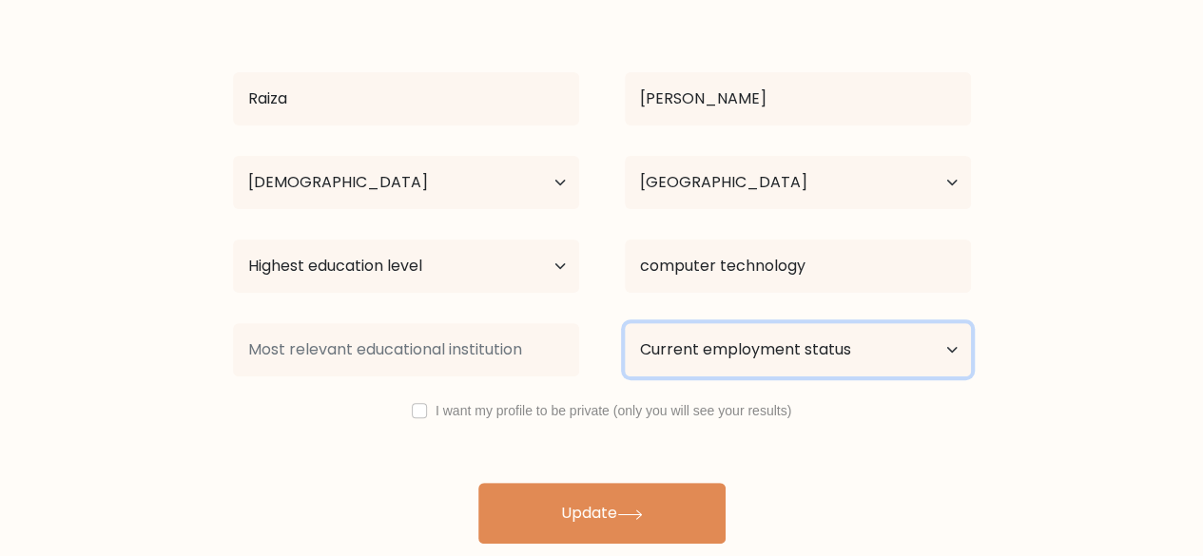
click at [831, 356] on select "Current employment status Employed Student Retired Other / prefer not to answer" at bounding box center [798, 349] width 346 height 53
click at [849, 346] on select "Current employment status Employed Student Retired Other / prefer not to answer" at bounding box center [798, 349] width 346 height 53
click at [904, 347] on select "Current employment status Employed Student Retired Other / prefer not to answer" at bounding box center [798, 349] width 346 height 53
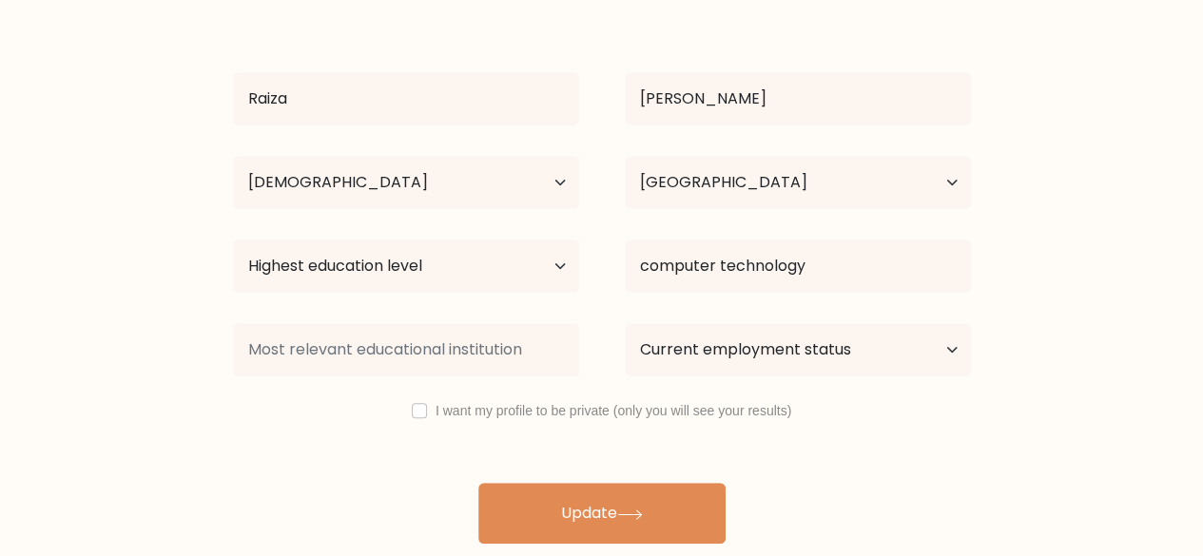
click at [1074, 405] on form "Complete your profile to compare your results Raiza Francisco Age Under 18 year…" at bounding box center [601, 213] width 1203 height 662
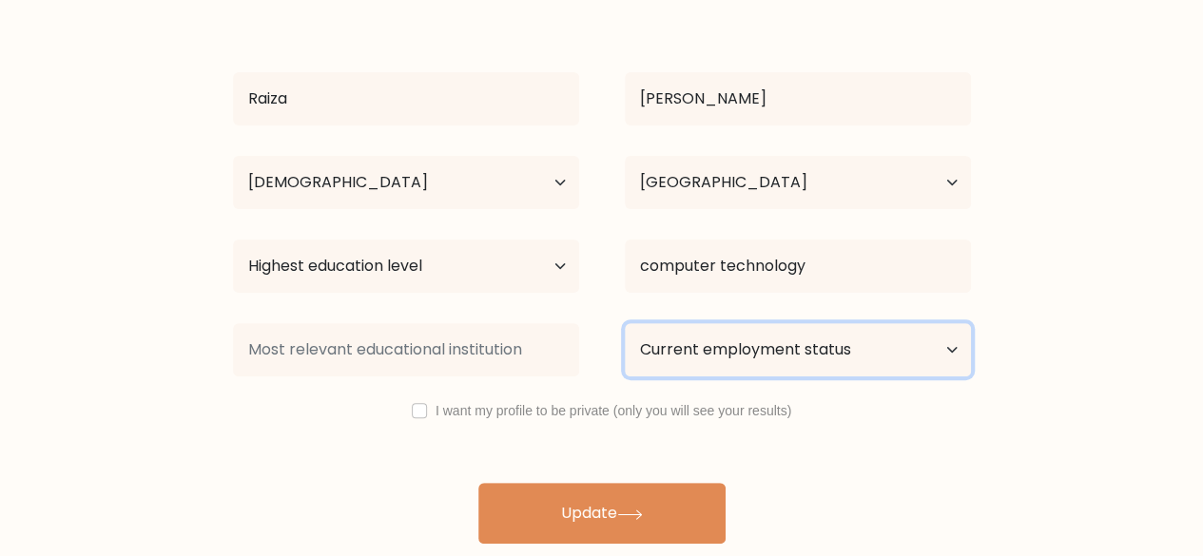
click at [955, 355] on select "Current employment status Employed Student Retired Other / prefer not to answer" at bounding box center [798, 349] width 346 height 53
select select "other"
click at [625, 323] on select "Current employment status Employed Student Retired Other / prefer not to answer" at bounding box center [798, 349] width 346 height 53
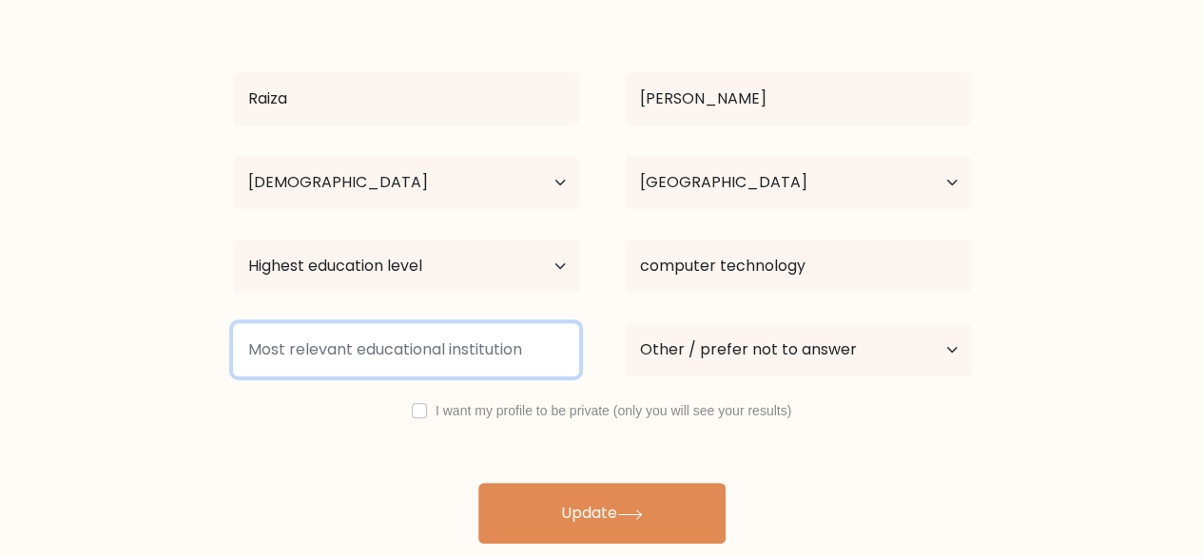
click at [422, 356] on input at bounding box center [406, 349] width 346 height 53
click at [498, 351] on input at bounding box center [406, 349] width 346 height 53
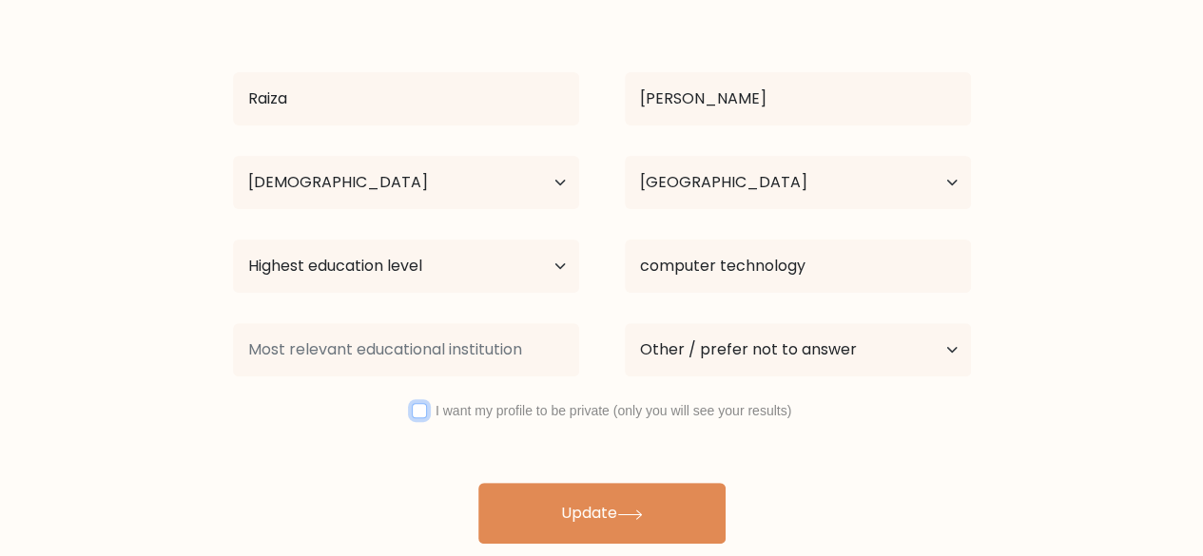
click at [422, 415] on input "checkbox" at bounding box center [419, 410] width 15 height 15
checkbox input "true"
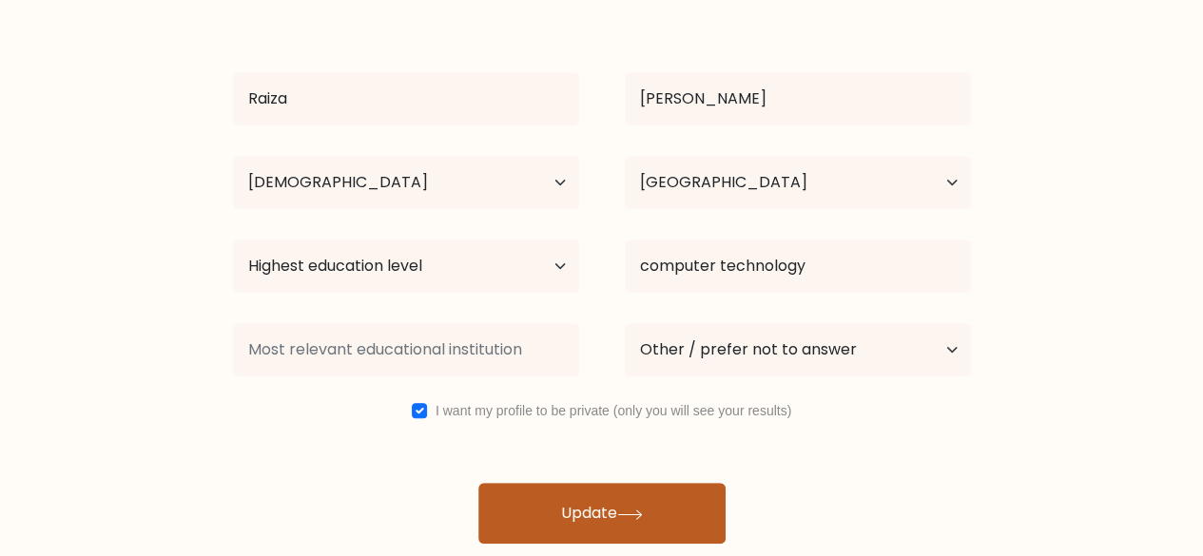
click at [635, 512] on icon at bounding box center [630, 515] width 26 height 10
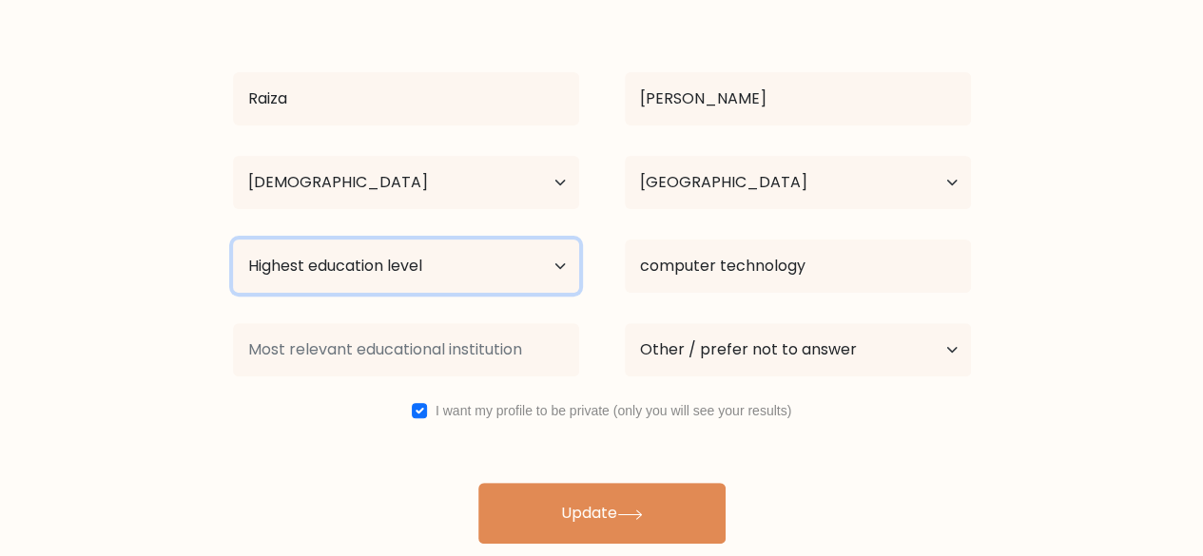
click at [515, 260] on select "Highest education level No schooling Primary Lower Secondary Upper Secondary Oc…" at bounding box center [406, 266] width 346 height 53
select select "occupation_specific"
click at [233, 240] on select "Highest education level No schooling Primary Lower Secondary Upper Secondary Oc…" at bounding box center [406, 266] width 346 height 53
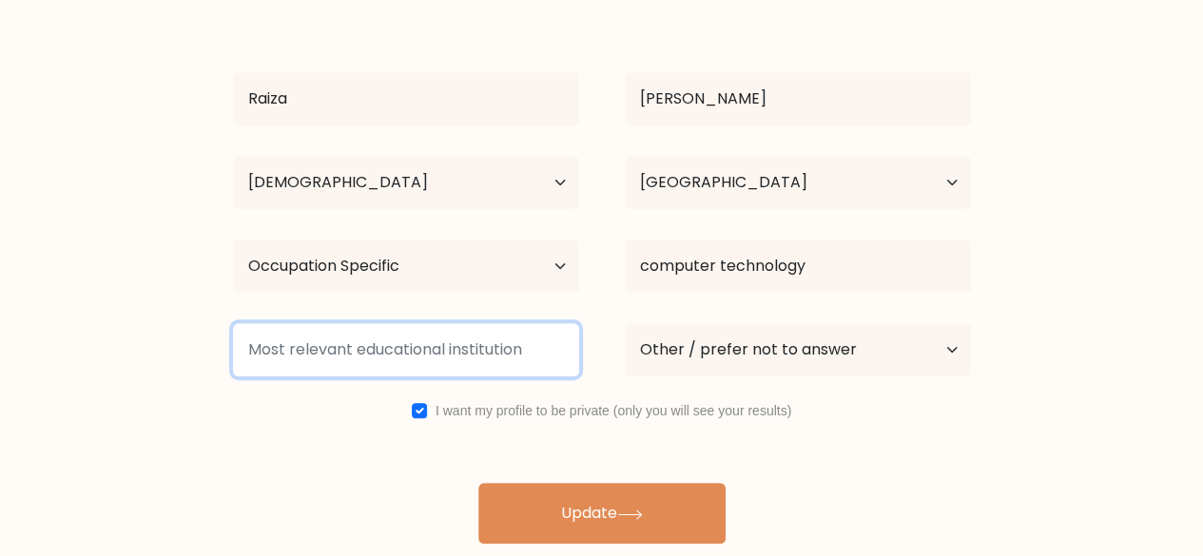
click at [485, 355] on input at bounding box center [406, 349] width 346 height 53
drag, startPoint x: 559, startPoint y: 347, endPoint x: 414, endPoint y: 338, distance: 145.8
click at [414, 338] on input at bounding box center [406, 349] width 346 height 53
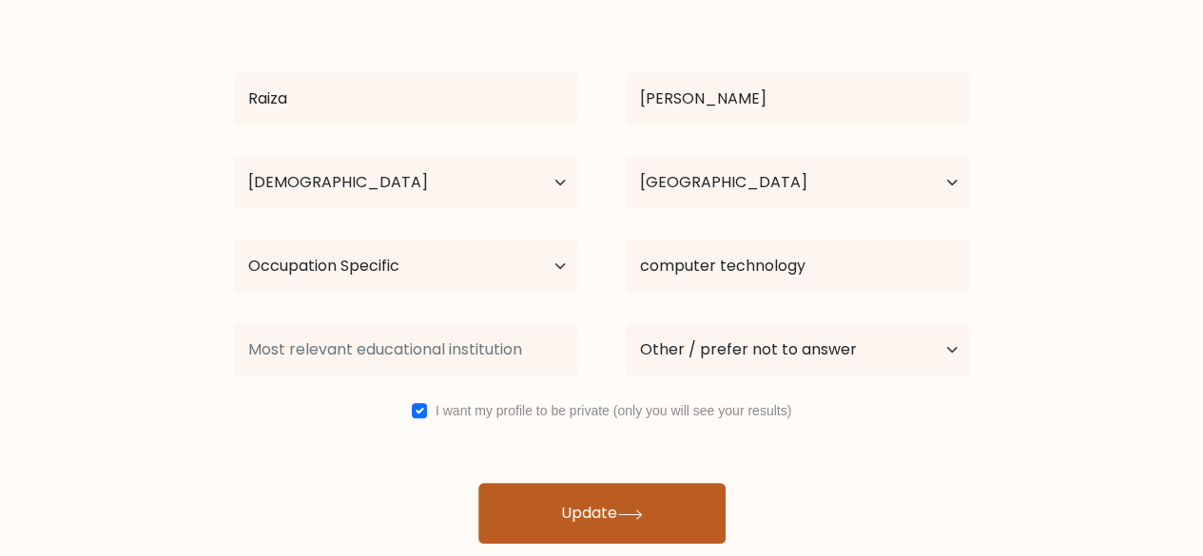
click at [635, 506] on button "Update" at bounding box center [601, 513] width 247 height 61
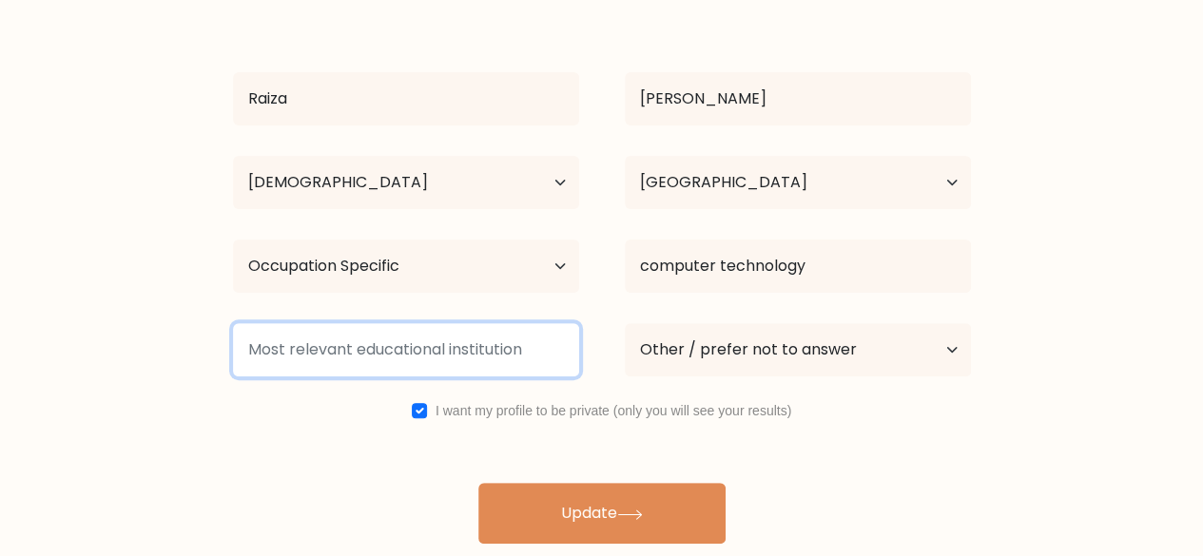
click at [419, 352] on input at bounding box center [406, 349] width 346 height 53
type input "A"
drag, startPoint x: 242, startPoint y: 350, endPoint x: 398, endPoint y: 351, distance: 156.0
click at [398, 351] on input at bounding box center [406, 349] width 346 height 53
click at [500, 332] on input at bounding box center [406, 349] width 346 height 53
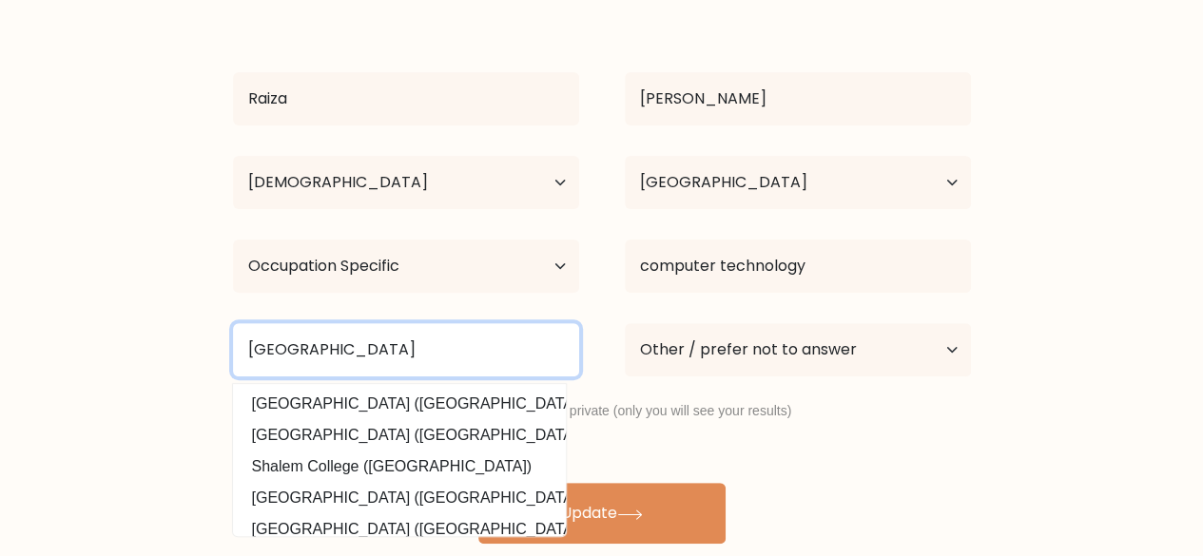
type input "Shepherds College"
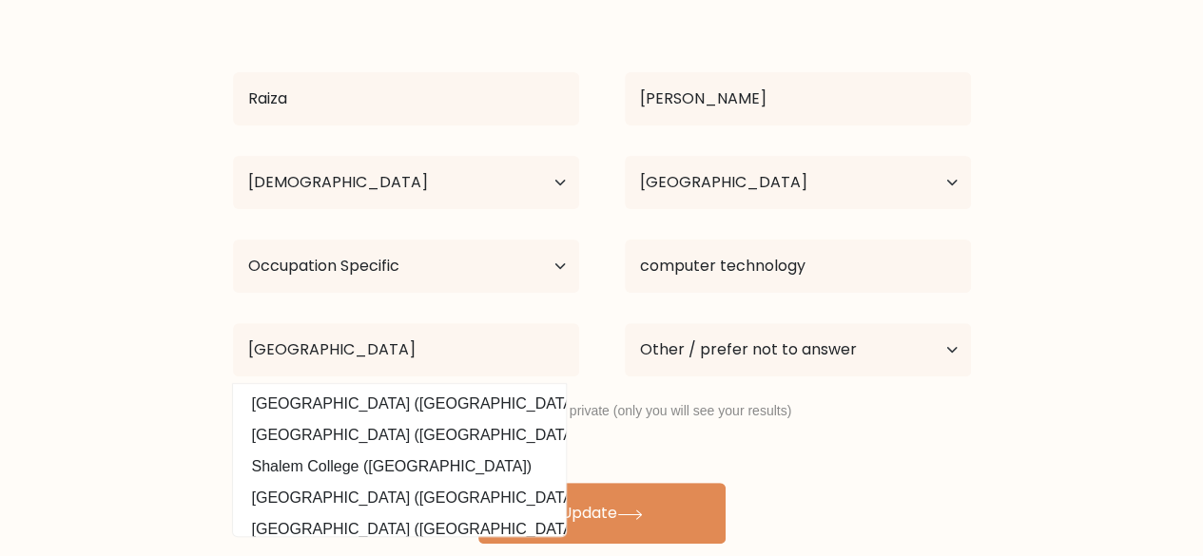
click at [1009, 465] on form "Complete your profile to compare your results Raiza Francisco Age Under 18 year…" at bounding box center [601, 213] width 1203 height 662
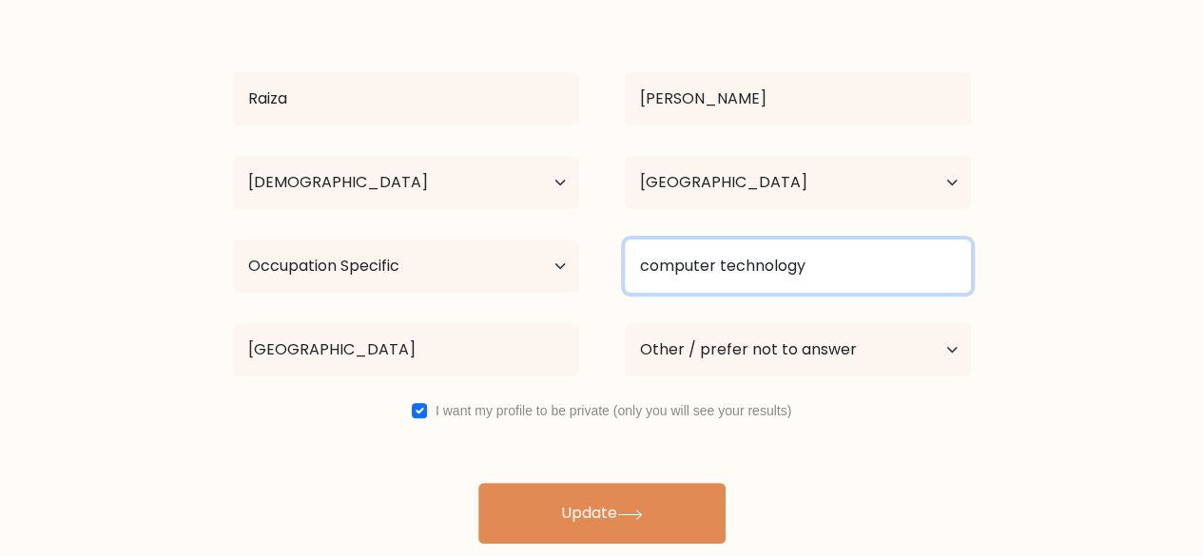
click at [647, 264] on input "computer technology" at bounding box center [798, 266] width 346 height 53
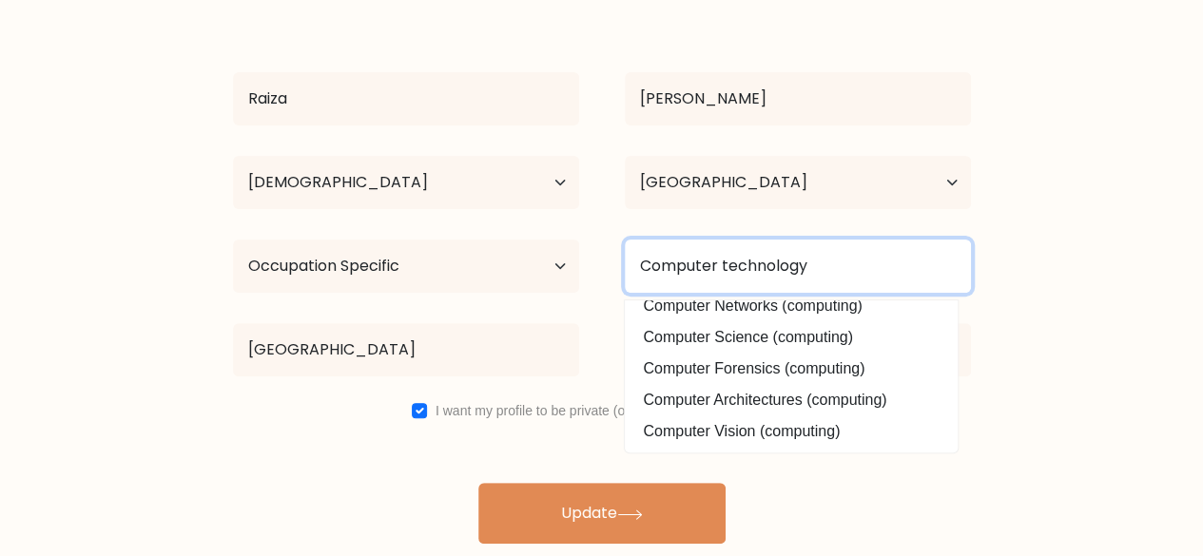
type input "Computer technology"
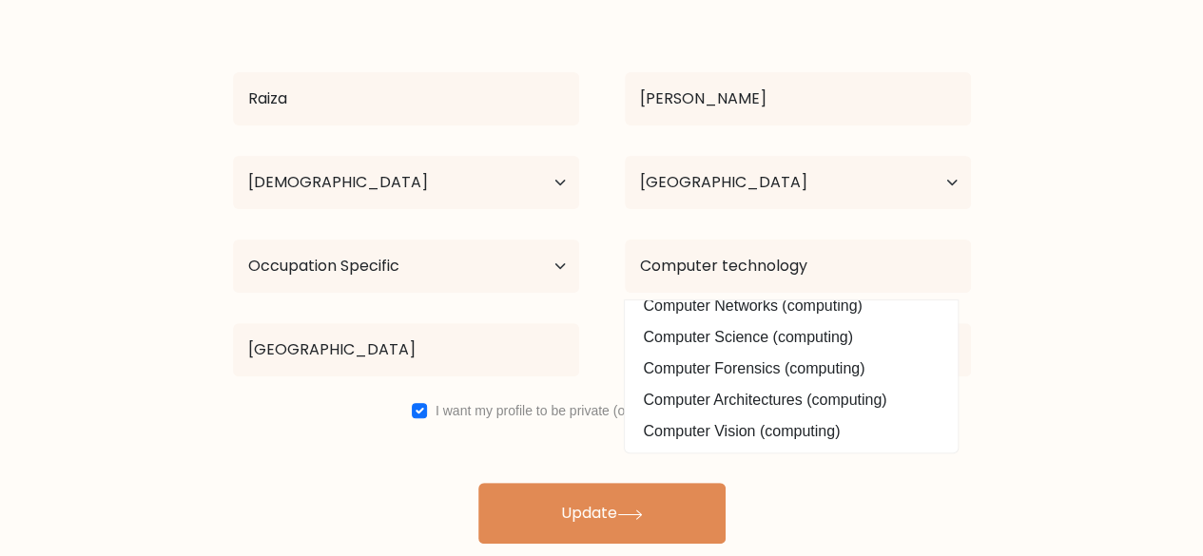
click at [1082, 357] on form "Complete your profile to compare your results Raiza Francisco Age Under 18 year…" at bounding box center [601, 213] width 1203 height 662
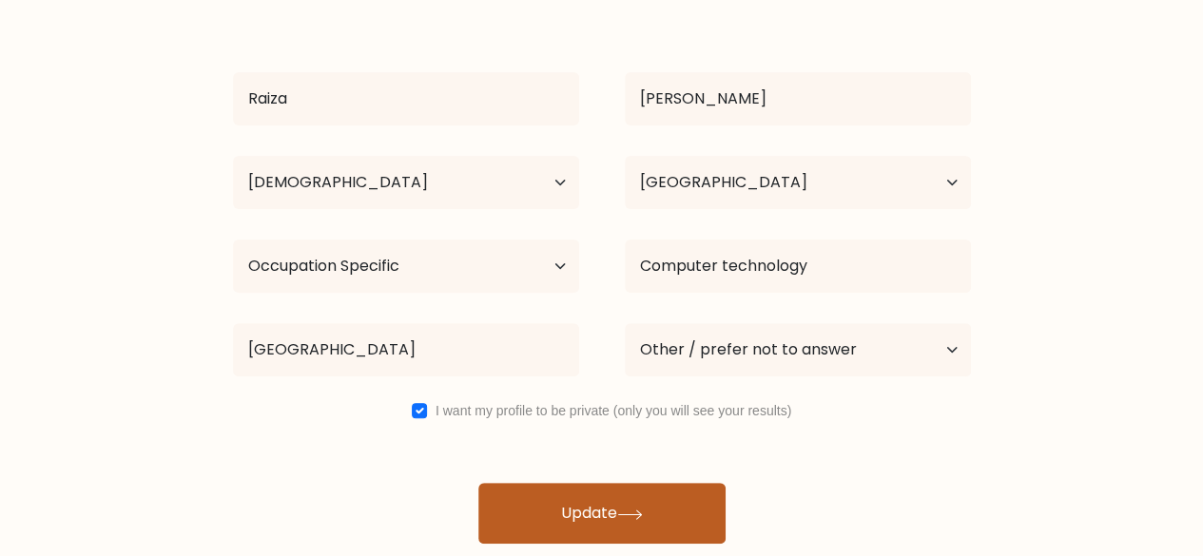
click at [602, 511] on button "Update" at bounding box center [601, 513] width 247 height 61
